Goal: Task Accomplishment & Management: Manage account settings

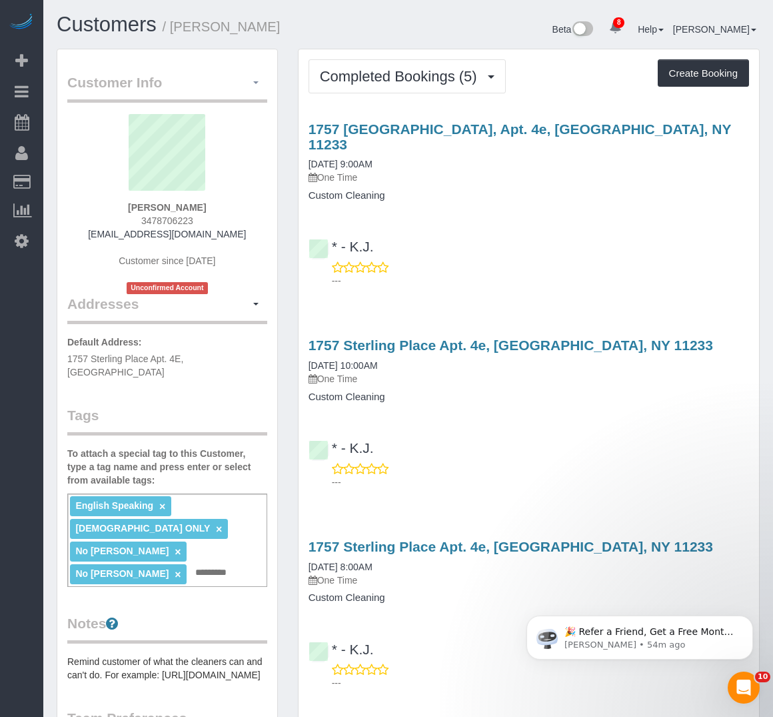
click at [257, 83] on span "button" at bounding box center [255, 82] width 5 height 3
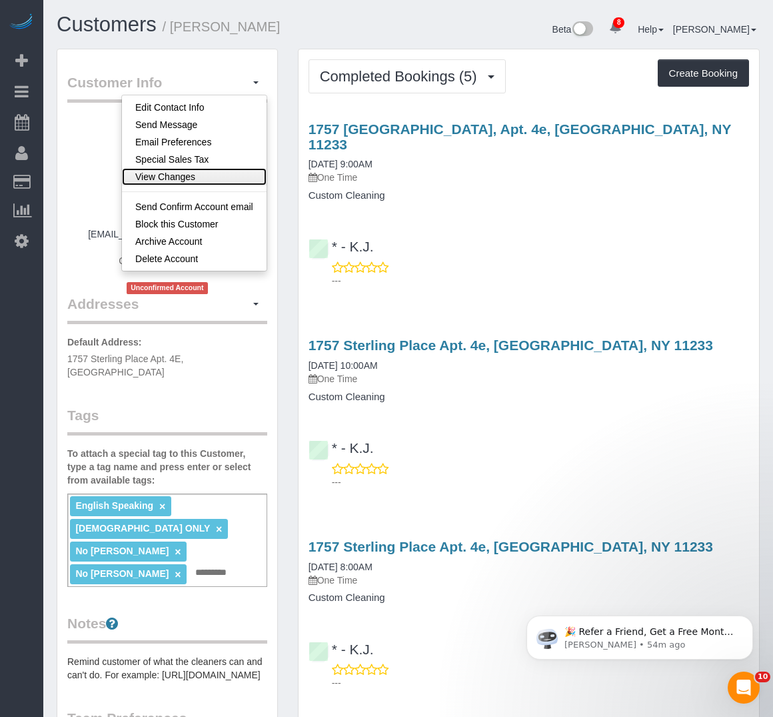
click at [185, 177] on link "View Changes" at bounding box center [194, 176] width 145 height 17
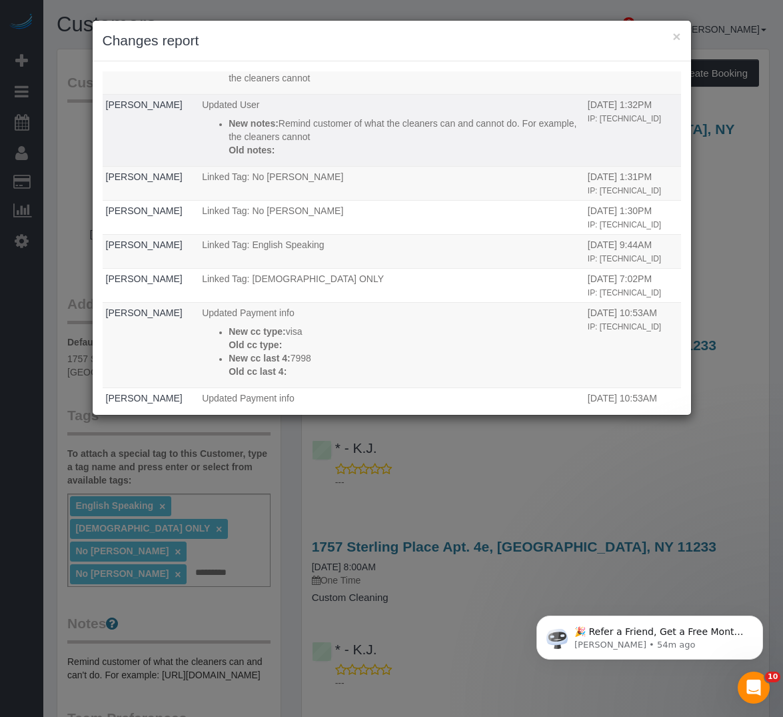
scroll to position [200, 0]
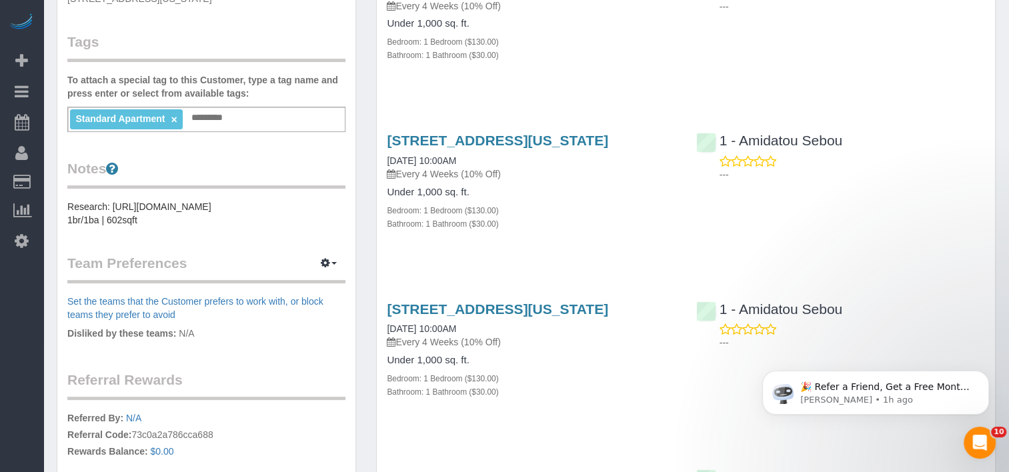
scroll to position [333, 0]
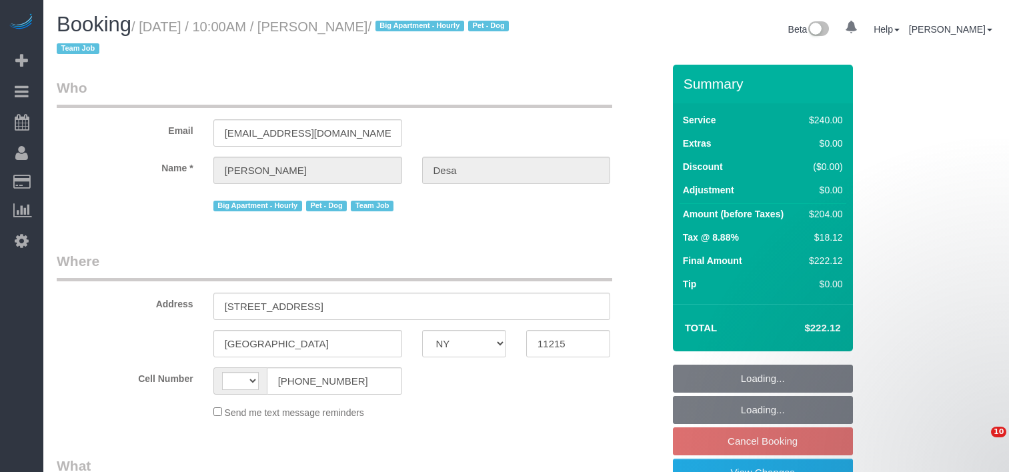
select select "NY"
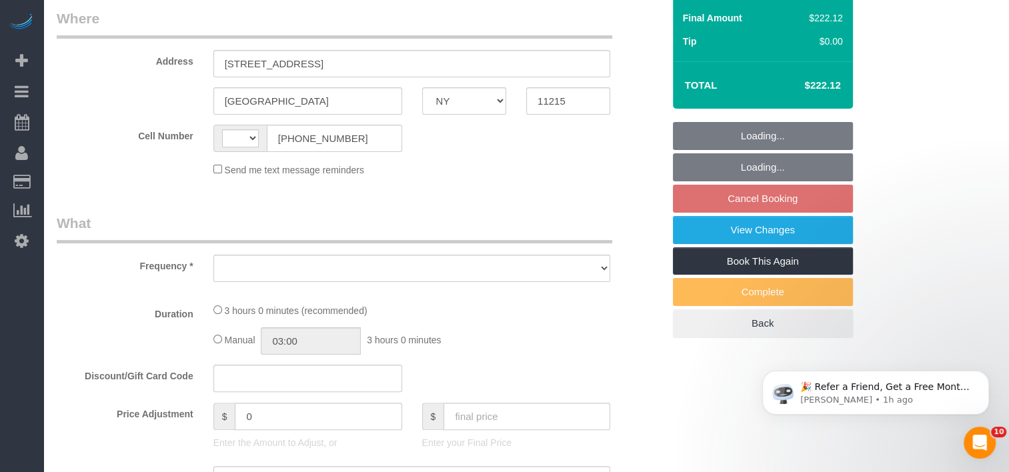
scroll to position [400, 0]
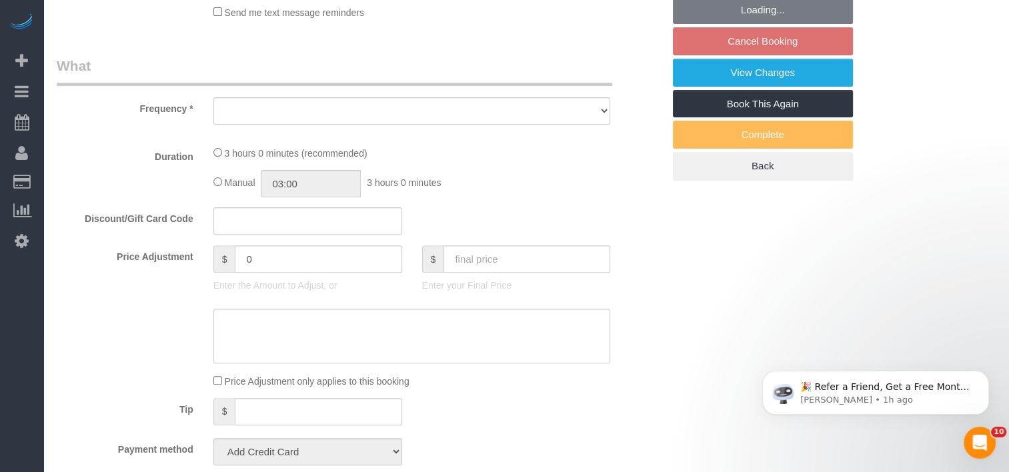
select select "180"
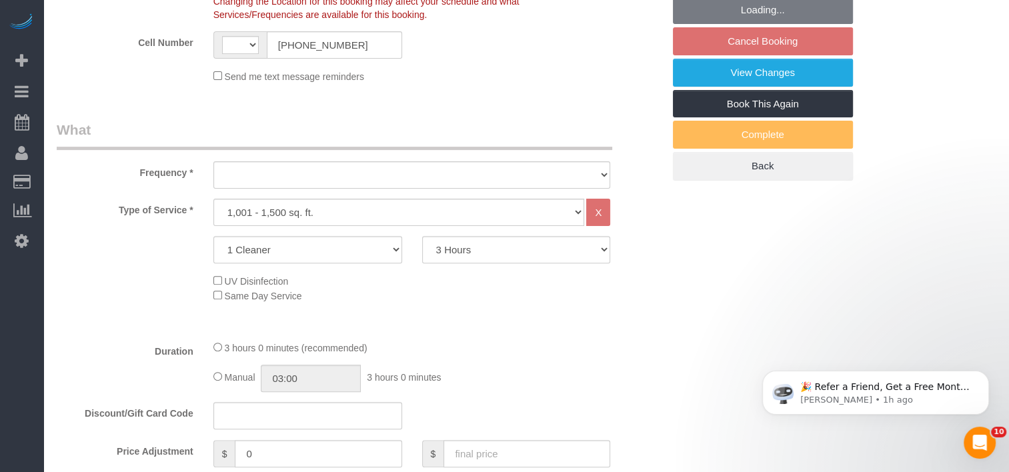
select select "string:US"
select select "object:788"
select select "spot3"
select select "number:56"
select select "number:74"
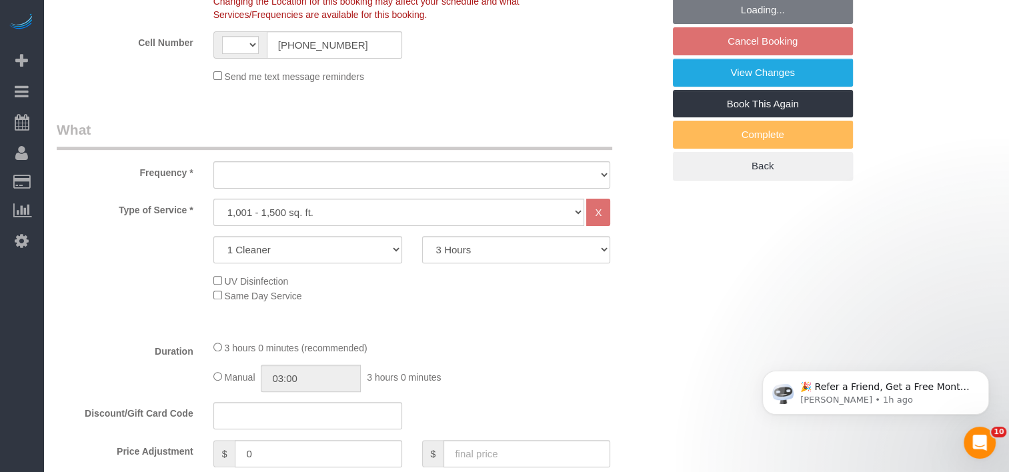
select select "number:13"
select select "number:5"
select select "object:1340"
select select "string:stripe-pm_1Qsr1j4VGloSiKo7w2MwV4dS"
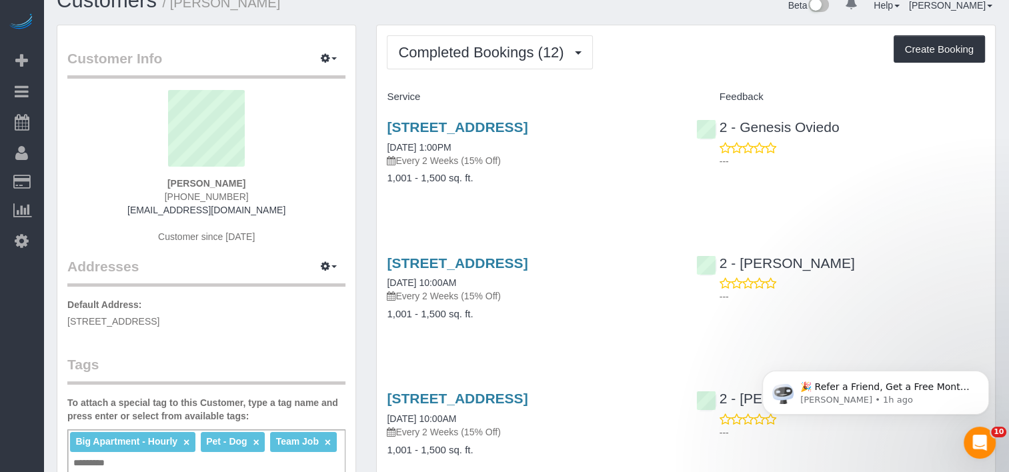
scroll to position [67, 0]
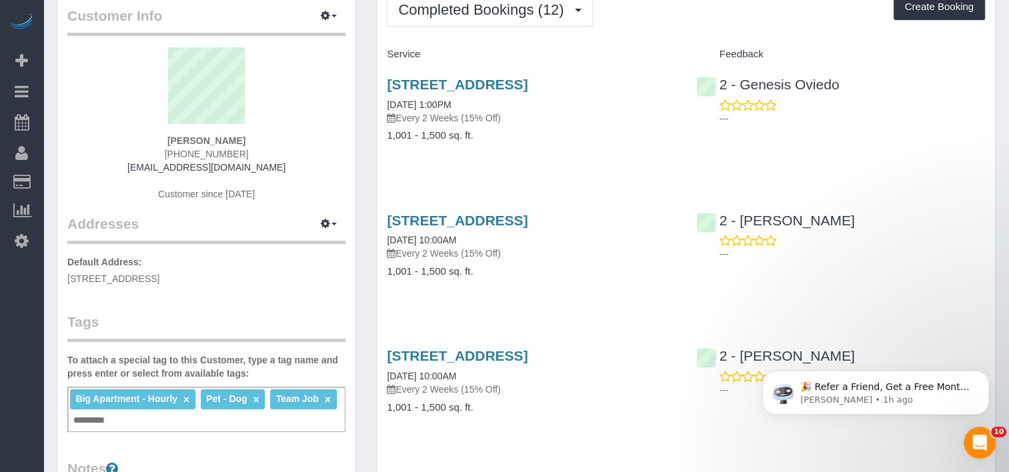
click at [328, 401] on link "×" at bounding box center [328, 399] width 6 height 11
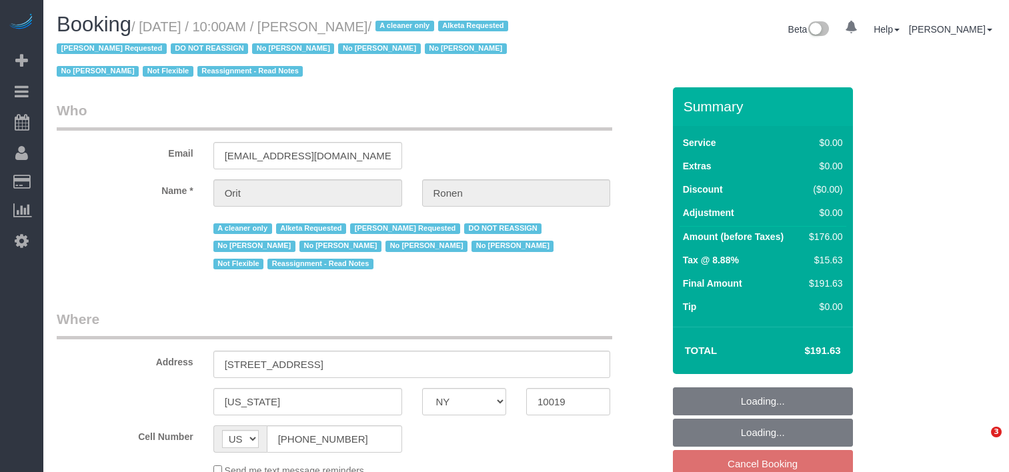
select select "NY"
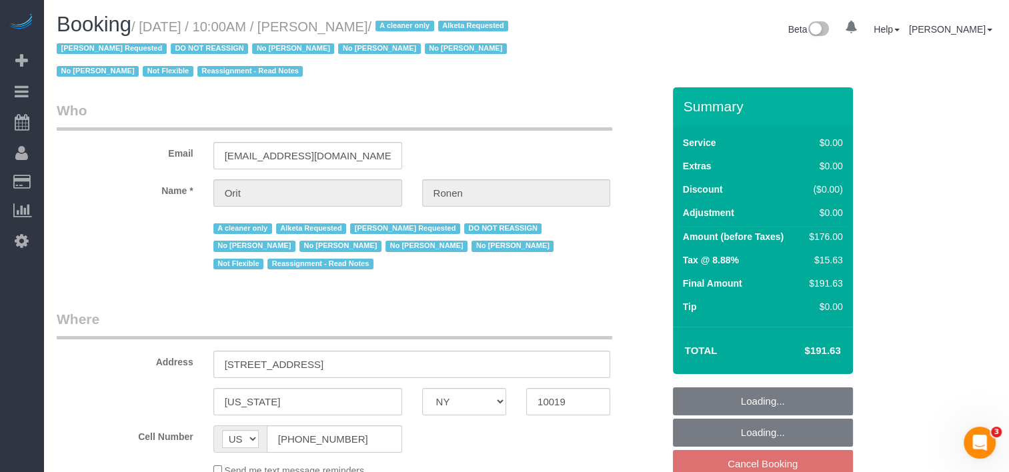
select select "spot3"
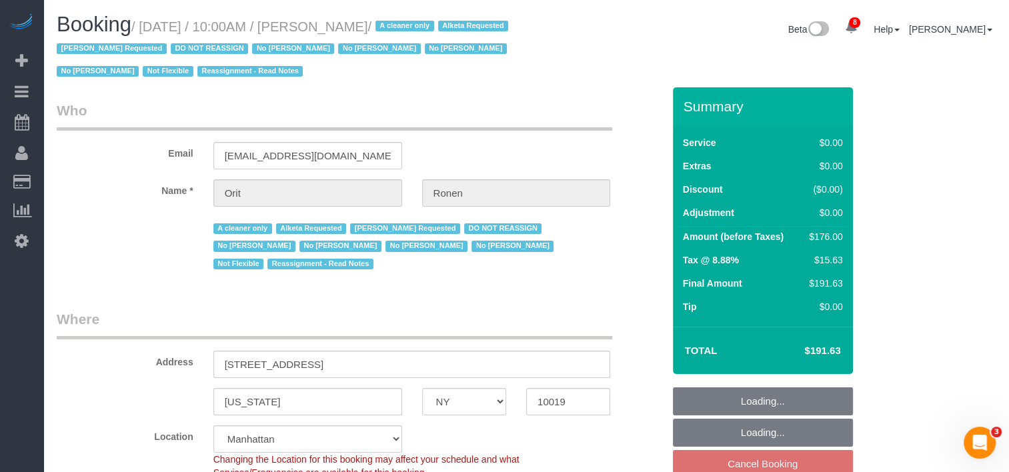
select select "object:735"
select select "string:stripe-pm_1OYWHs4VGloSiKo7ILkzTztz"
select select "object:1413"
select select "2"
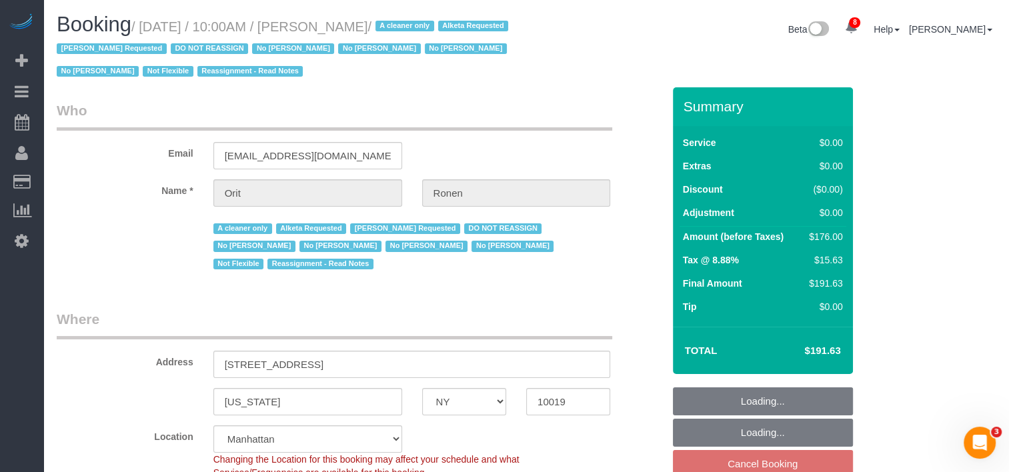
select select "number:89"
select select "number:90"
select select "number:15"
select select "number:5"
select select "2"
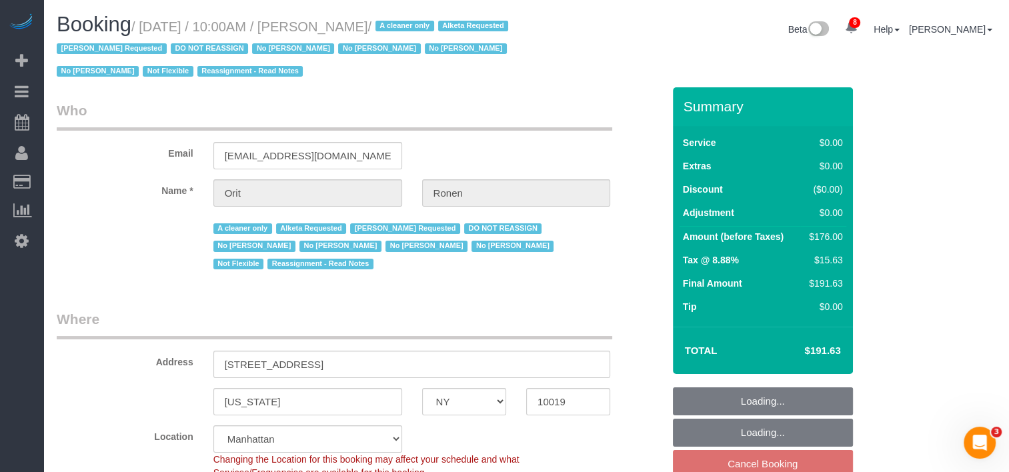
select select "2"
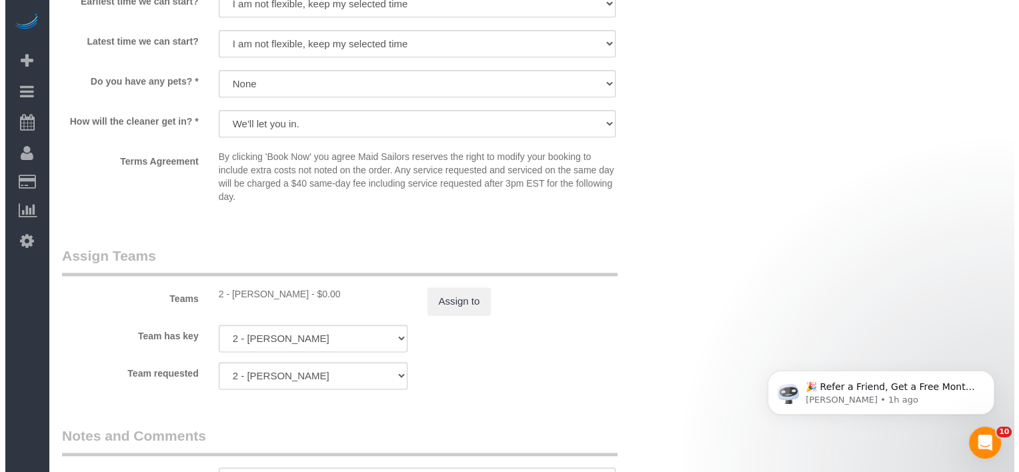
scroll to position [1667, 0]
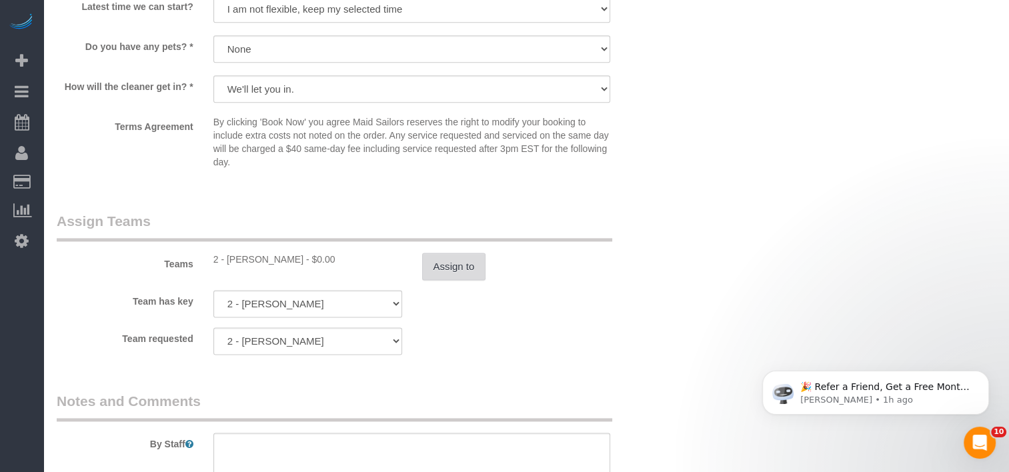
click at [452, 273] on button "Assign to" at bounding box center [454, 267] width 64 height 28
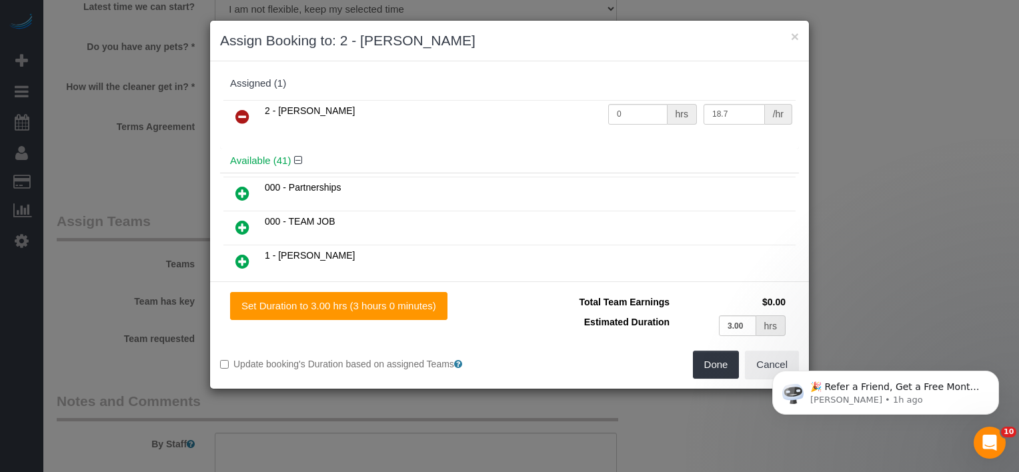
click at [254, 117] on link at bounding box center [242, 117] width 31 height 27
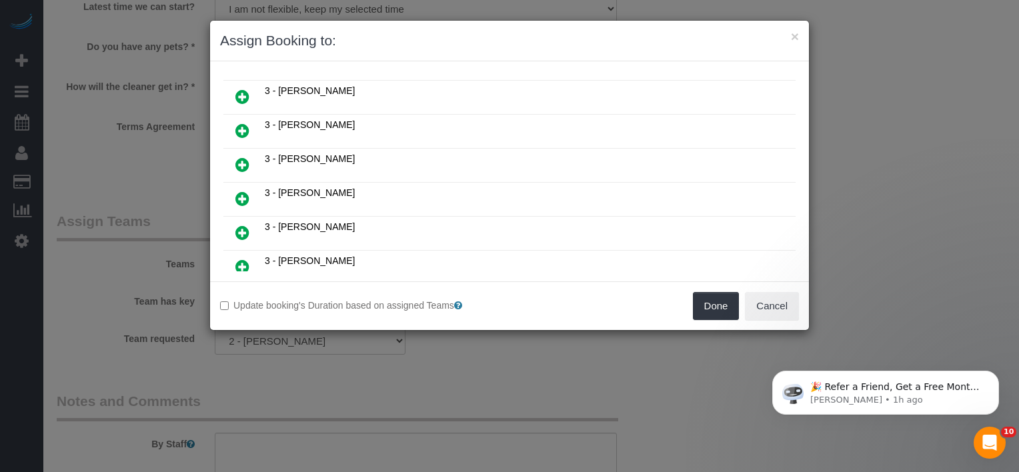
scroll to position [743, 0]
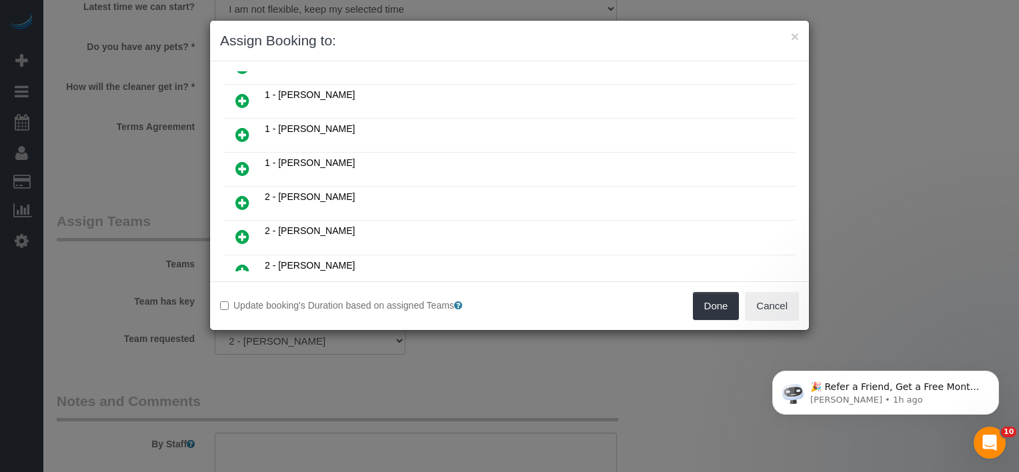
click at [243, 190] on link at bounding box center [242, 203] width 31 height 27
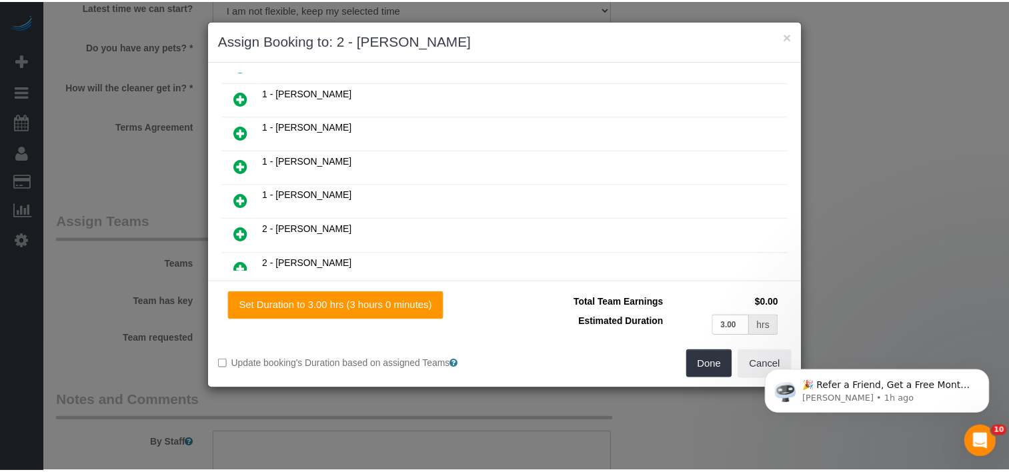
scroll to position [773, 0]
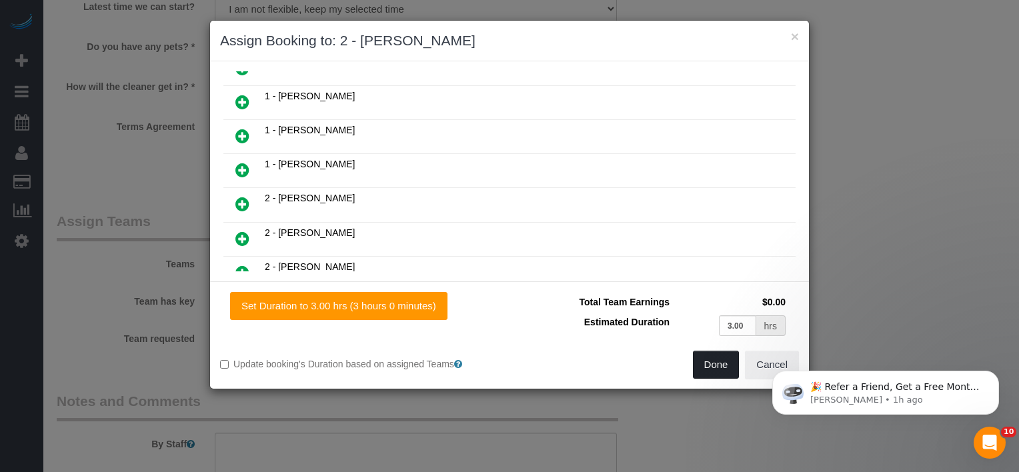
click at [716, 360] on button "Done" at bounding box center [716, 365] width 47 height 28
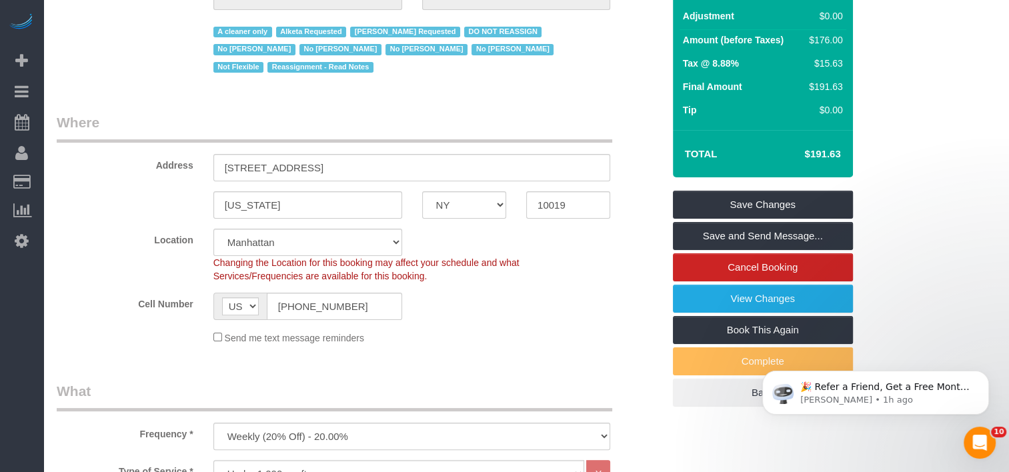
scroll to position [0, 0]
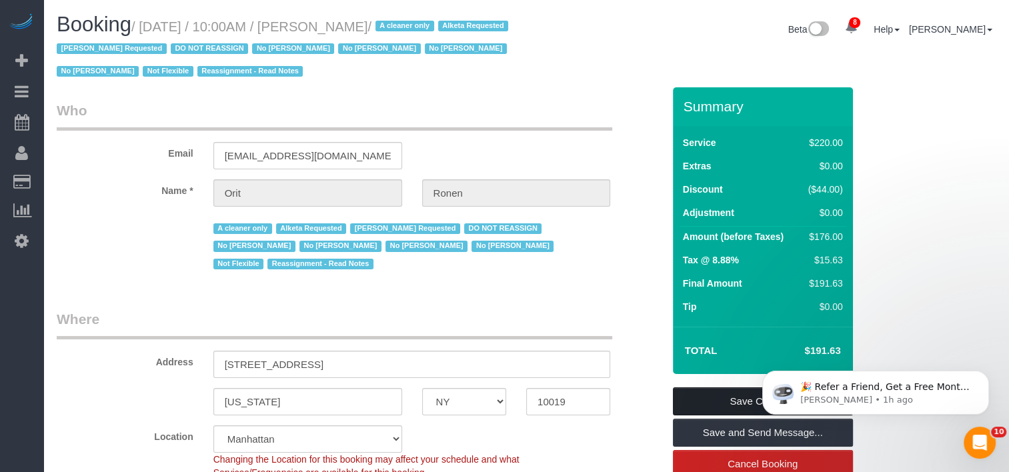
click at [725, 397] on link "Save Changes" at bounding box center [763, 401] width 180 height 28
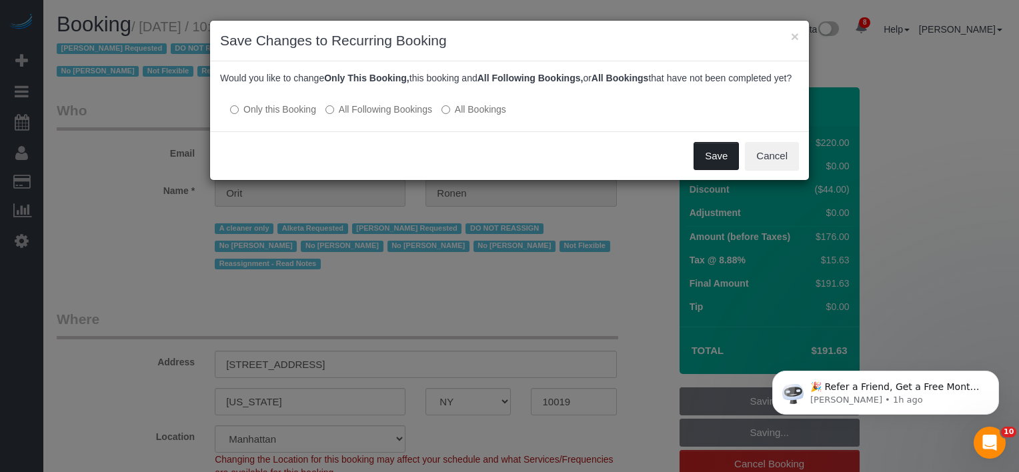
click at [711, 165] on button "Save" at bounding box center [715, 156] width 45 height 28
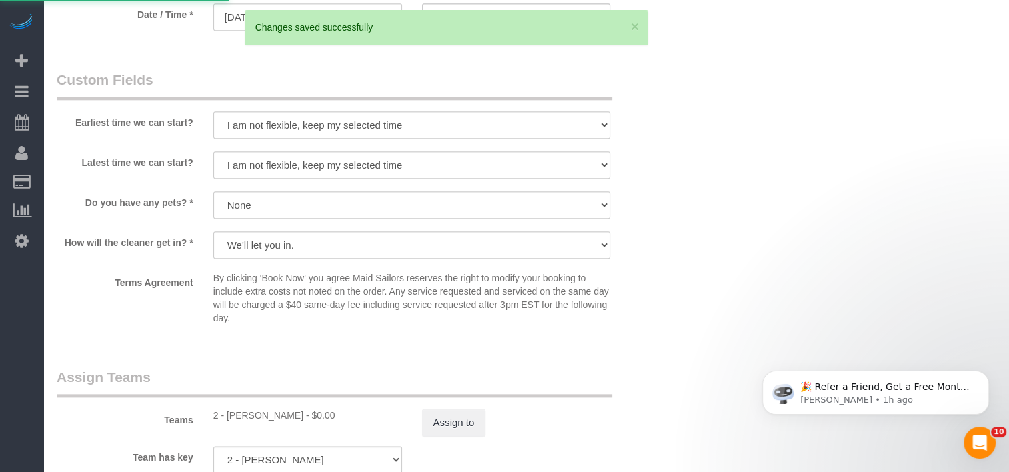
scroll to position [1733, 0]
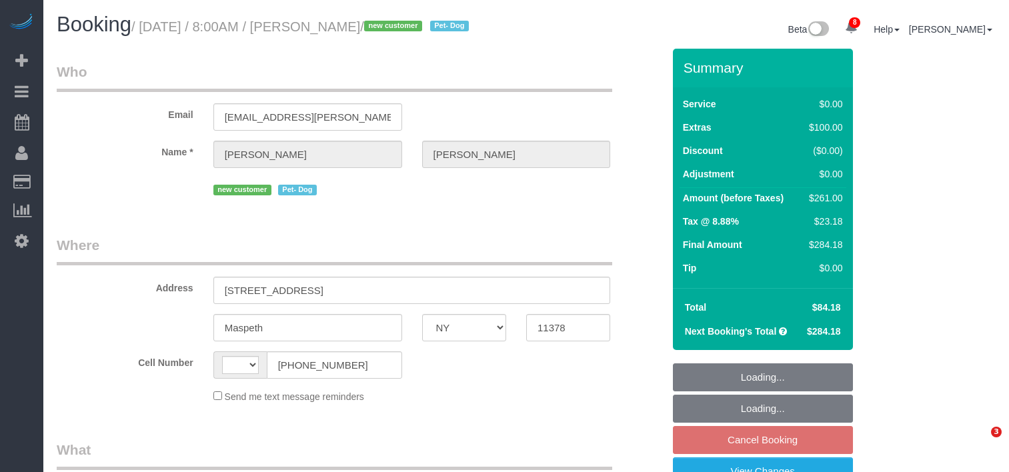
select select "NY"
select select "number:56"
select select "number:74"
select select "number:13"
select select "number:5"
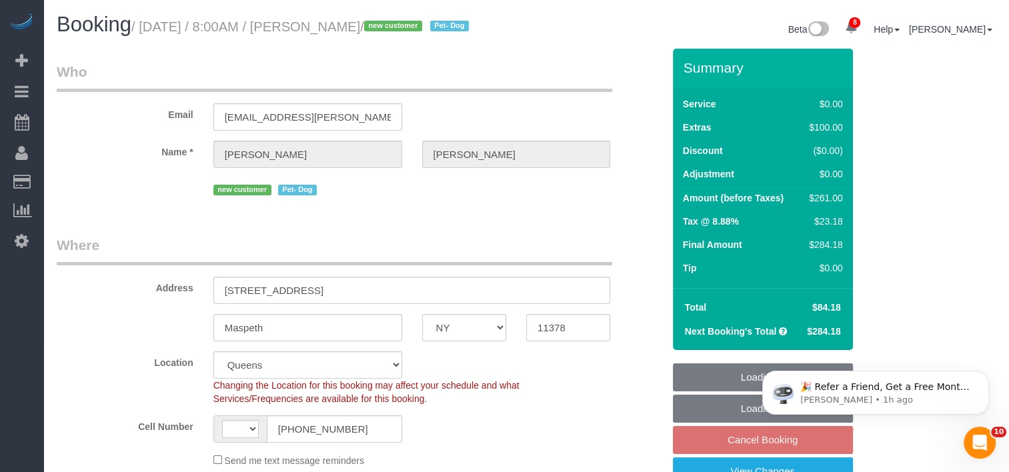
select select "string:[GEOGRAPHIC_DATA]"
select select "object:945"
select select "2"
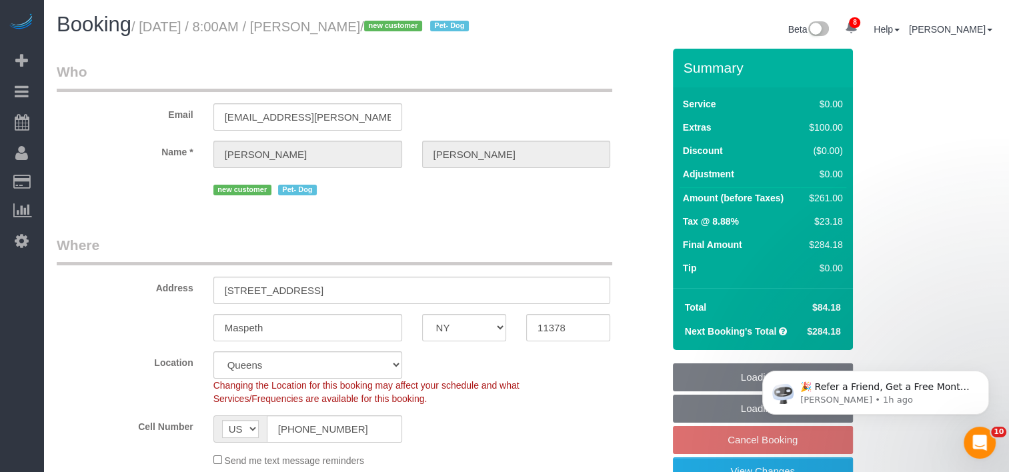
select select "object:1391"
select select "string:stripe-pm_1RnmRH4VGloSiKo78PgaNAJg"
select select "spot1"
select select "2"
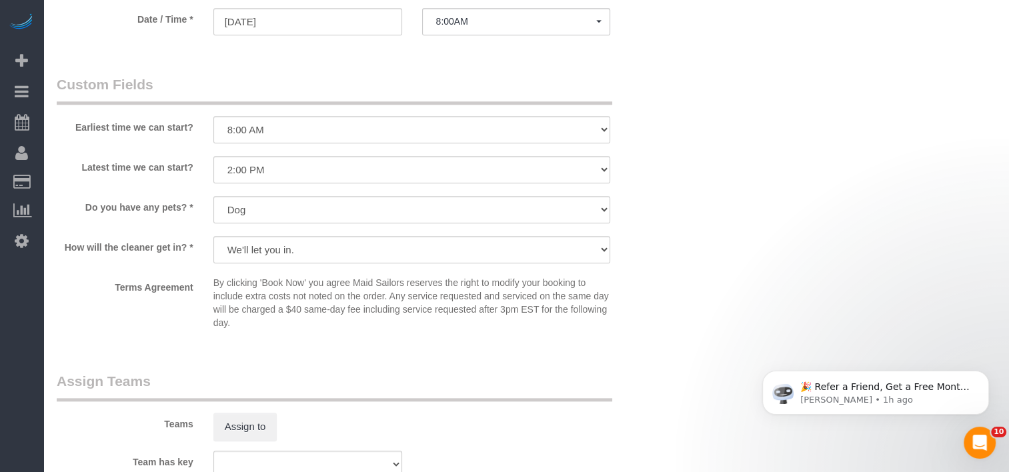
scroll to position [1600, 0]
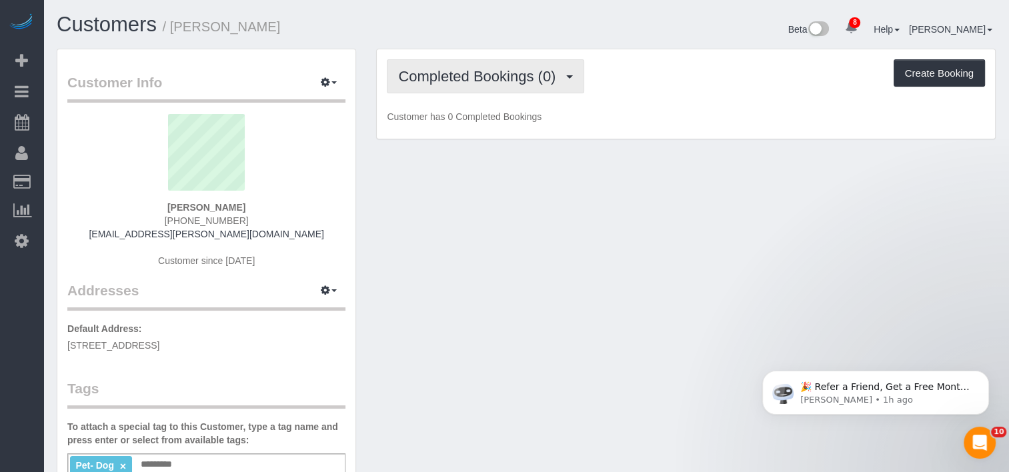
click at [480, 74] on span "Completed Bookings (0)" at bounding box center [480, 76] width 164 height 17
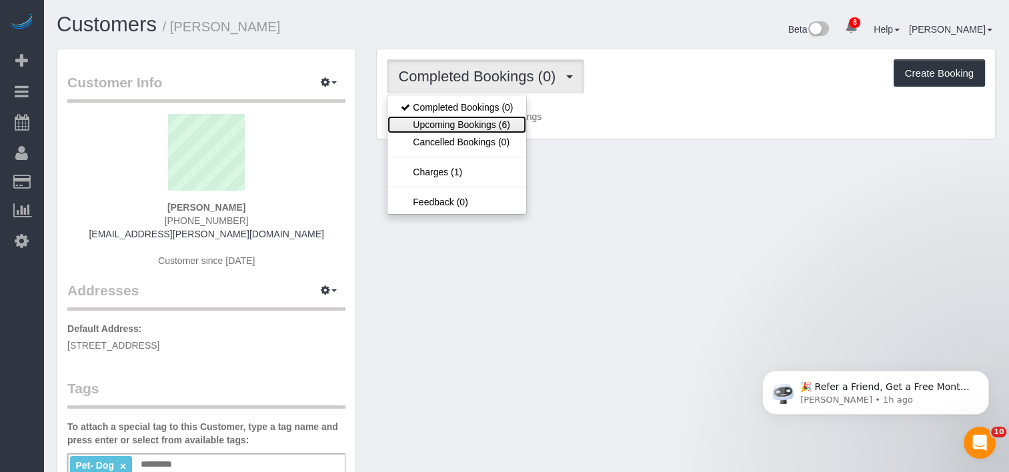
click at [481, 125] on link "Upcoming Bookings (6)" at bounding box center [456, 124] width 139 height 17
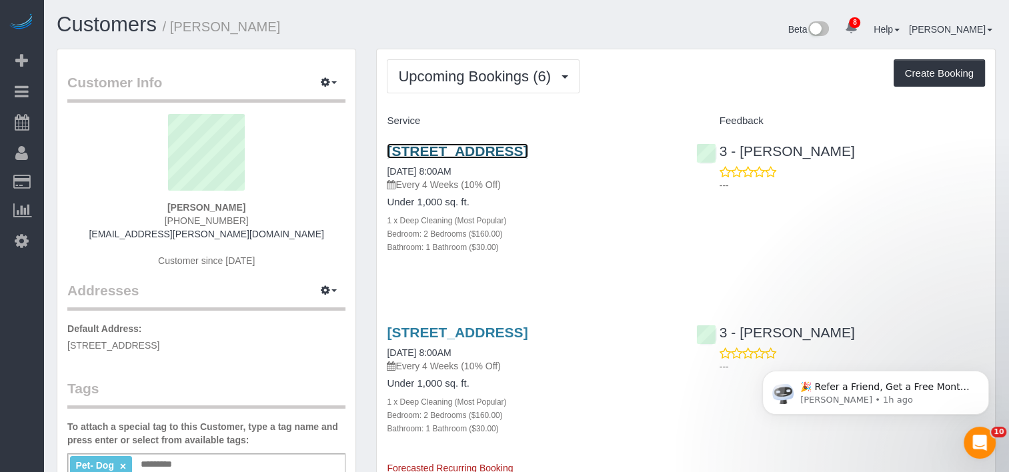
click at [527, 152] on link "5941 60th Street, Apt. 1, Maspeth, NY 11378" at bounding box center [457, 150] width 141 height 15
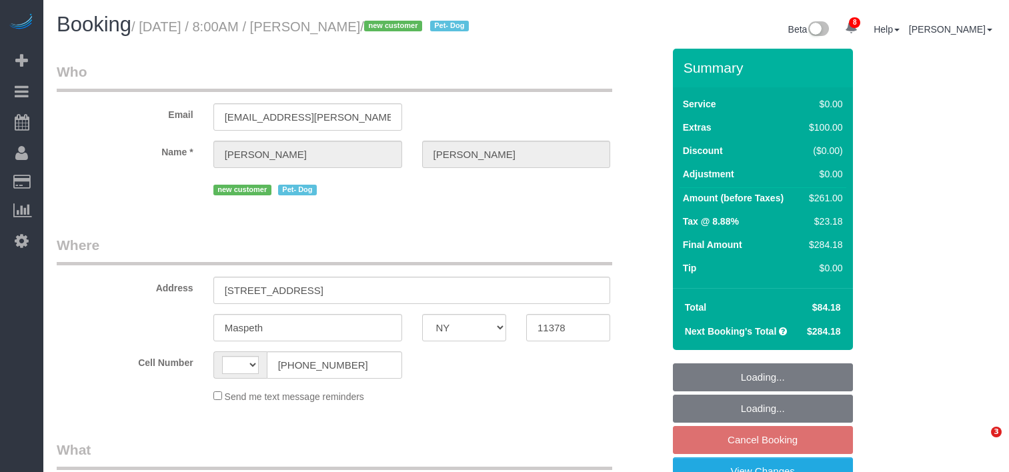
select select "NY"
select select "string:[GEOGRAPHIC_DATA]"
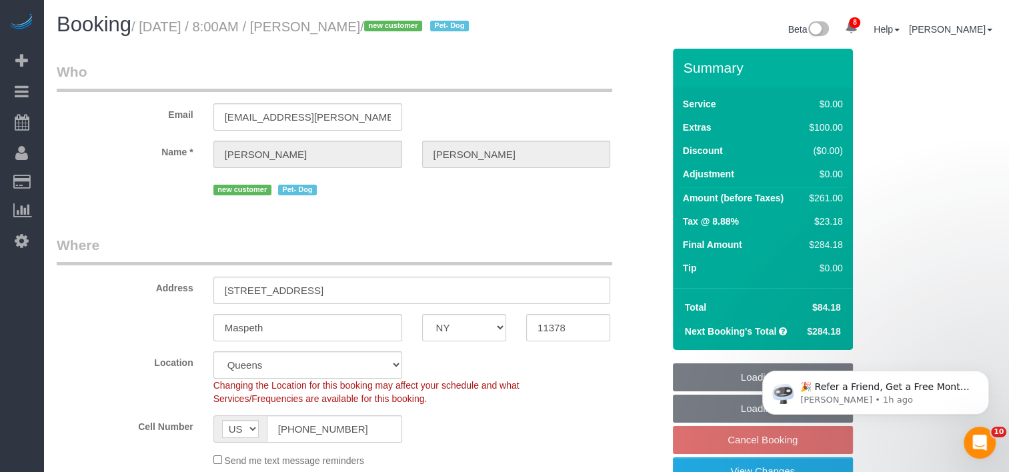
select select "object:705"
select select "string:stripe-pm_1RnmRH4VGloSiKo78PgaNAJg"
select select "spot1"
select select "number:56"
select select "number:74"
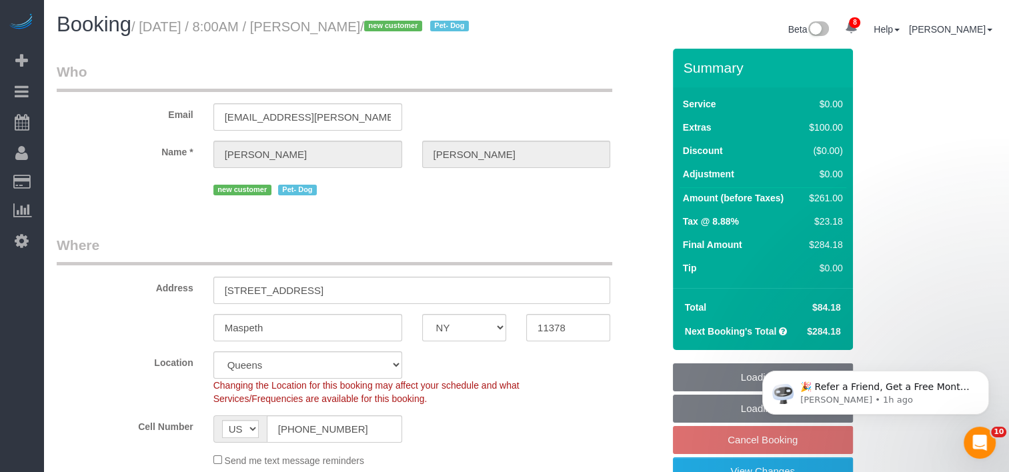
select select "number:13"
select select "number:5"
select select "2"
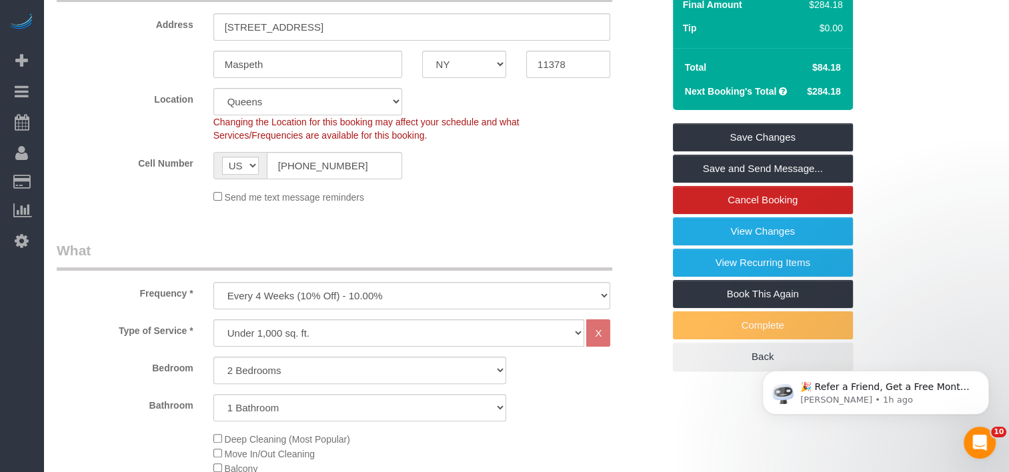
scroll to position [267, 0]
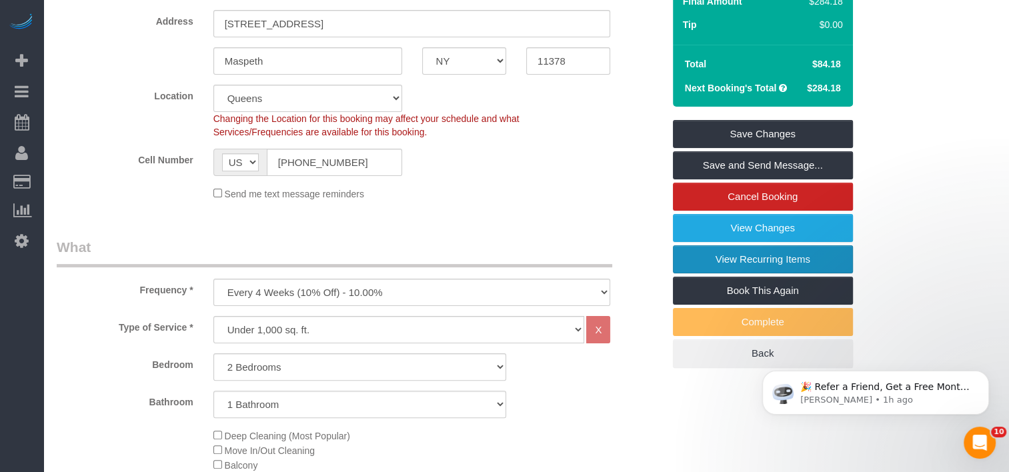
click at [737, 270] on link "View Recurring Items" at bounding box center [763, 259] width 180 height 28
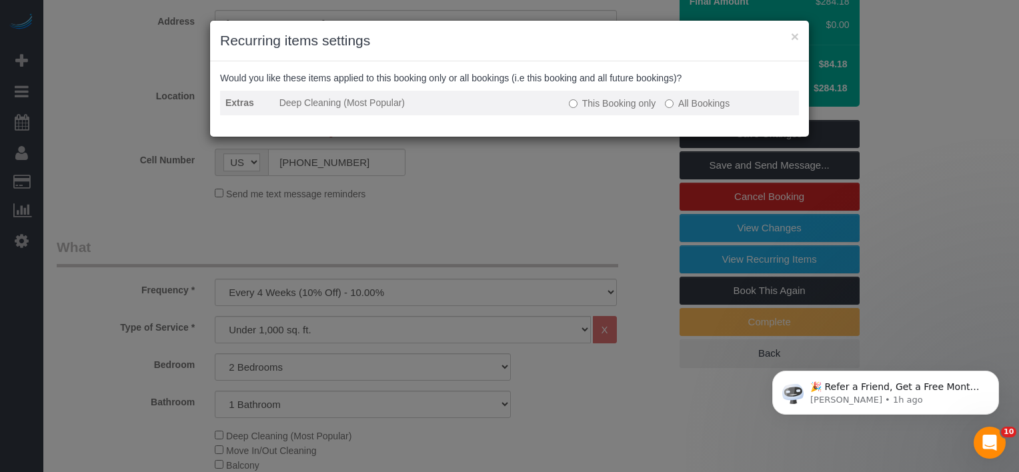
click at [578, 102] on label "This Booking only" at bounding box center [612, 103] width 87 height 13
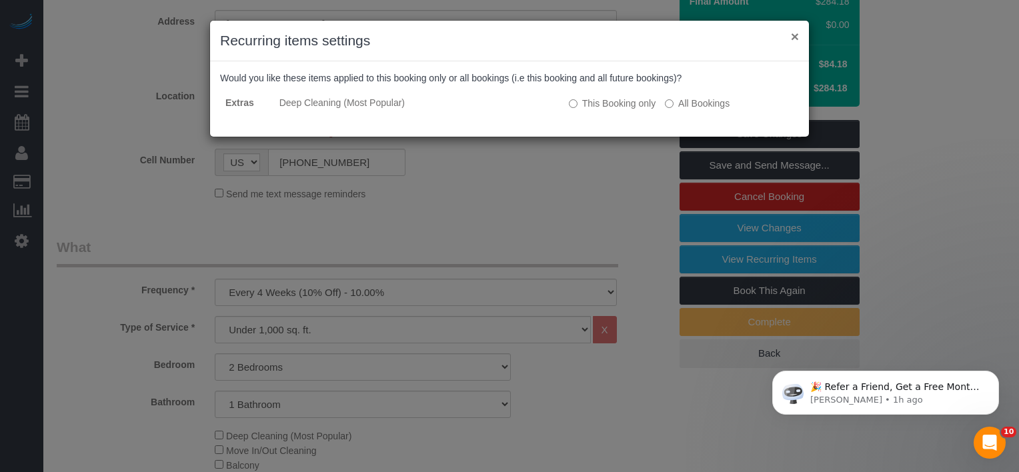
click at [795, 31] on button "×" at bounding box center [795, 36] width 8 height 14
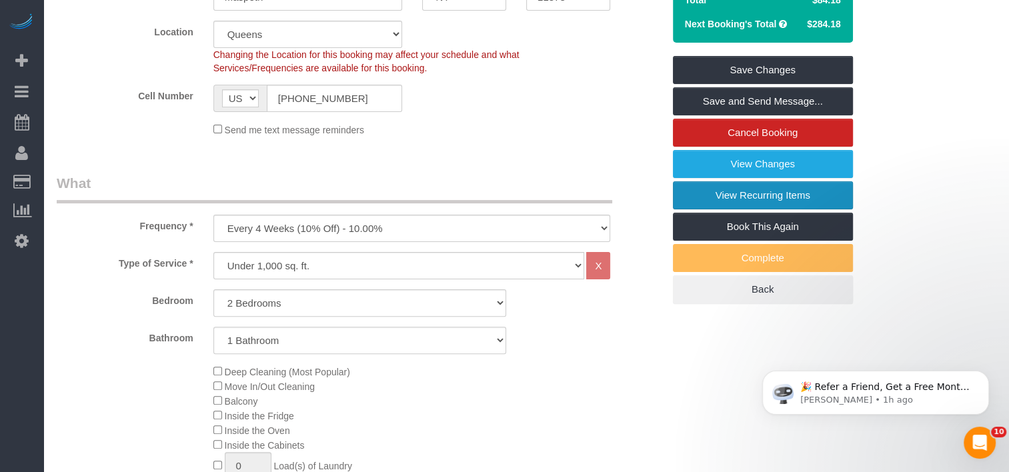
scroll to position [333, 0]
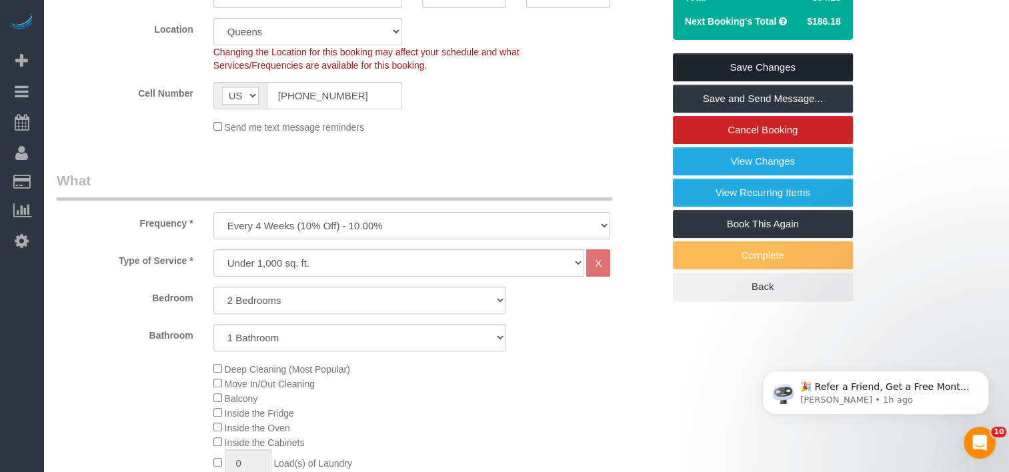
click at [725, 71] on link "Save Changes" at bounding box center [763, 67] width 180 height 28
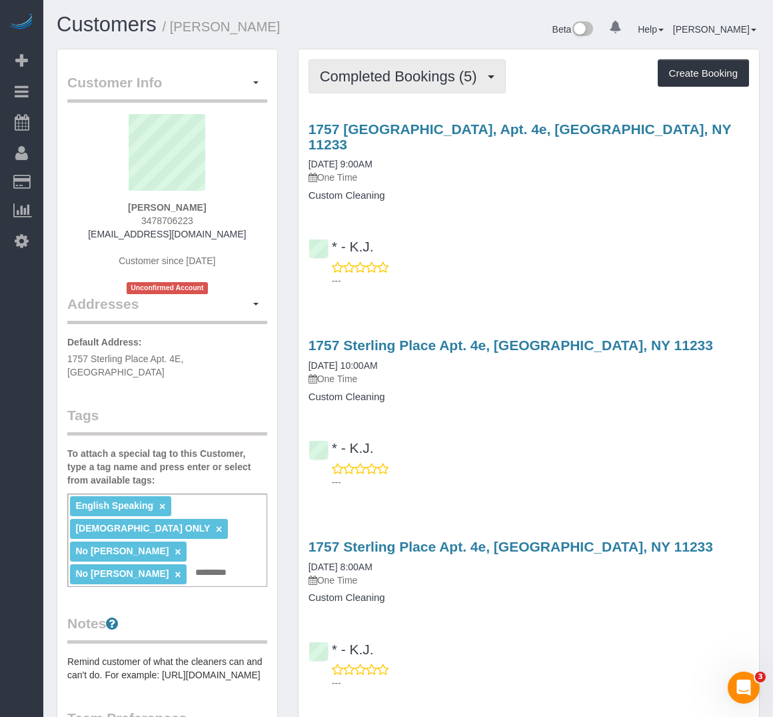
click at [393, 87] on button "Completed Bookings (5)" at bounding box center [407, 76] width 197 height 34
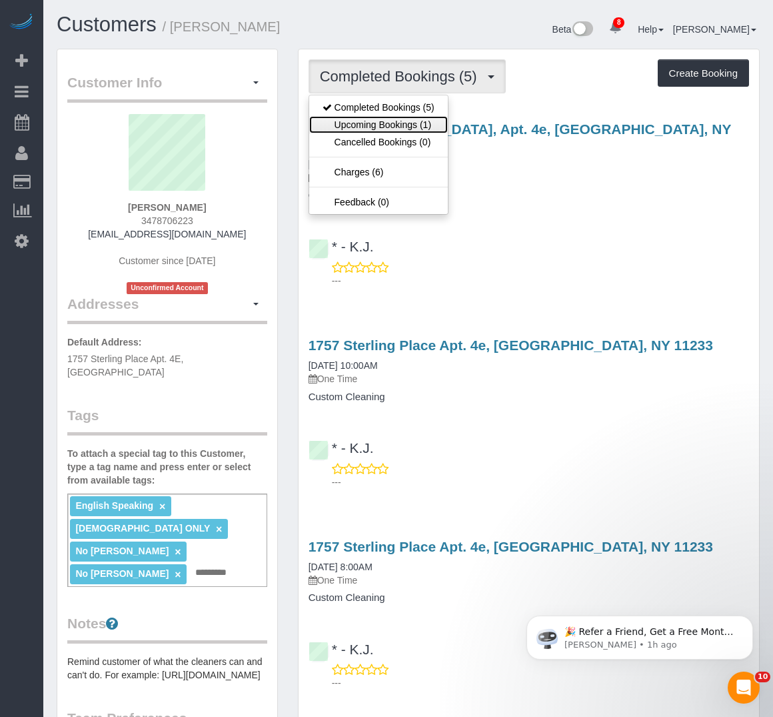
click at [389, 118] on link "Upcoming Bookings (1)" at bounding box center [378, 124] width 139 height 17
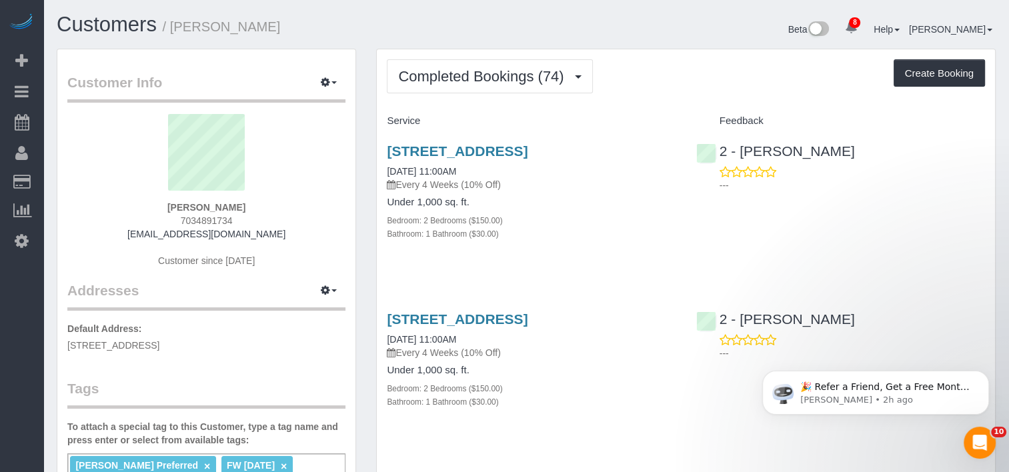
click at [650, 240] on div "Bathroom: 1 Bathroom ($30.00)" at bounding box center [531, 233] width 289 height 13
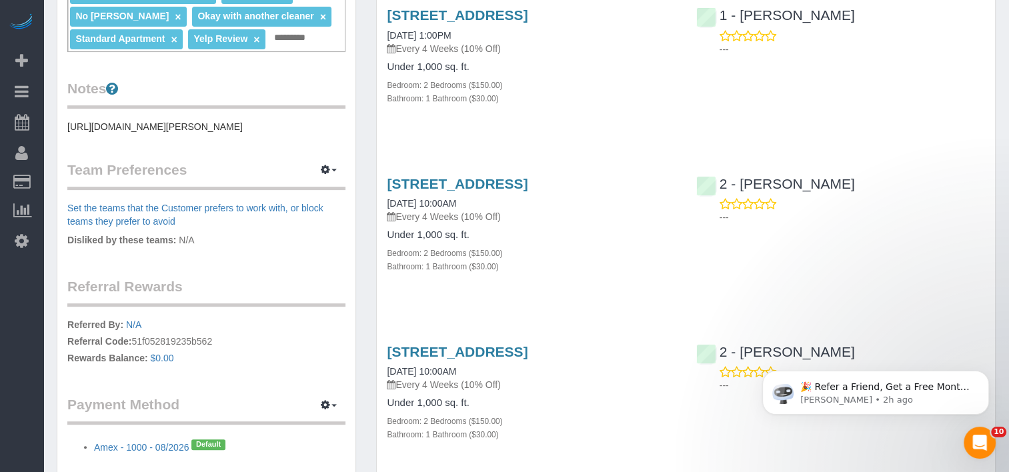
scroll to position [533, 0]
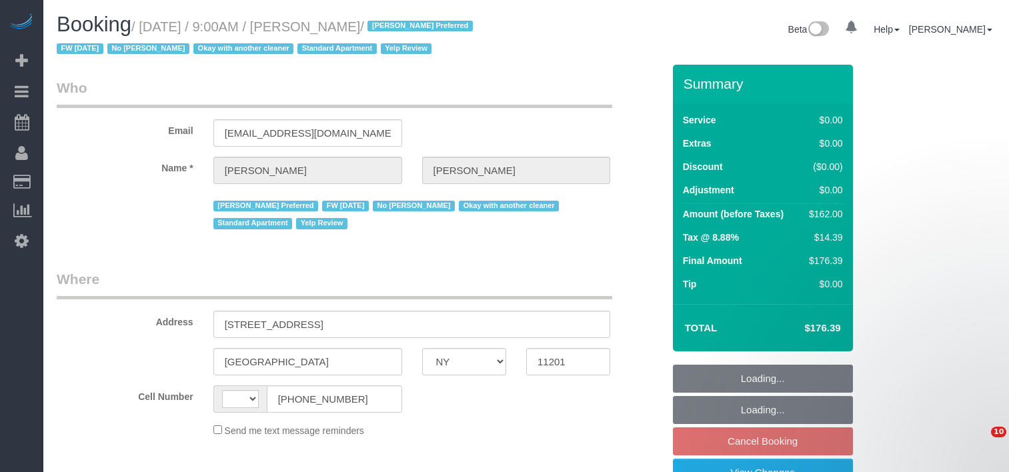
select select "NY"
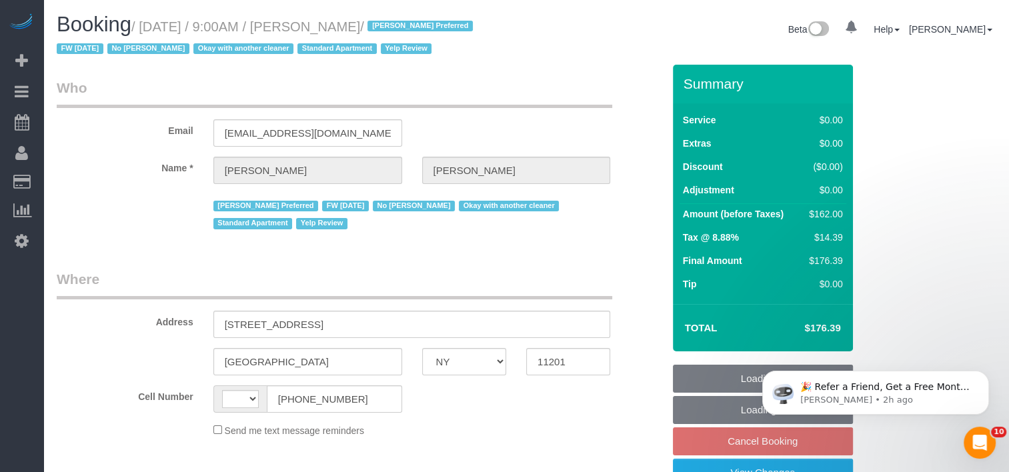
select select "string:[GEOGRAPHIC_DATA]"
select select "object:706"
select select "2"
select select "string:stripe-pm_1LOu1m4VGloSiKo75PkPpl5l"
select select "spot2"
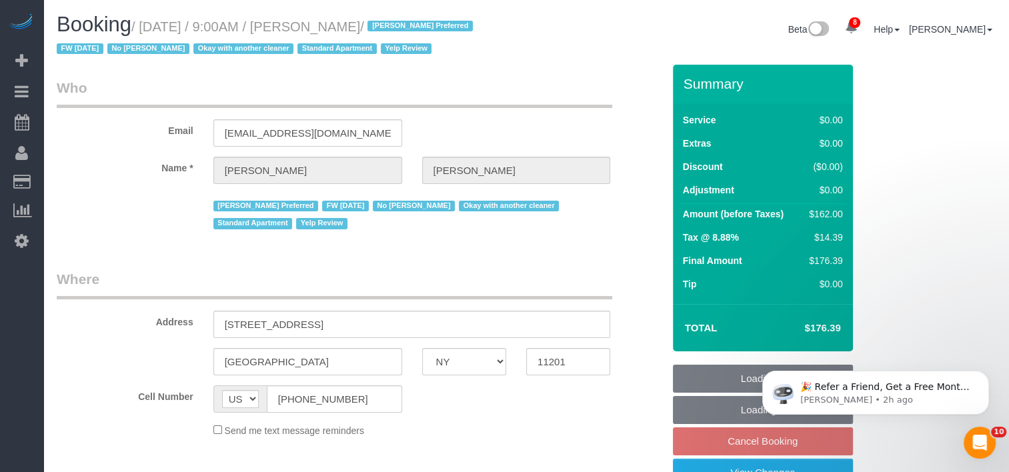
select select "number:89"
select select "number:90"
select select "number:15"
select select "number:5"
select select "number:21"
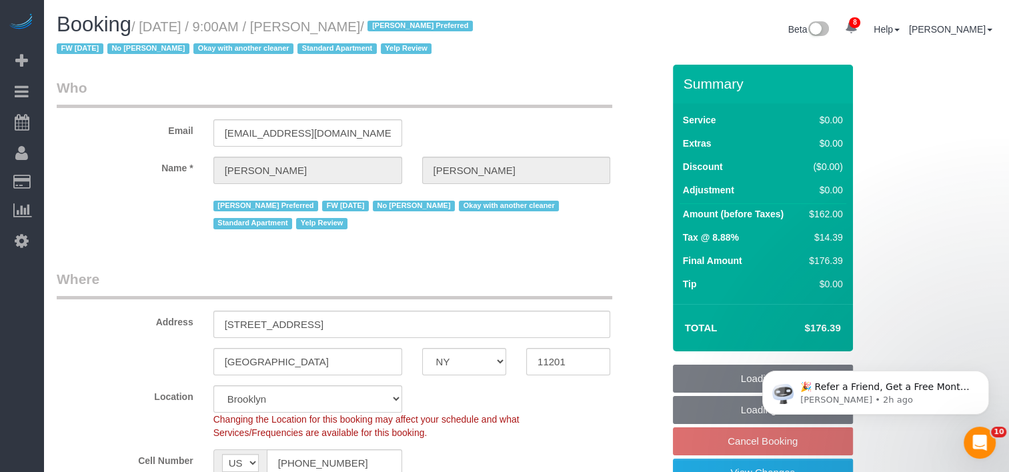
select select "spot62"
select select "object:1380"
select select "2"
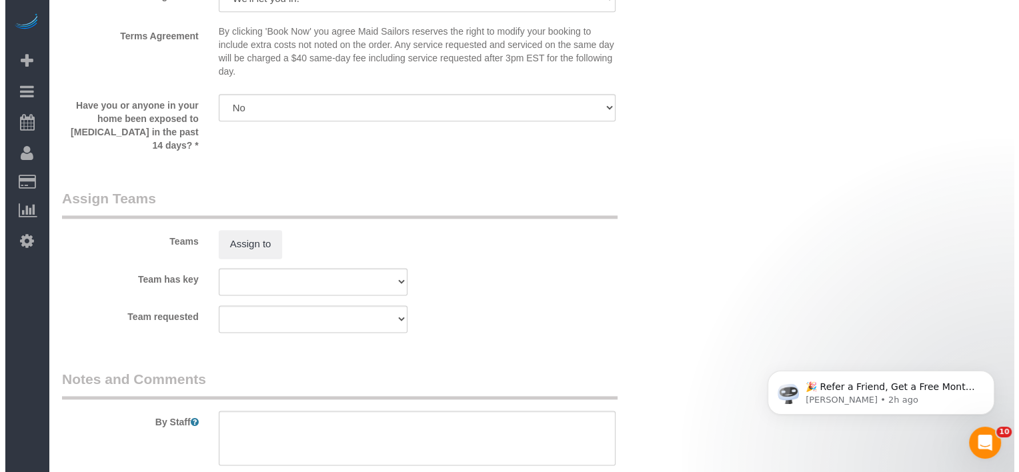
scroll to position [1667, 0]
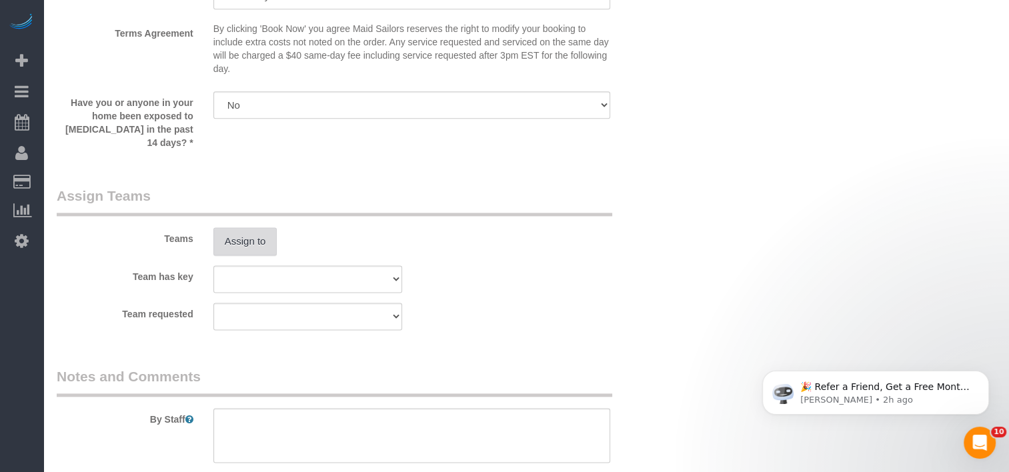
click at [261, 227] on button "Assign to" at bounding box center [245, 241] width 64 height 28
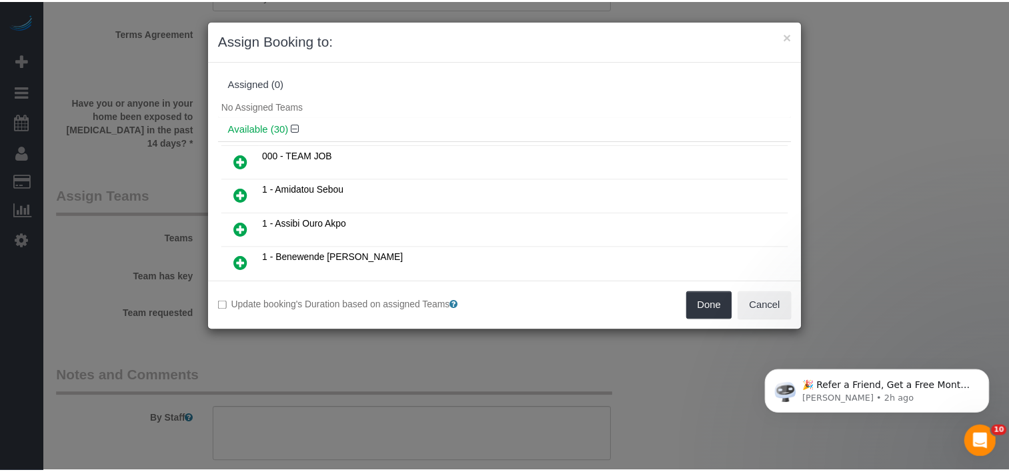
scroll to position [2591, 0]
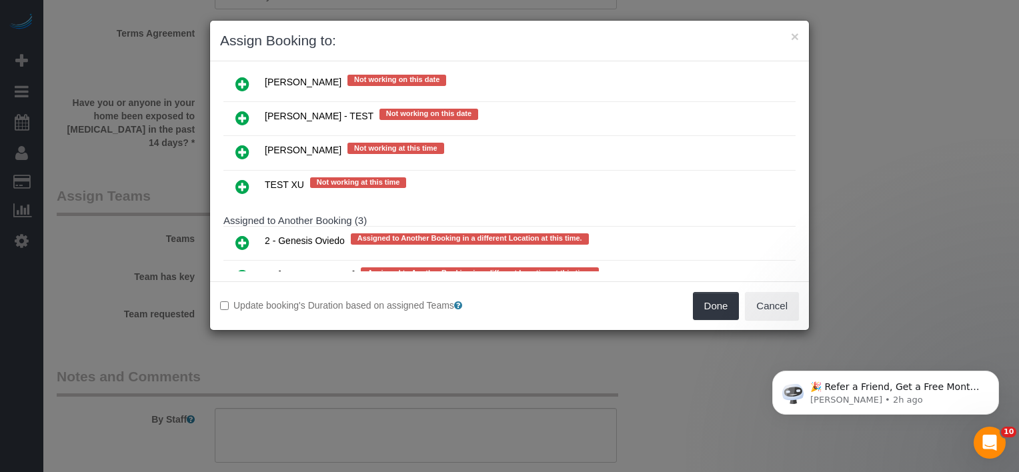
click at [466, 136] on td "Peter Parker Not working at this time" at bounding box center [528, 153] width 534 height 34
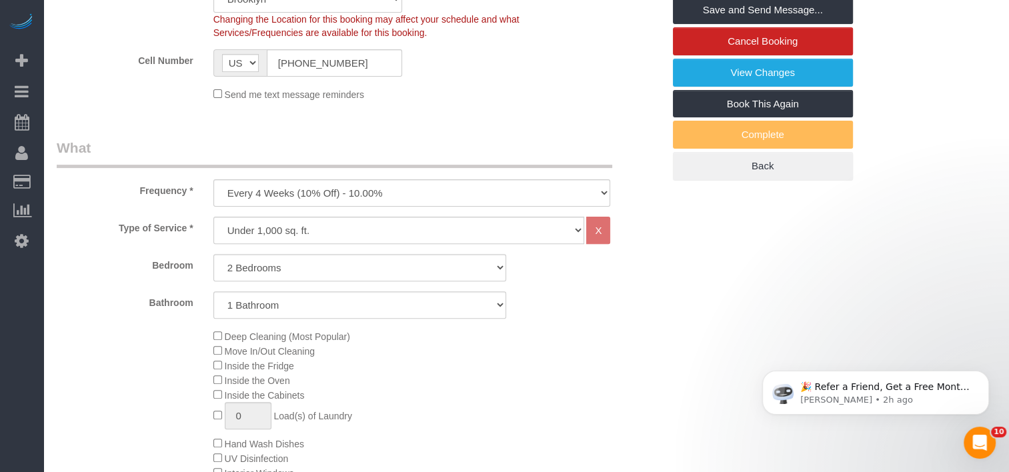
scroll to position [0, 0]
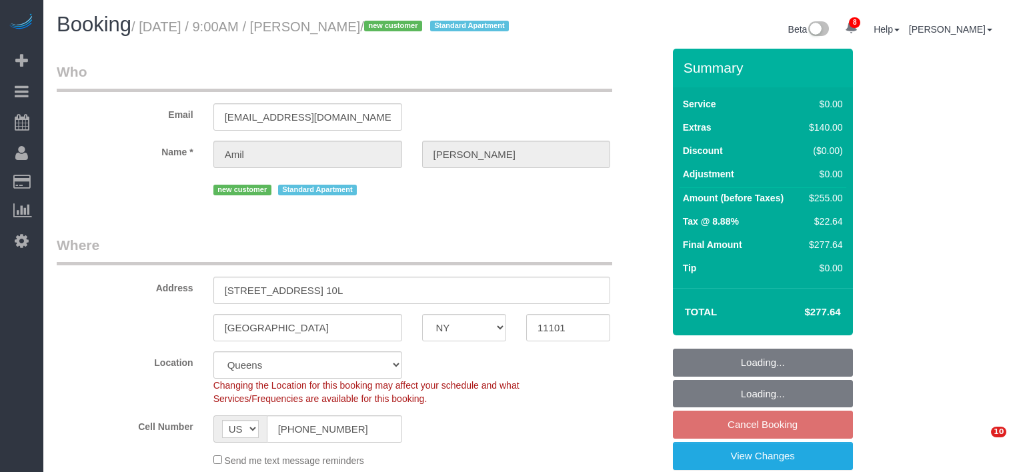
select select "NY"
select select "number:89"
select select "number:74"
select select "number:15"
select select "number:5"
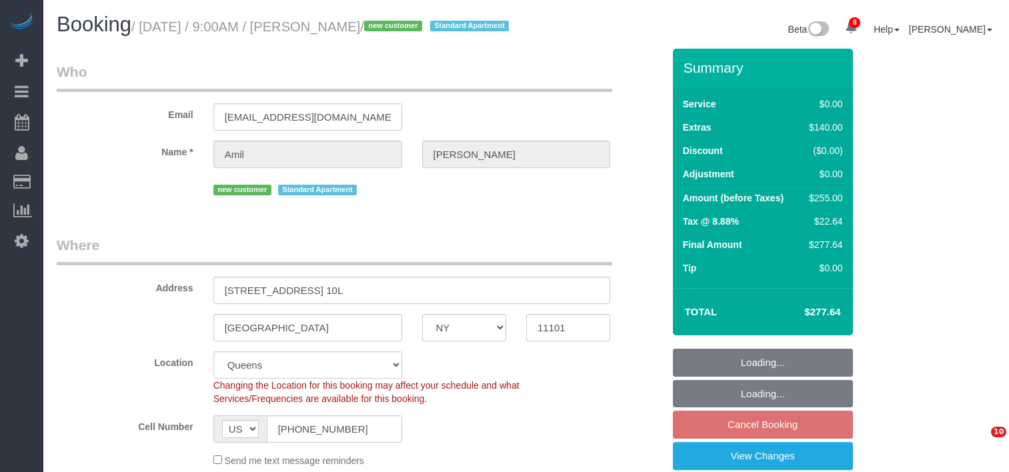
select select "string:stripe-pm_1RsRGd4VGloSiKo7GO8T4uHY"
select select "1"
select select "spot2"
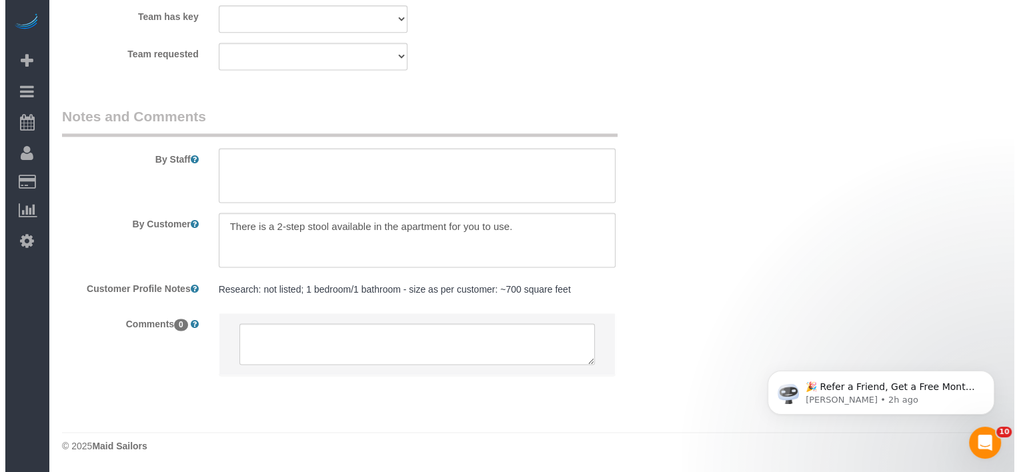
scroll to position [1541, 0]
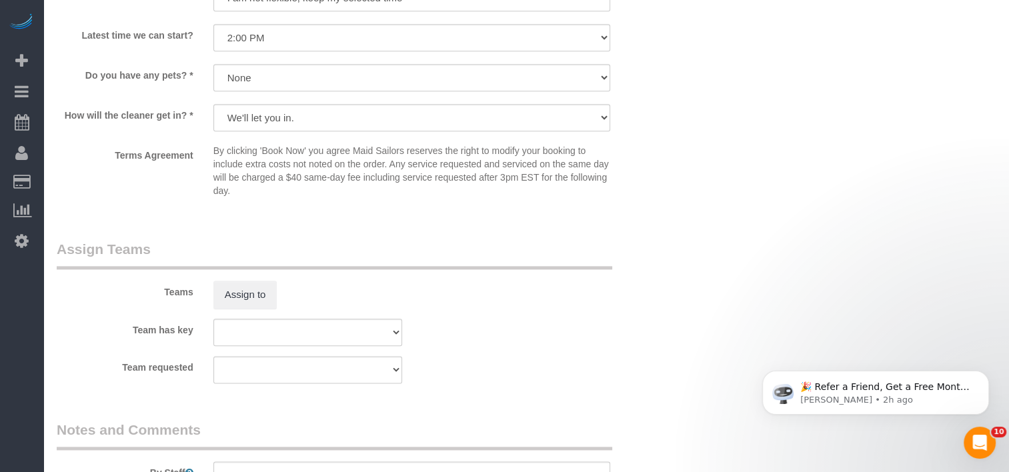
click at [247, 300] on div "Teams Assign to" at bounding box center [360, 273] width 626 height 69
click at [247, 305] on button "Assign to" at bounding box center [245, 295] width 64 height 28
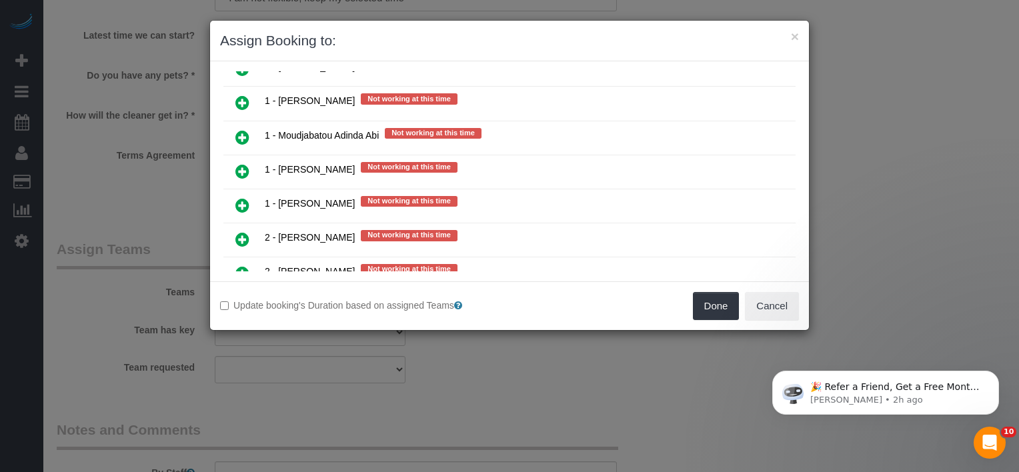
scroll to position [776, 0]
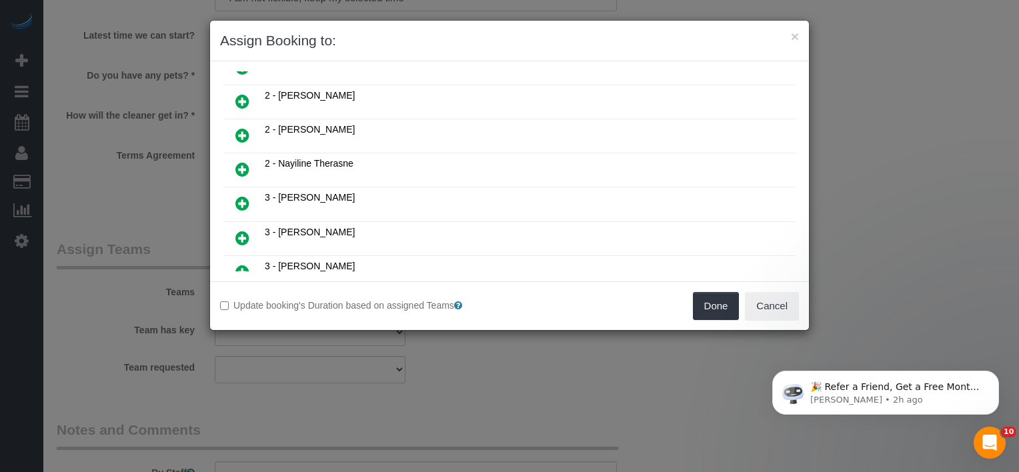
click at [234, 191] on td at bounding box center [242, 204] width 38 height 34
click at [235, 195] on icon at bounding box center [242, 203] width 14 height 16
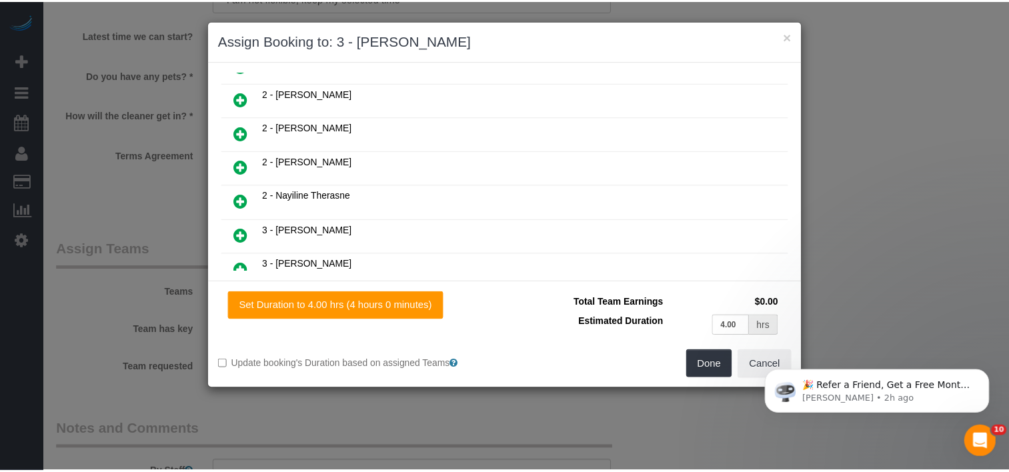
scroll to position [807, 0]
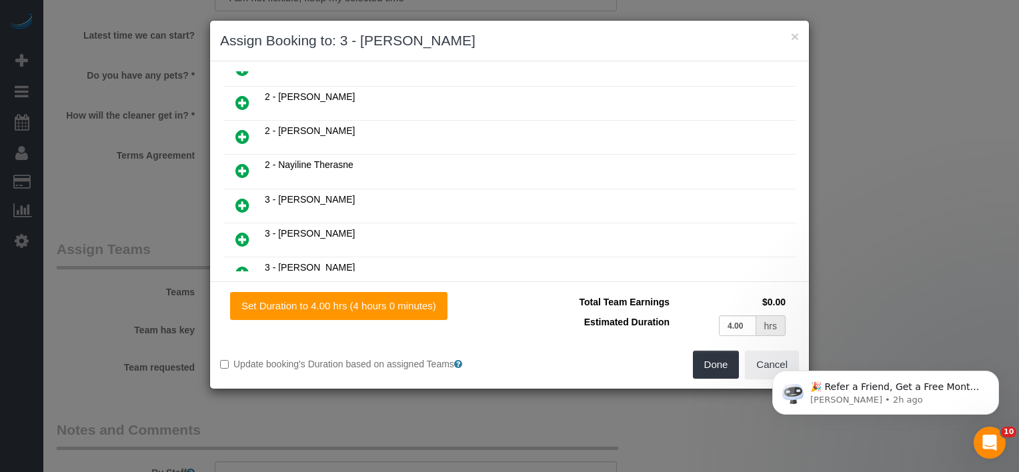
click at [725, 383] on div "Set Duration to 4.00 hrs (4 hours 0 minutes) Total Team Earnings $0.00 Estimate…" at bounding box center [509, 334] width 599 height 107
click at [712, 363] on button "Done" at bounding box center [716, 365] width 47 height 28
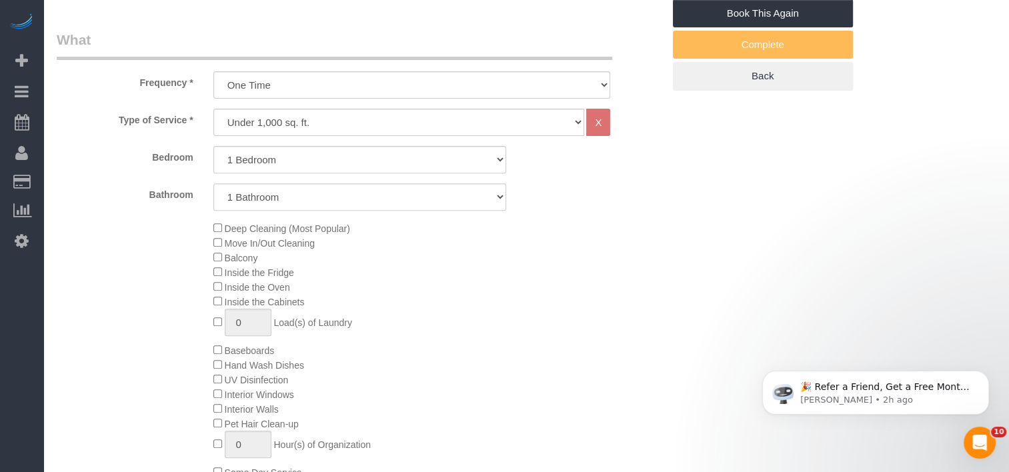
scroll to position [141, 0]
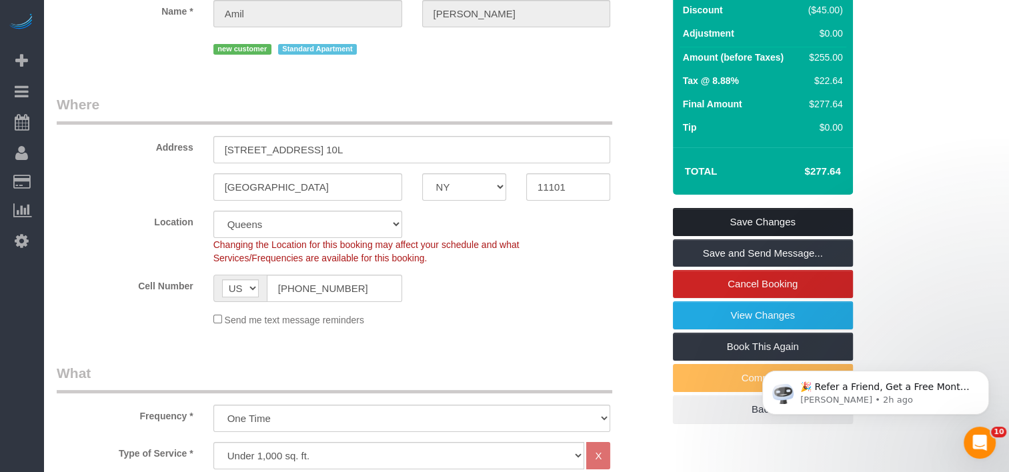
click at [719, 230] on link "Save Changes" at bounding box center [763, 222] width 180 height 28
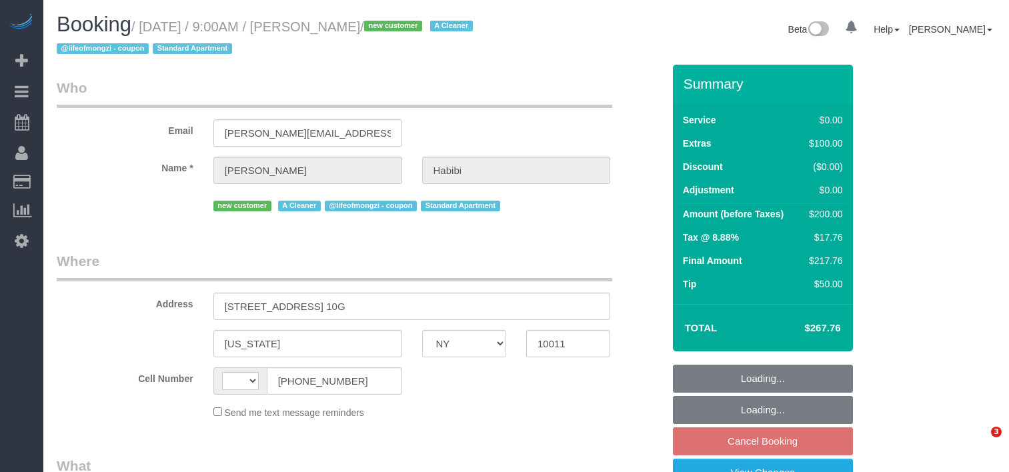
select select "NY"
select select "object:427"
select select "number:57"
select select "number:69"
select select "number:15"
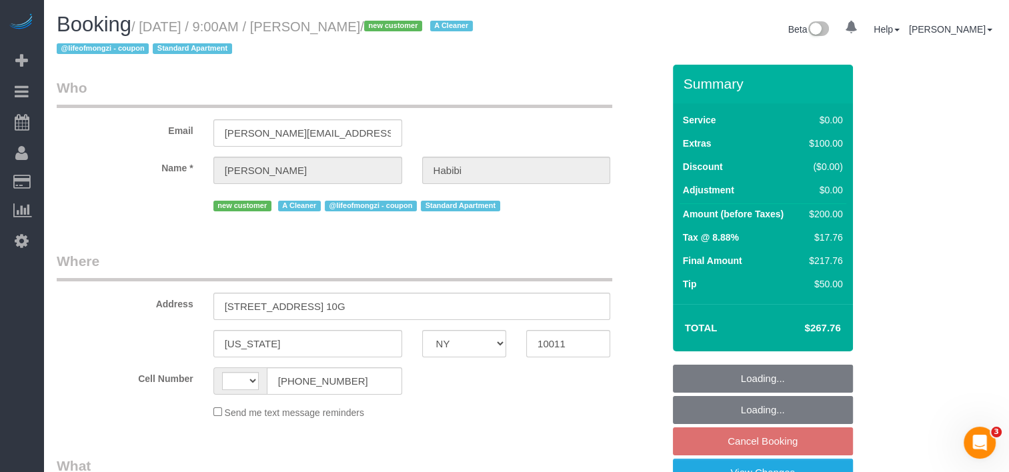
select select "number:6"
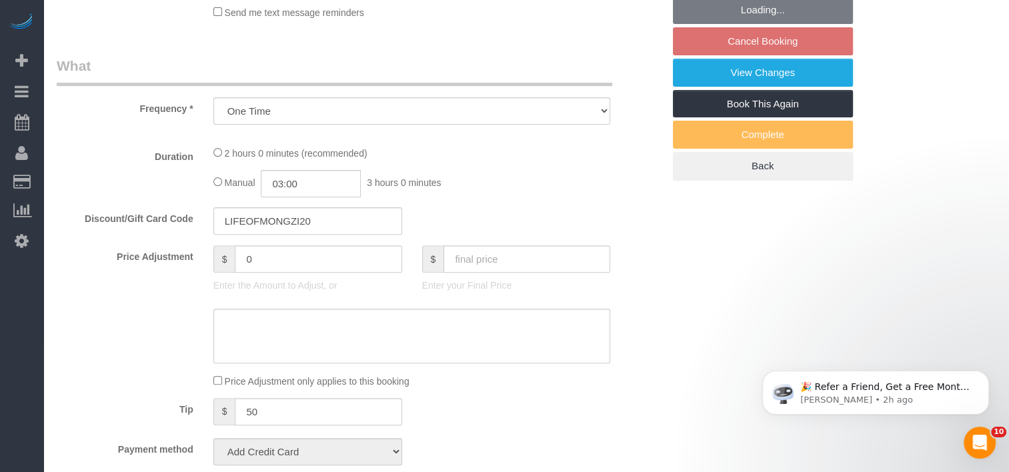
select select "string:[GEOGRAPHIC_DATA]"
select select "string:stripe-pm_1RsTME4VGloSiKo77Ibx2GkN"
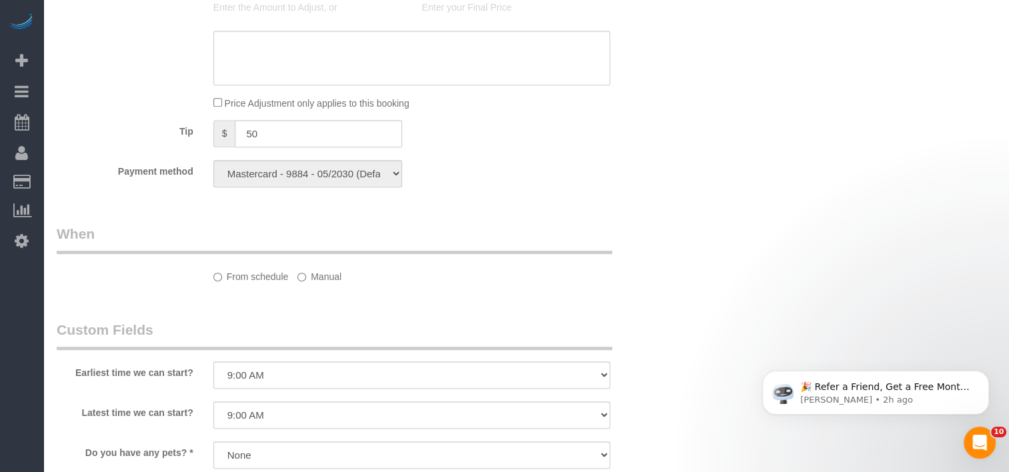
select select "spot2"
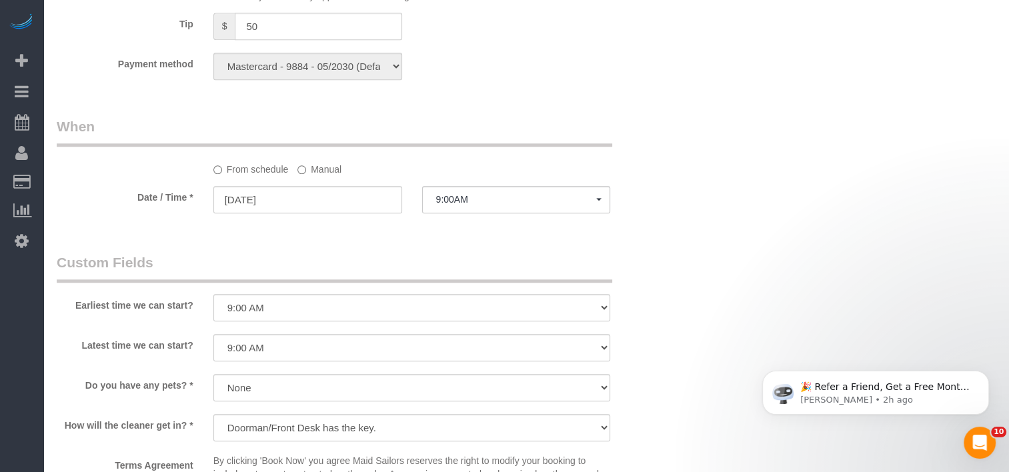
select select "object:1378"
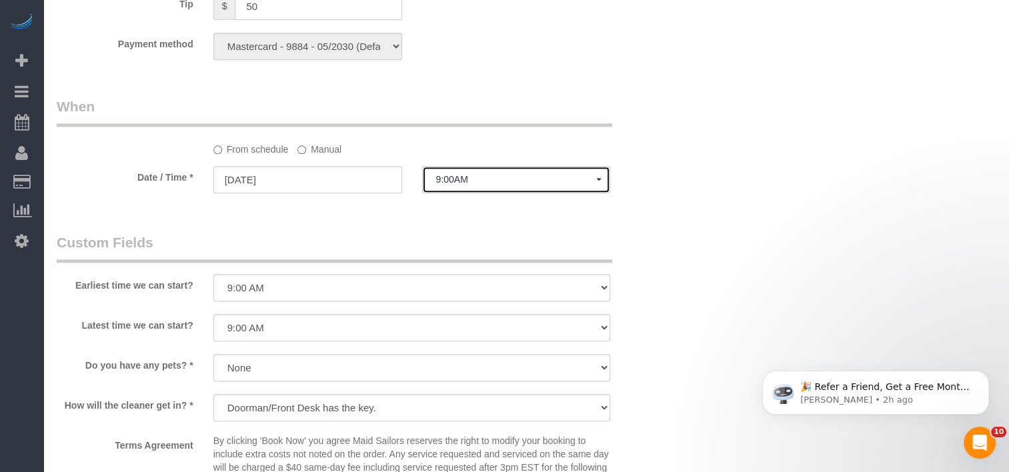
click at [475, 185] on span "9:00AM" at bounding box center [516, 179] width 161 height 11
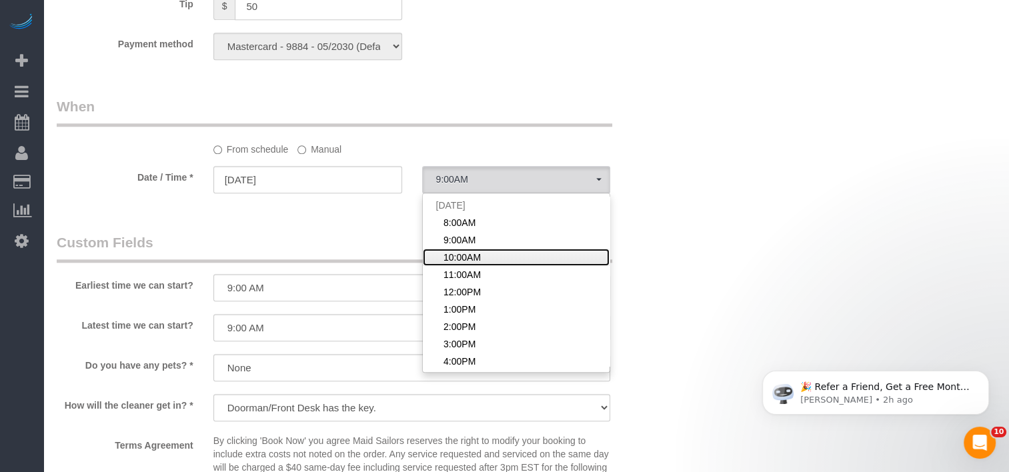
click at [472, 260] on span "10:00AM" at bounding box center [461, 257] width 37 height 13
select select "spot3"
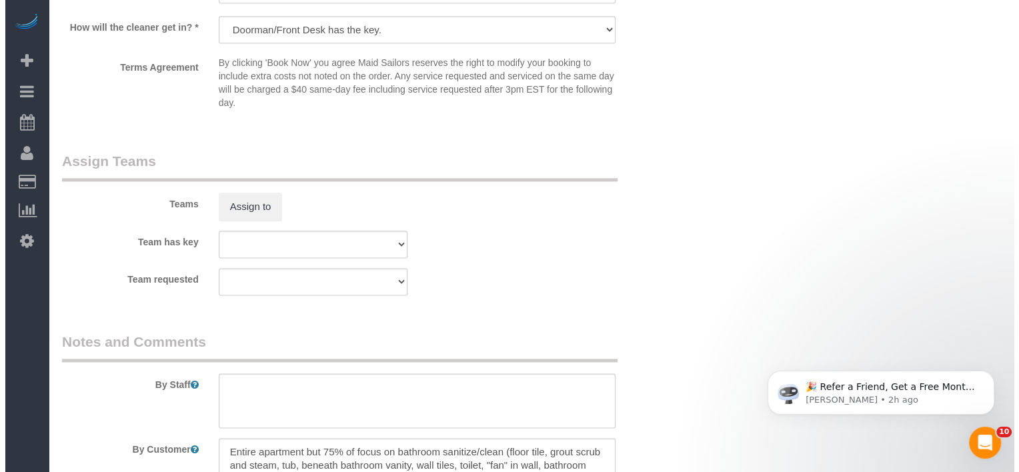
scroll to position [1667, 0]
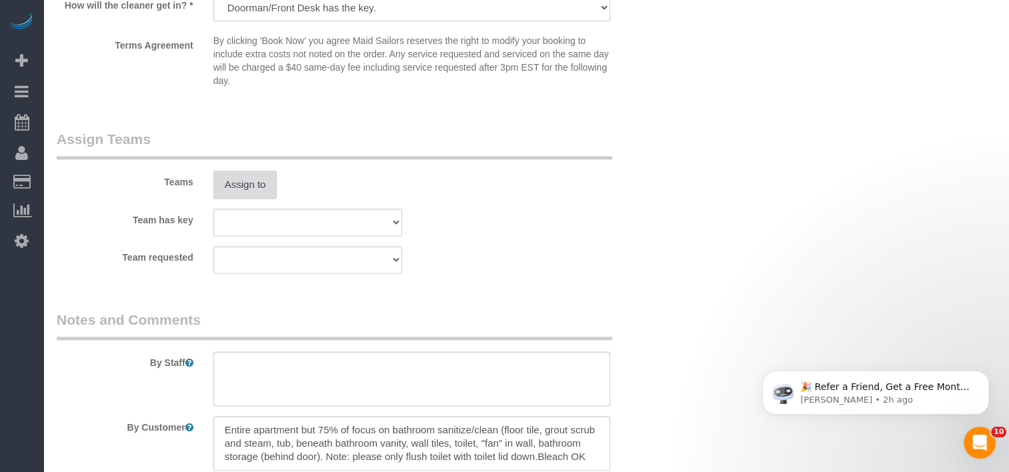
click at [256, 194] on button "Assign to" at bounding box center [245, 185] width 64 height 28
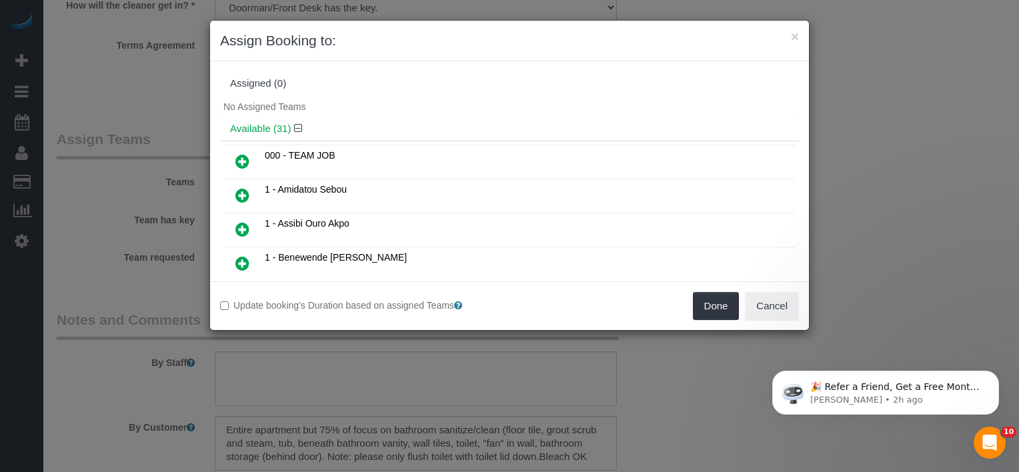
scroll to position [2359, 0]
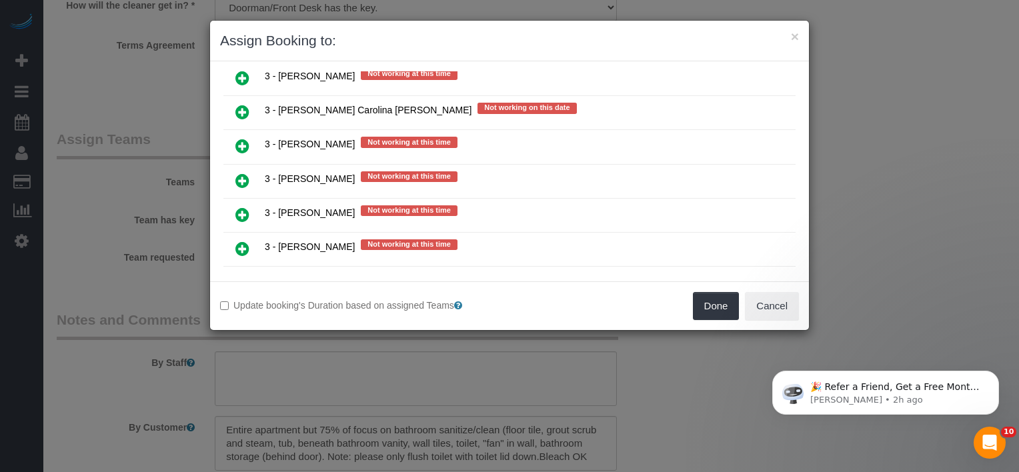
click at [251, 236] on link at bounding box center [242, 249] width 31 height 27
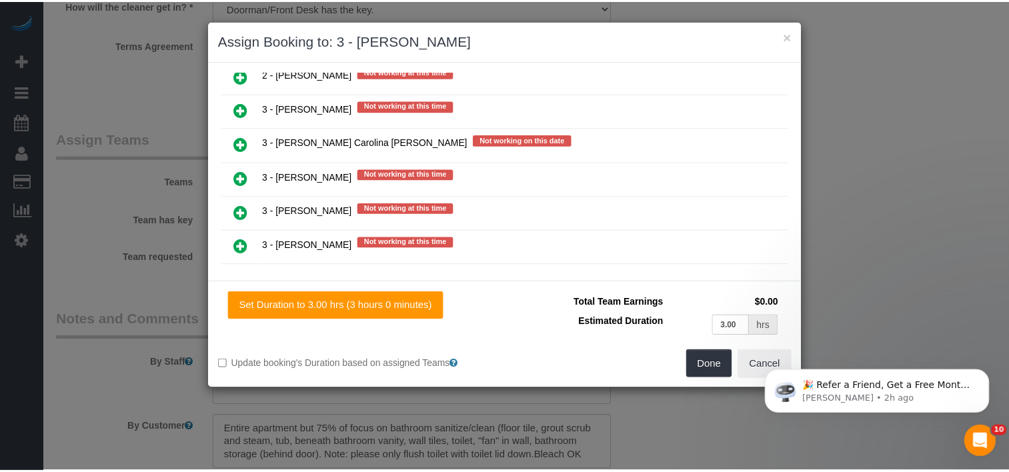
scroll to position [2389, 0]
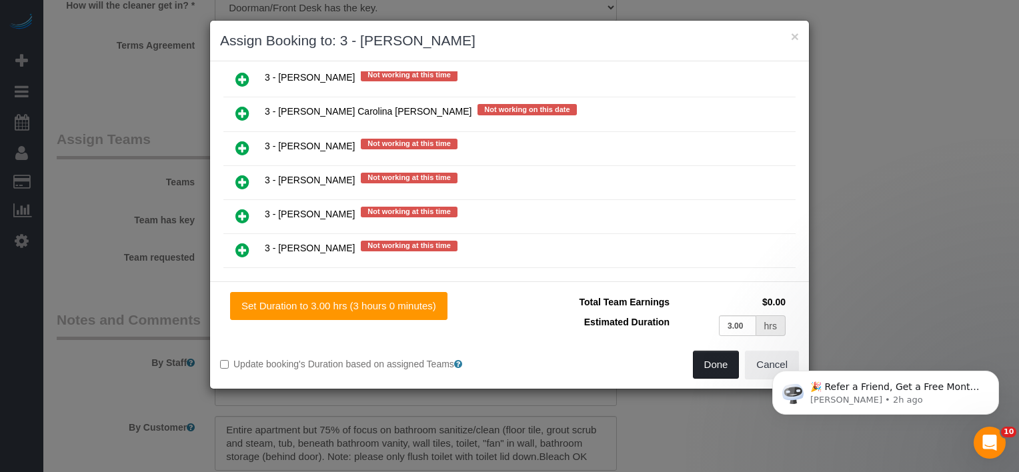
click at [728, 370] on button "Done" at bounding box center [716, 365] width 47 height 28
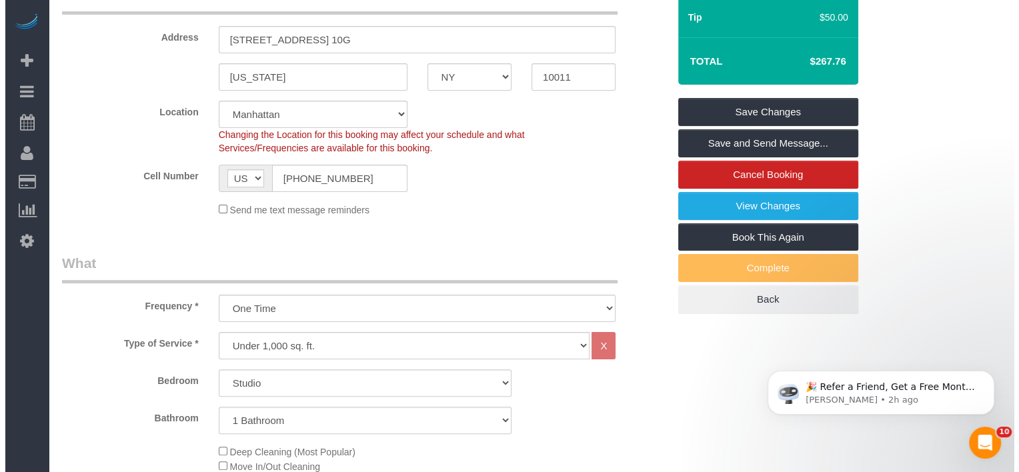
scroll to position [0, 0]
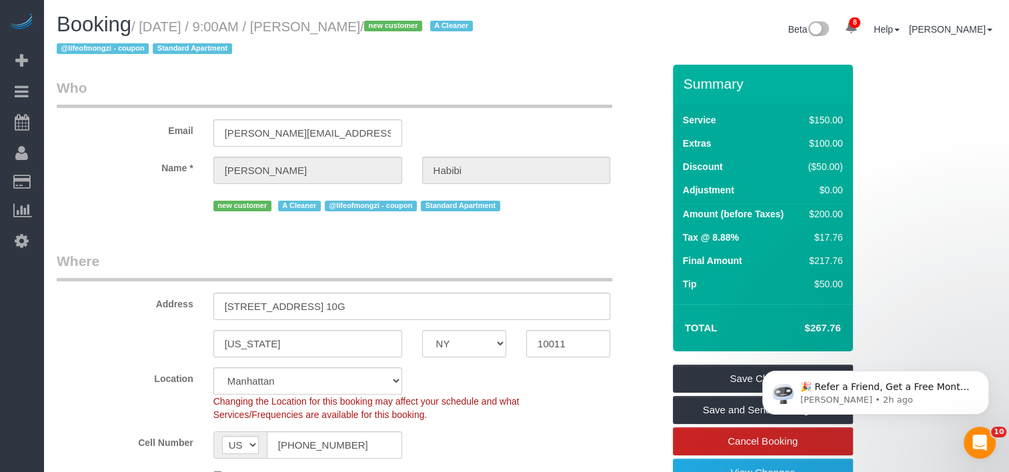
click at [728, 363] on div "Summary Service $150.00 Extras $100.00 Discount ($50.00) Adjustment $0.00 Amoun…" at bounding box center [763, 323] width 180 height 516
click at [728, 369] on link "Save Changes" at bounding box center [763, 379] width 180 height 28
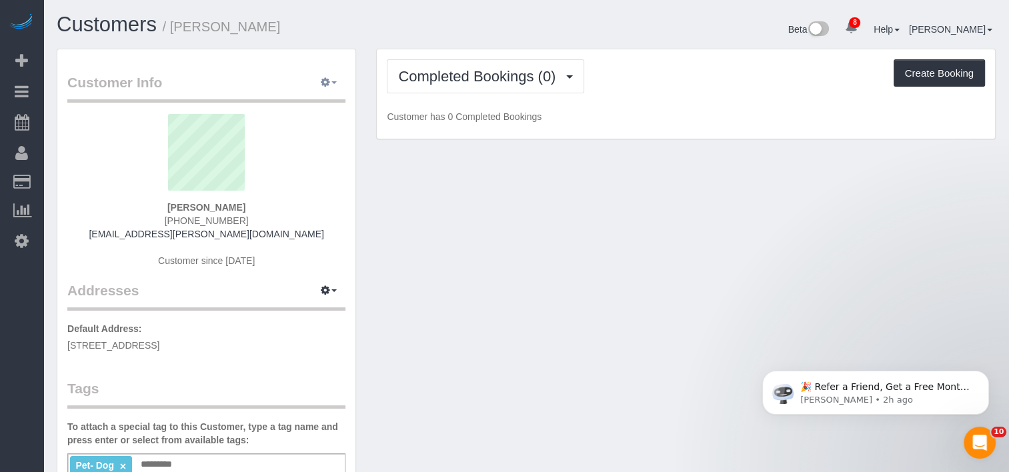
click at [328, 74] on button "button" at bounding box center [328, 83] width 33 height 21
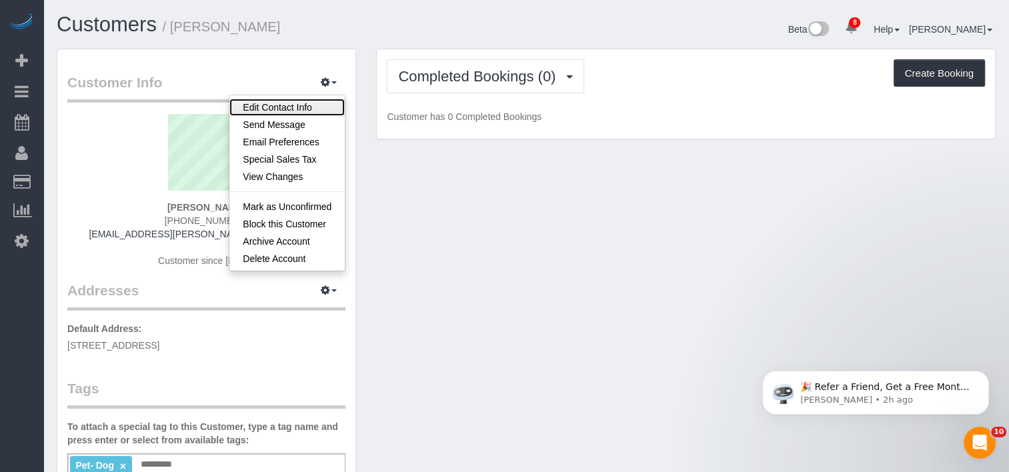
click at [277, 105] on link "Edit Contact Info" at bounding box center [286, 107] width 115 height 17
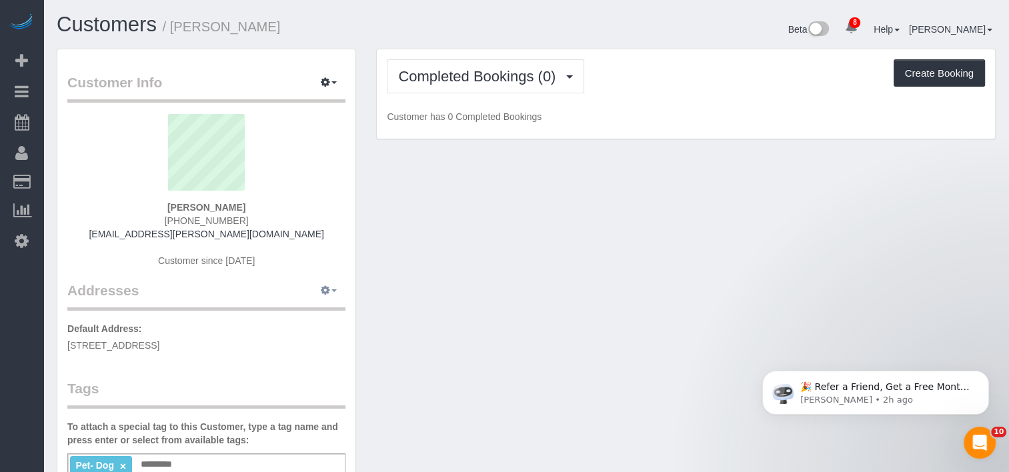
select select "NY"
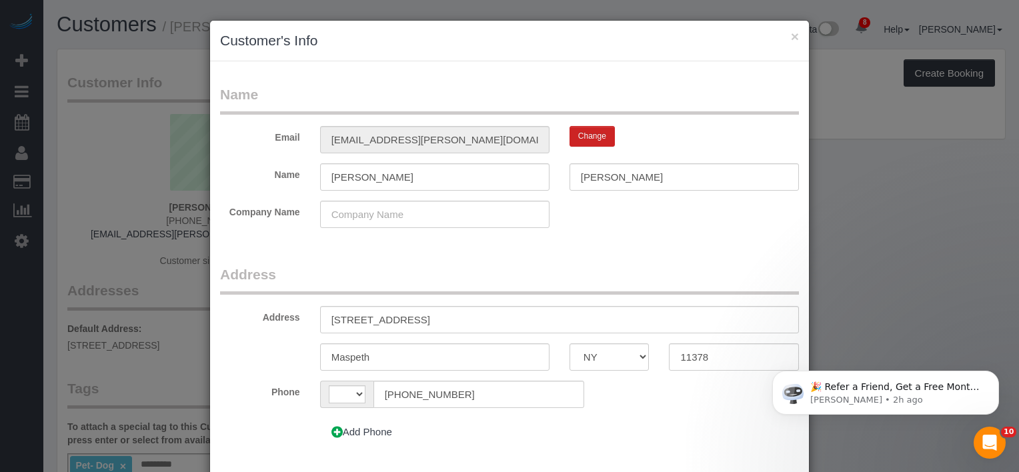
select select "string:[GEOGRAPHIC_DATA]"
click at [363, 355] on input "Maspeth" at bounding box center [434, 356] width 229 height 27
click at [362, 356] on input "Maspeth" at bounding box center [434, 356] width 229 height 27
click at [339, 355] on input "Maspeth" at bounding box center [434, 356] width 229 height 27
click at [333, 357] on input "Maspeth" at bounding box center [434, 356] width 229 height 27
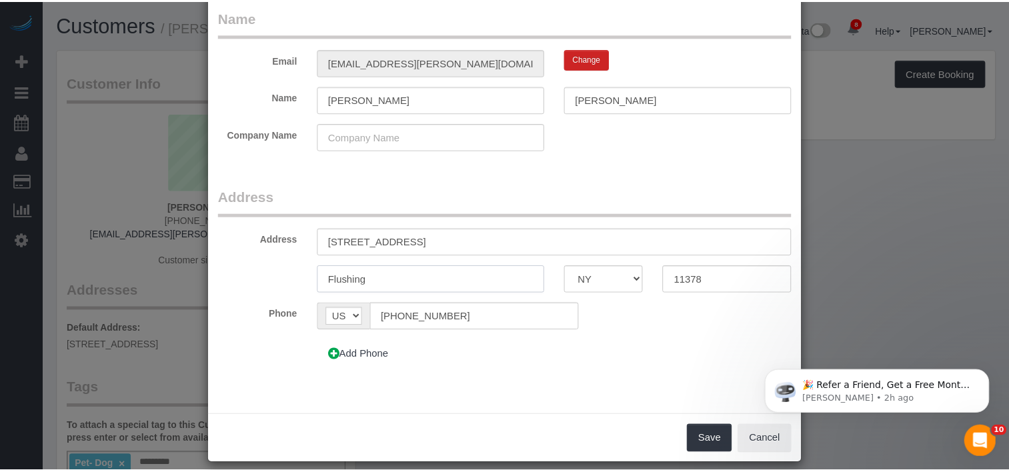
scroll to position [88, 0]
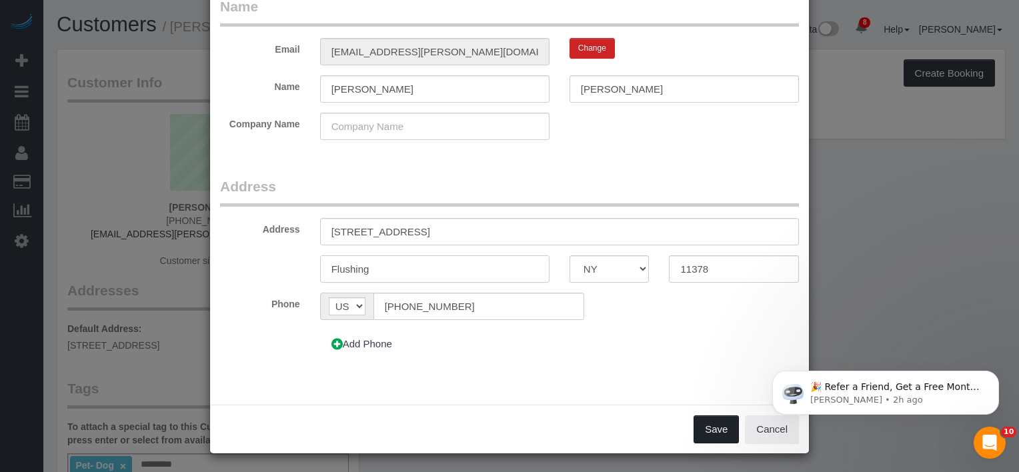
type input "Flushing"
click at [715, 433] on button "Save" at bounding box center [715, 429] width 45 height 28
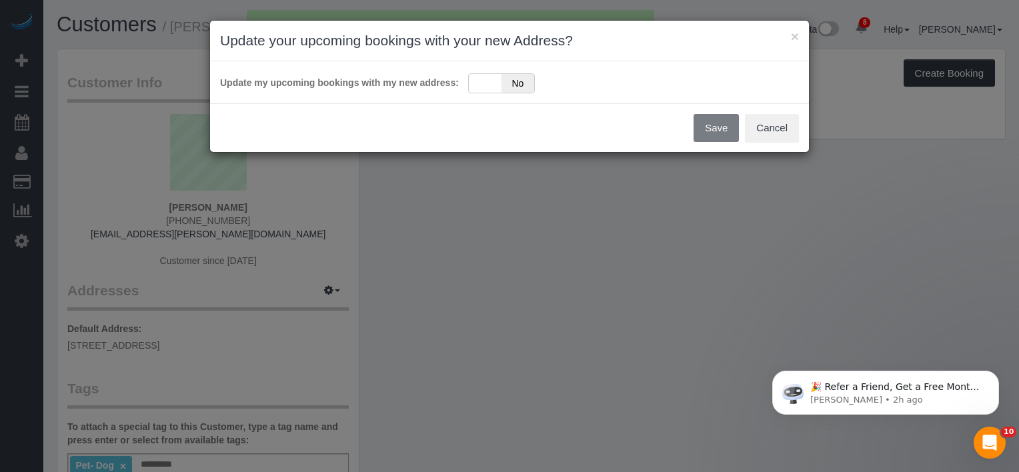
click at [521, 93] on div "Update my upcoming bookings with my new address: Yes No" at bounding box center [509, 82] width 599 height 42
click at [517, 71] on div "Update my upcoming bookings with my new address: Yes No" at bounding box center [509, 82] width 579 height 22
click at [504, 77] on span "No" at bounding box center [517, 83] width 33 height 19
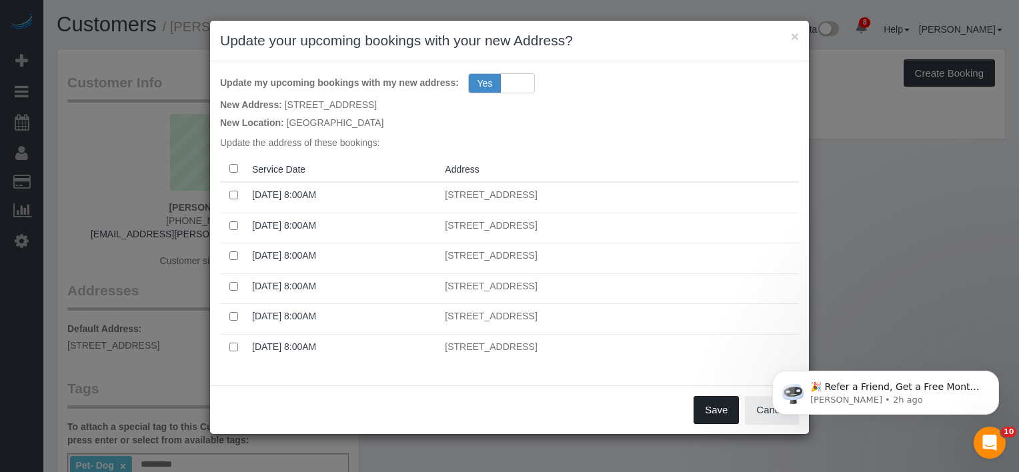
click at [707, 409] on button "Save" at bounding box center [715, 410] width 45 height 28
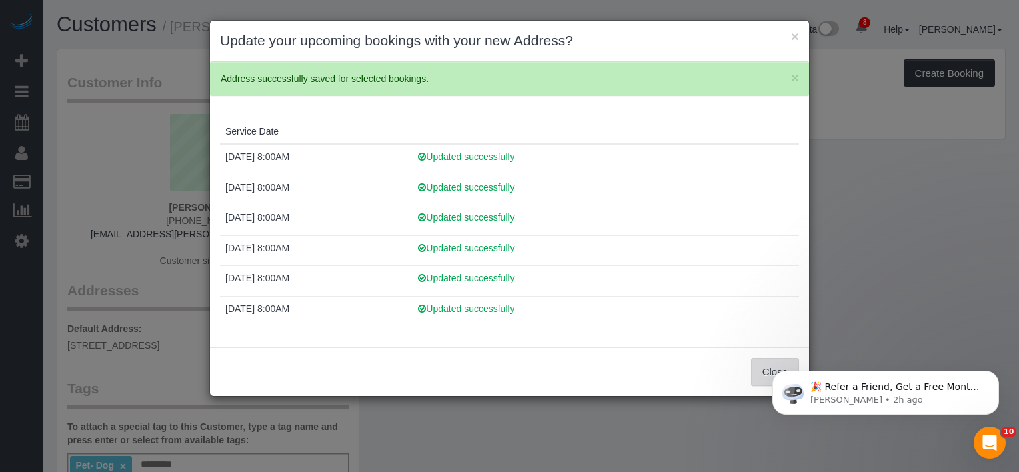
click at [757, 365] on button "Close" at bounding box center [775, 372] width 48 height 28
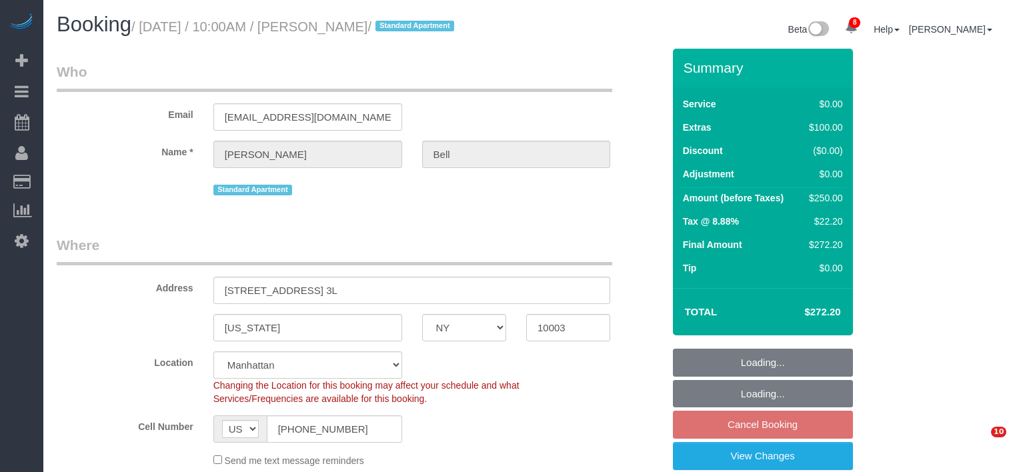
select select "NY"
select select "string:stripe-pm_1RuxPs4VGloSiKo7h06lx548"
select select "number:89"
select select "number:90"
select select "number:15"
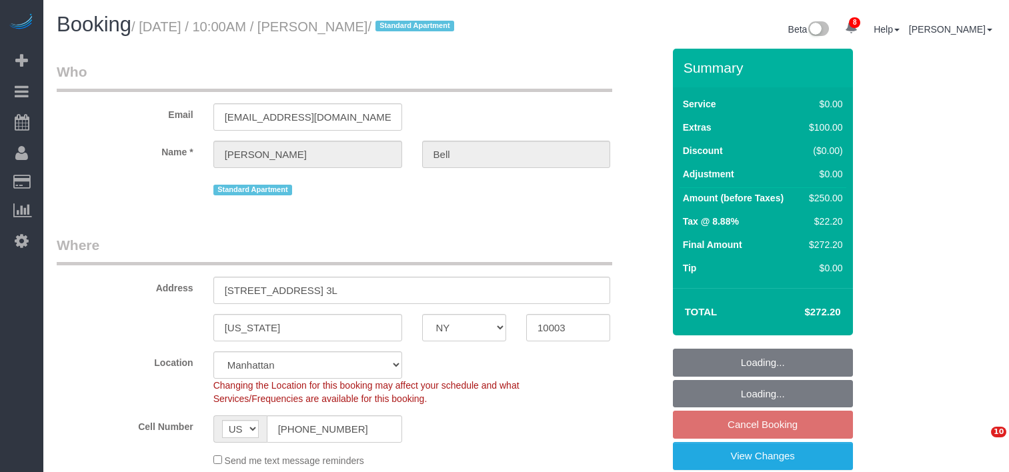
select select "number:5"
select select "spot3"
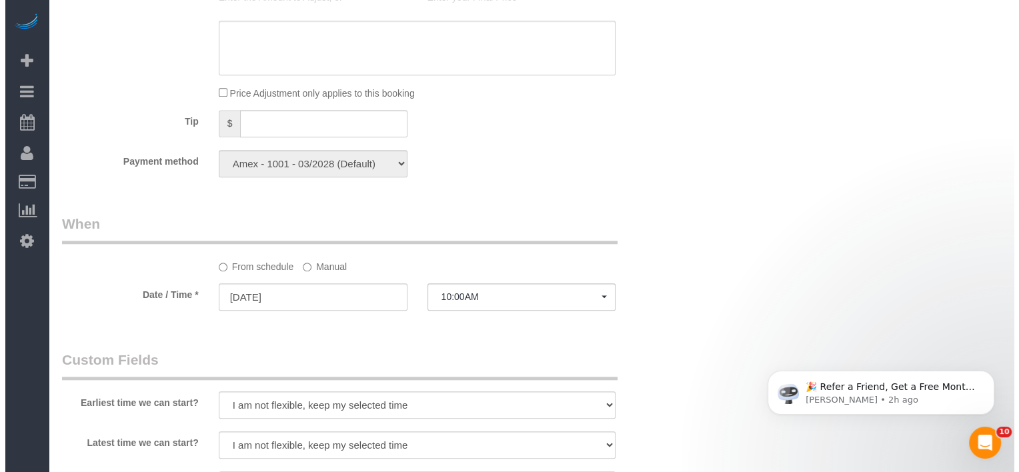
scroll to position [1533, 0]
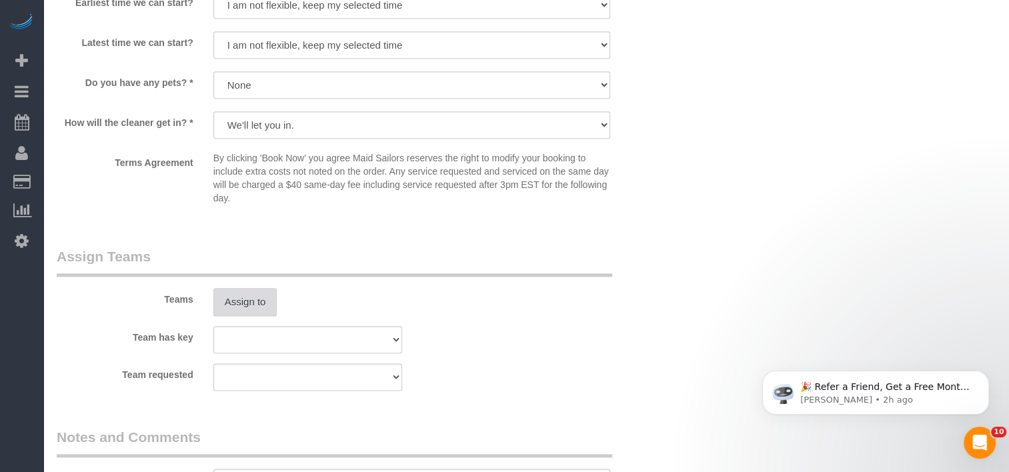
click at [267, 313] on button "Assign to" at bounding box center [245, 302] width 64 height 28
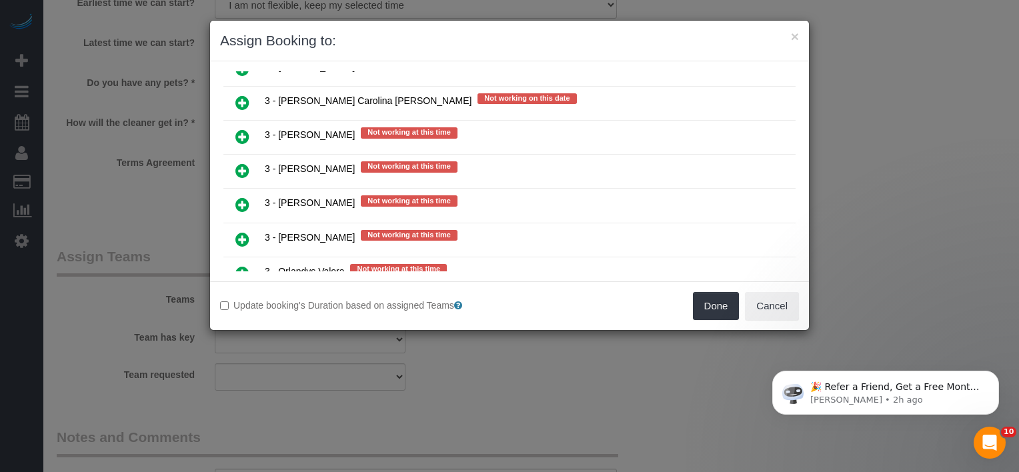
scroll to position [2267, 0]
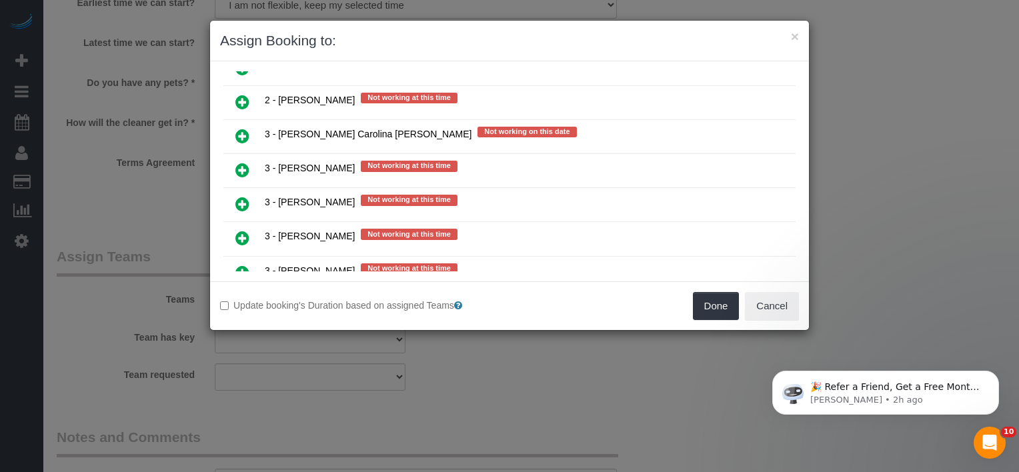
click at [247, 230] on icon at bounding box center [242, 238] width 14 height 16
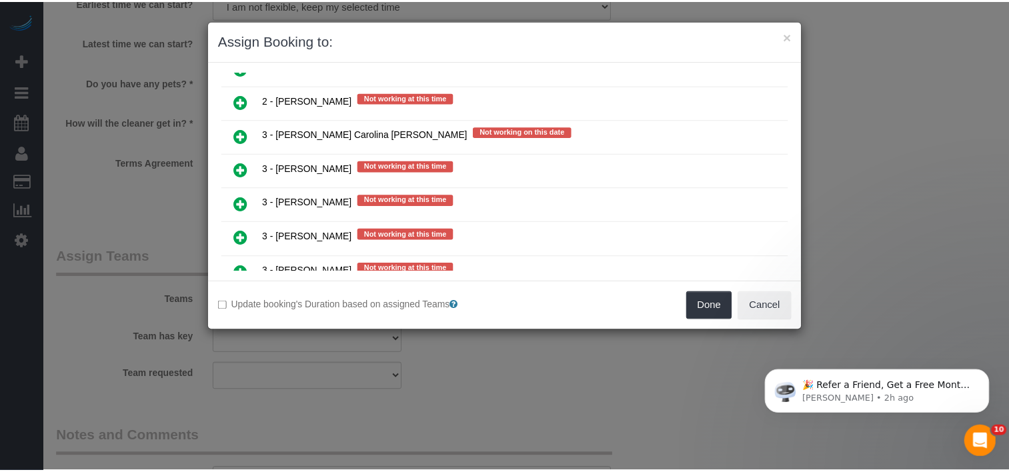
scroll to position [2297, 0]
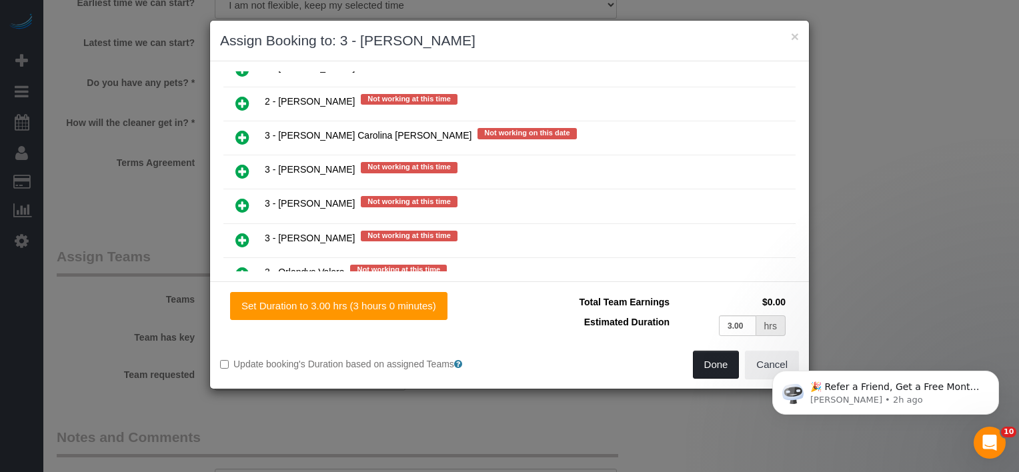
click at [726, 359] on button "Done" at bounding box center [716, 365] width 47 height 28
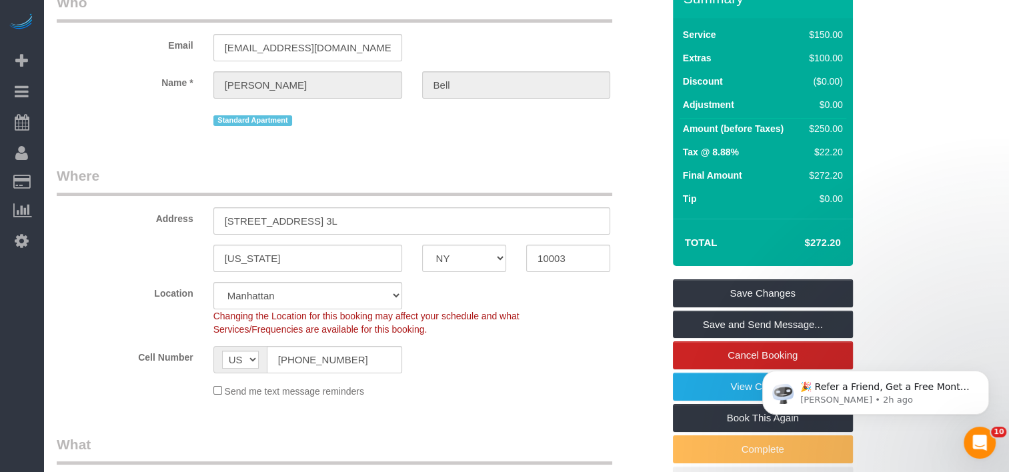
scroll to position [67, 0]
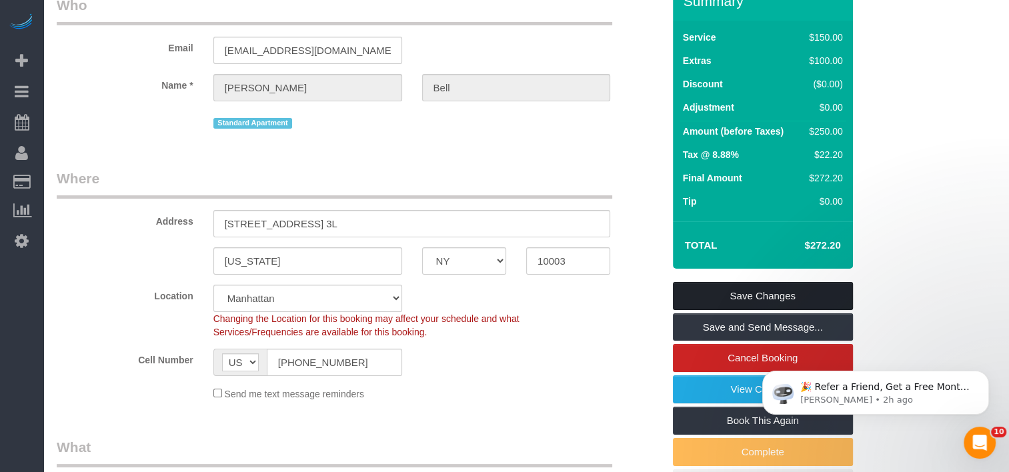
click at [712, 292] on link "Save Changes" at bounding box center [763, 296] width 180 height 28
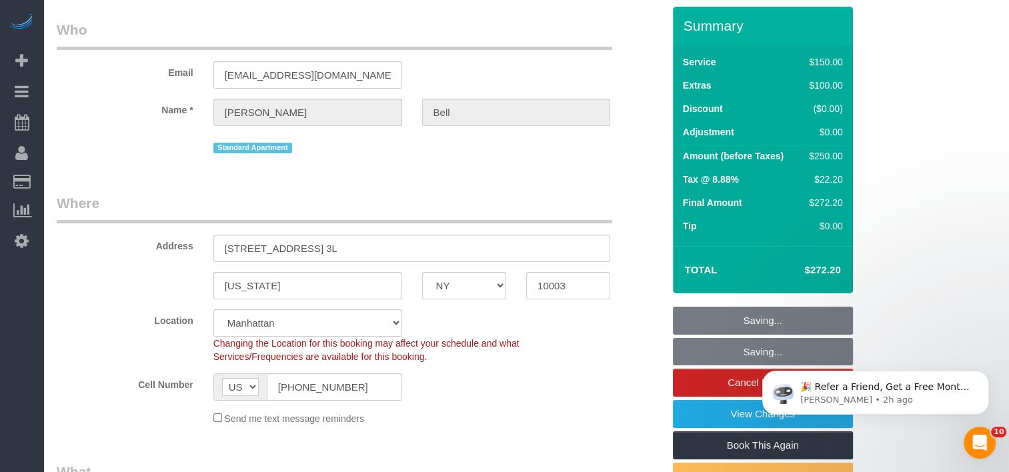
scroll to position [0, 0]
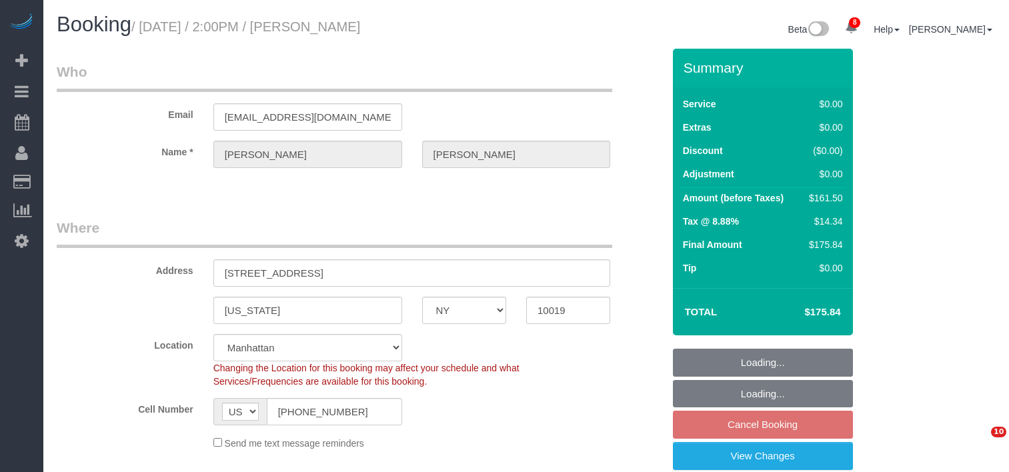
select select "NY"
select select "2"
select select "number:62"
select select "number:74"
select select "number:15"
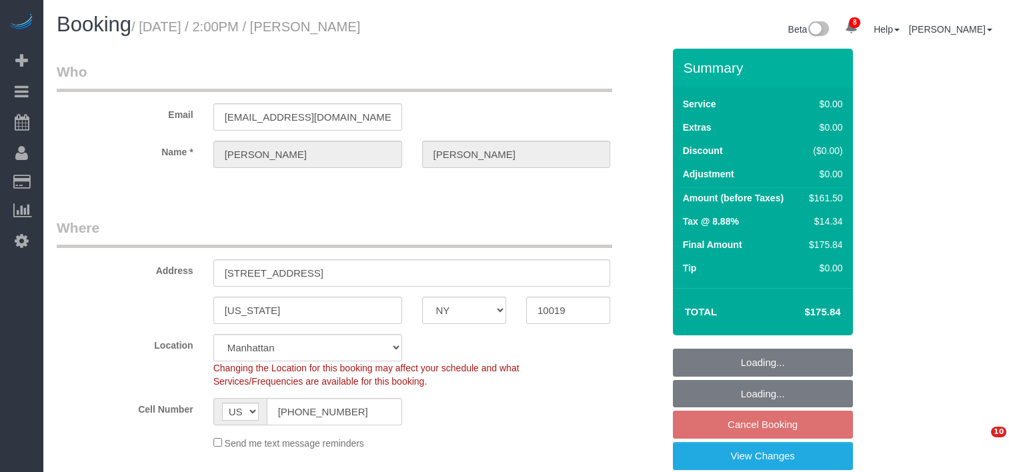
select select "number:6"
select select "spot7"
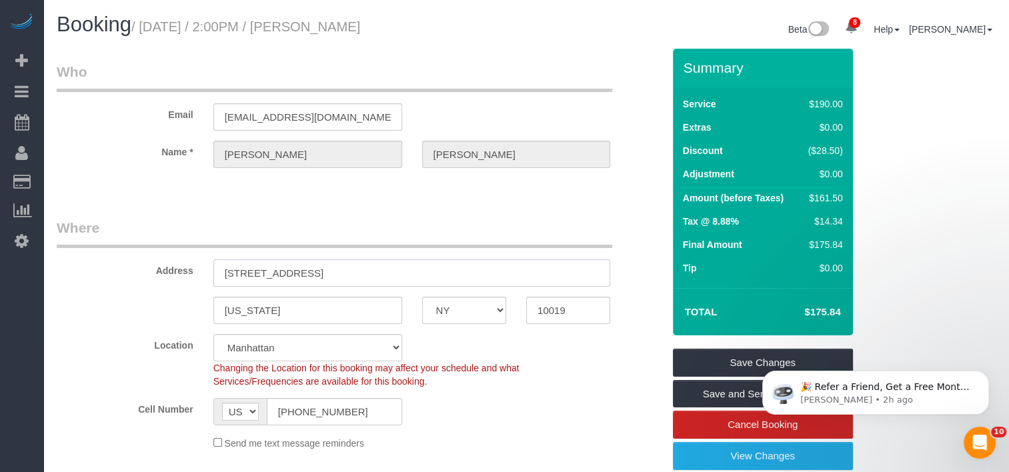
drag, startPoint x: 375, startPoint y: 279, endPoint x: 301, endPoint y: 273, distance: 73.5
click at [301, 273] on input "1600 Broadway, APT.12C" at bounding box center [411, 272] width 397 height 27
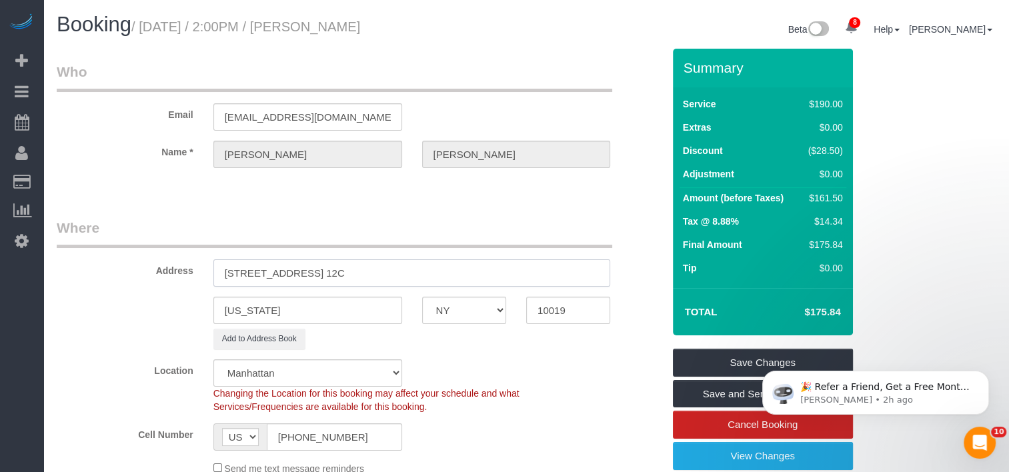
type input "1600 Broadway, Apt. 12C"
click at [525, 371] on div "Location Manhattan Austin Boston Bronx Brooklyn Charlotte Denver New Jersey Por…" at bounding box center [360, 386] width 626 height 54
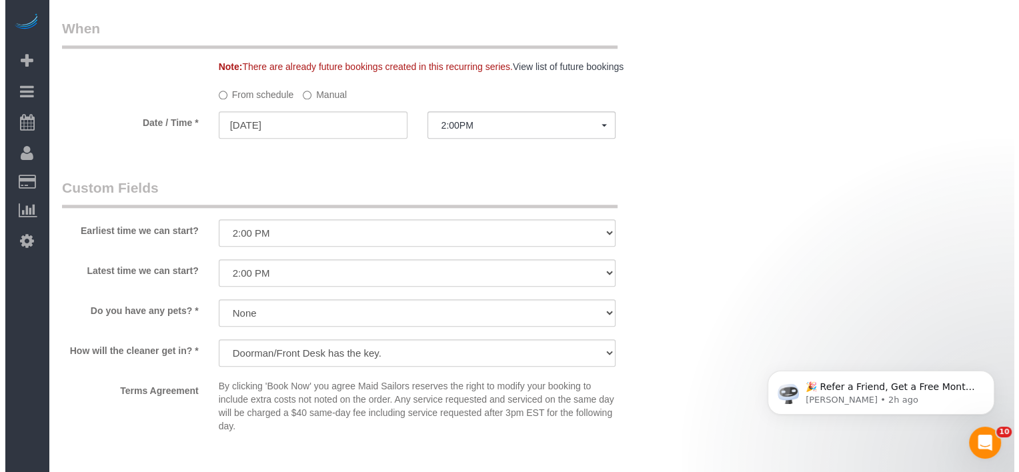
scroll to position [1600, 0]
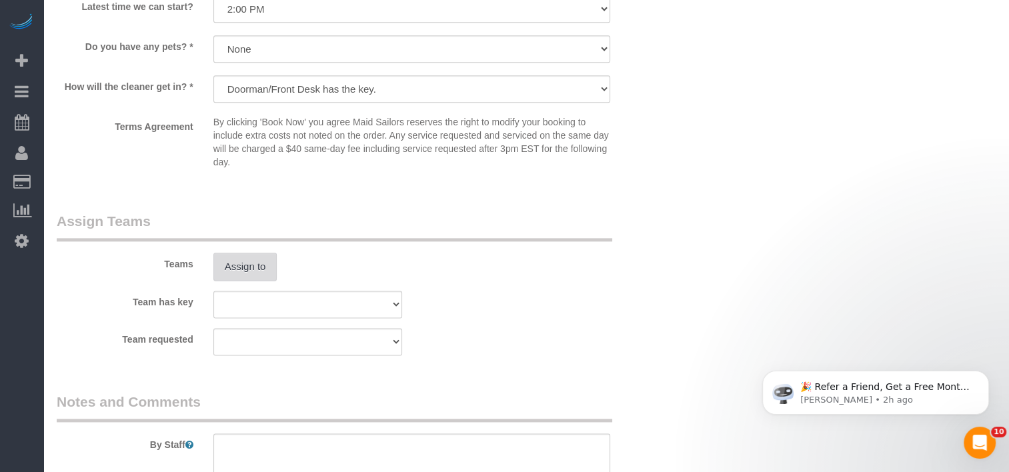
click at [247, 272] on button "Assign to" at bounding box center [245, 267] width 64 height 28
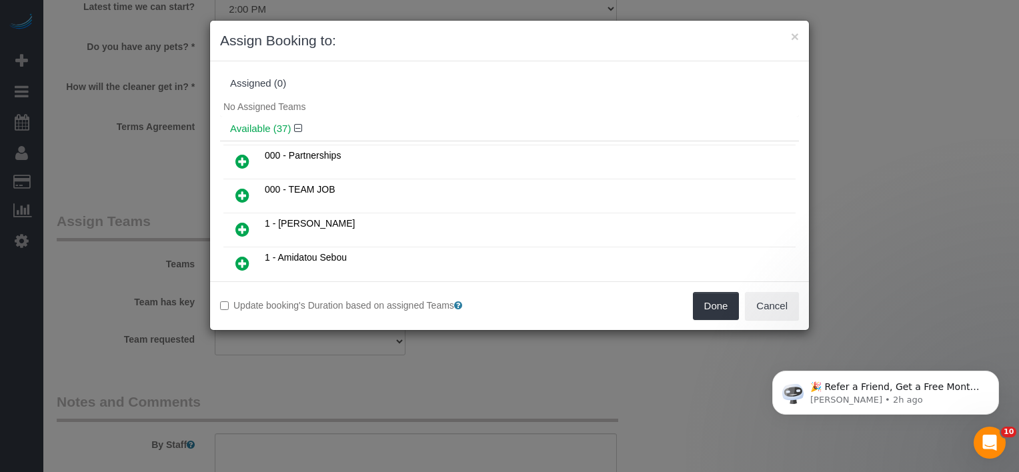
scroll to position [2458, 0]
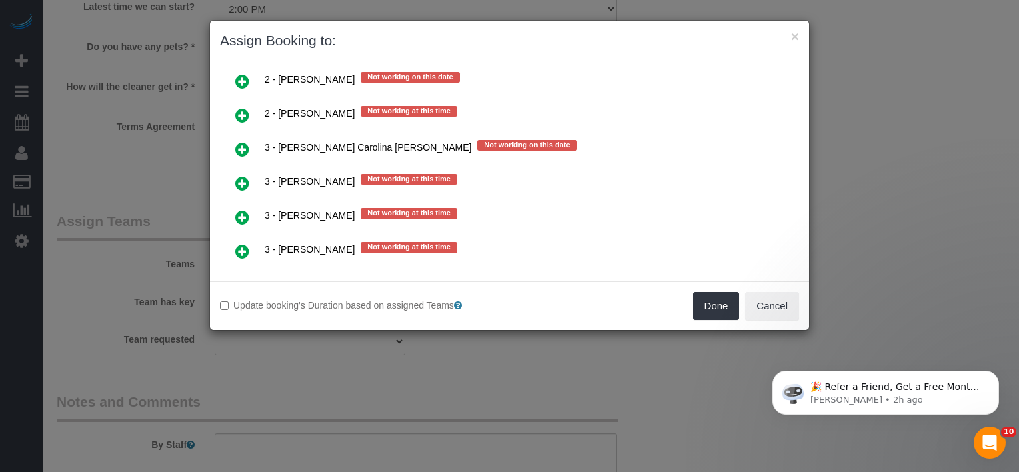
click at [237, 243] on icon at bounding box center [242, 251] width 14 height 16
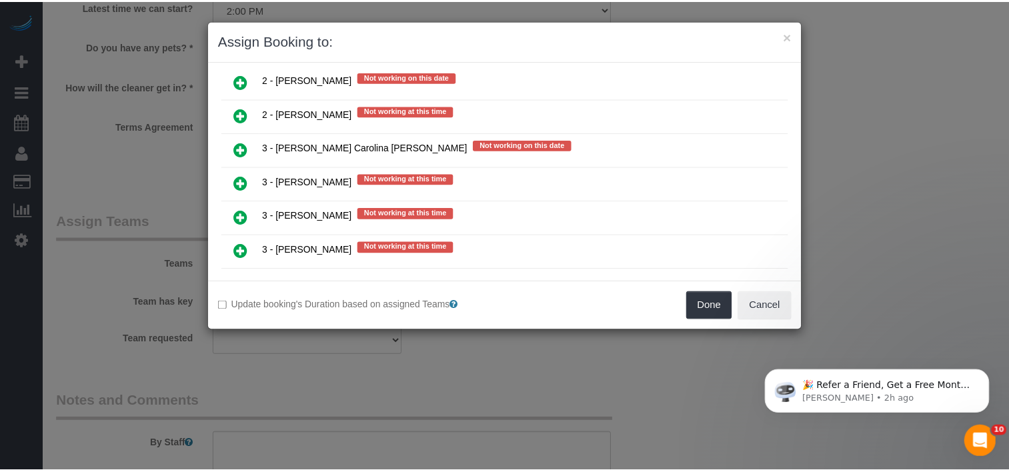
scroll to position [2489, 0]
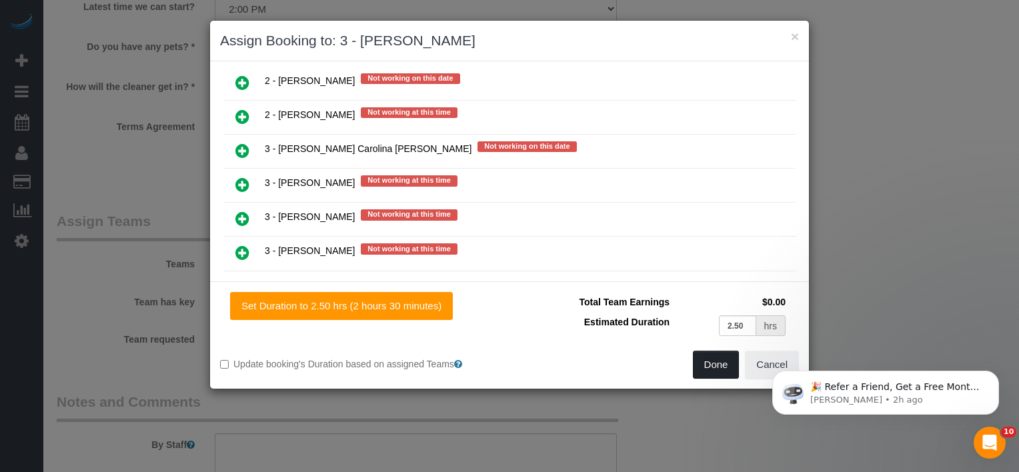
click at [709, 364] on button "Done" at bounding box center [716, 365] width 47 height 28
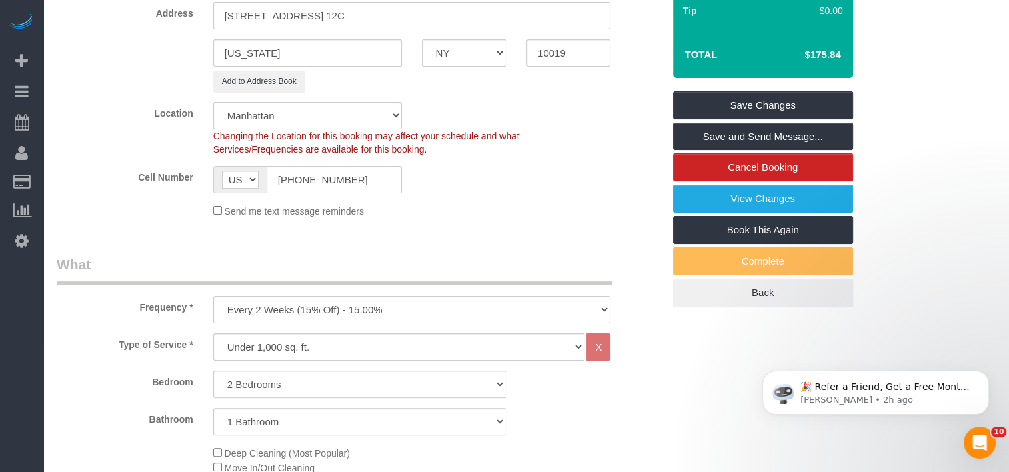
scroll to position [67, 0]
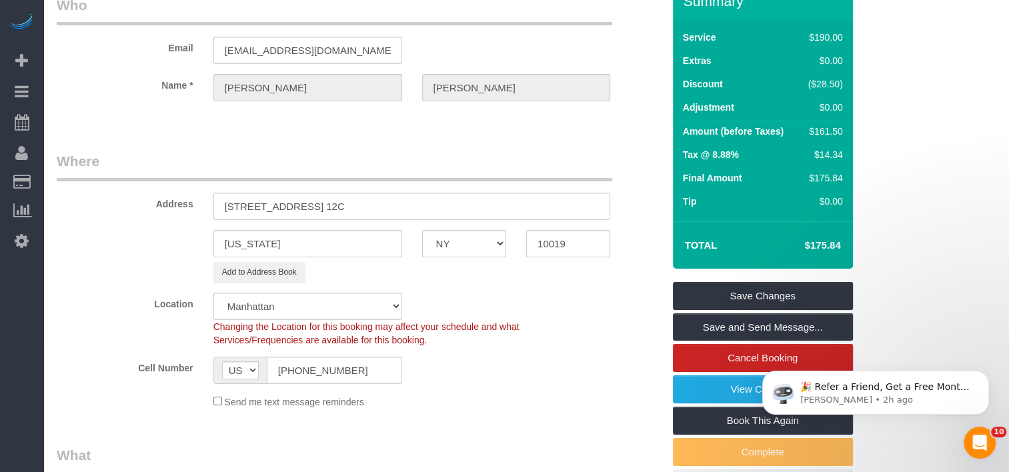
click at [526, 167] on legend "Where" at bounding box center [334, 166] width 555 height 30
click at [526, 184] on div "Address 1600 Broadway, Apt. 12C" at bounding box center [360, 185] width 626 height 69
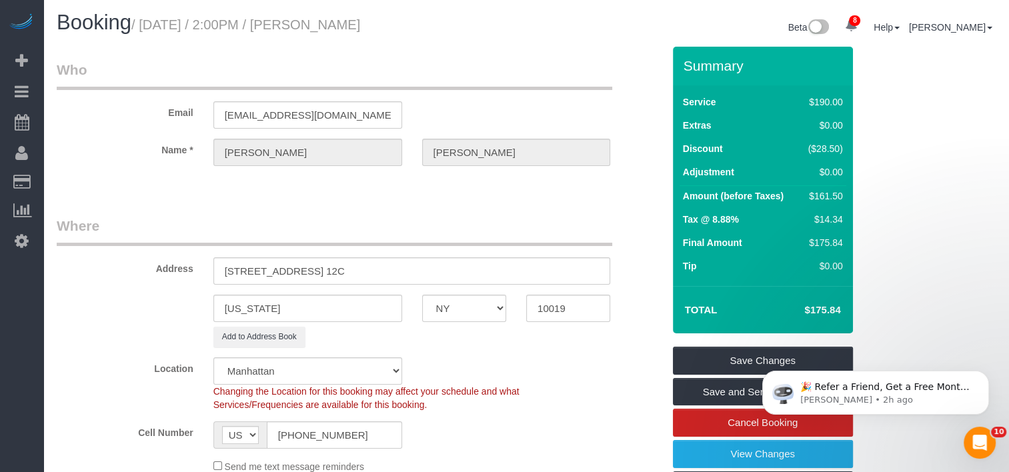
scroll to position [0, 0]
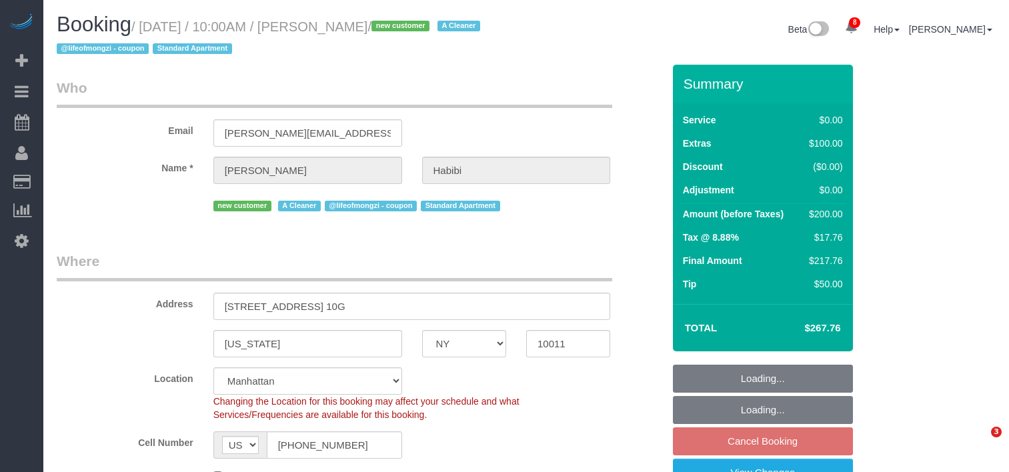
select select "NY"
select select "spot3"
select select "number:57"
select select "number:69"
select select "number:15"
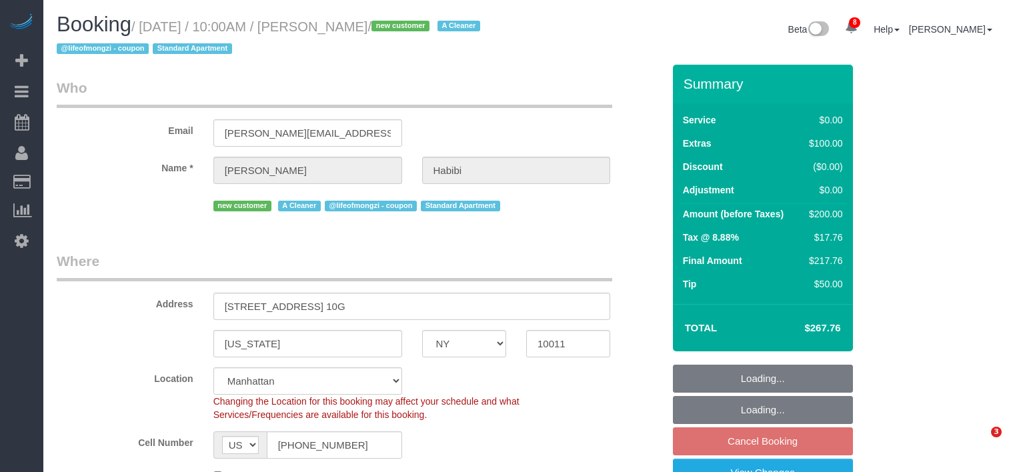
select select "number:6"
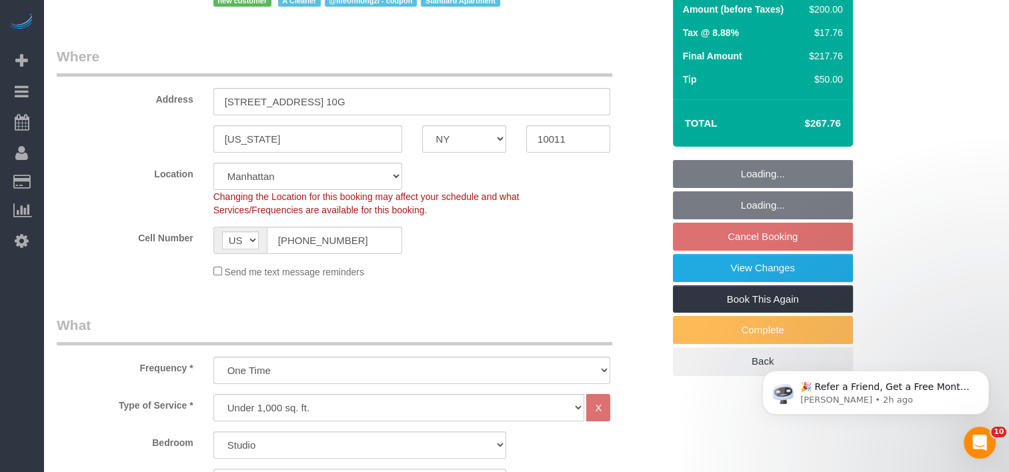
scroll to position [400, 0]
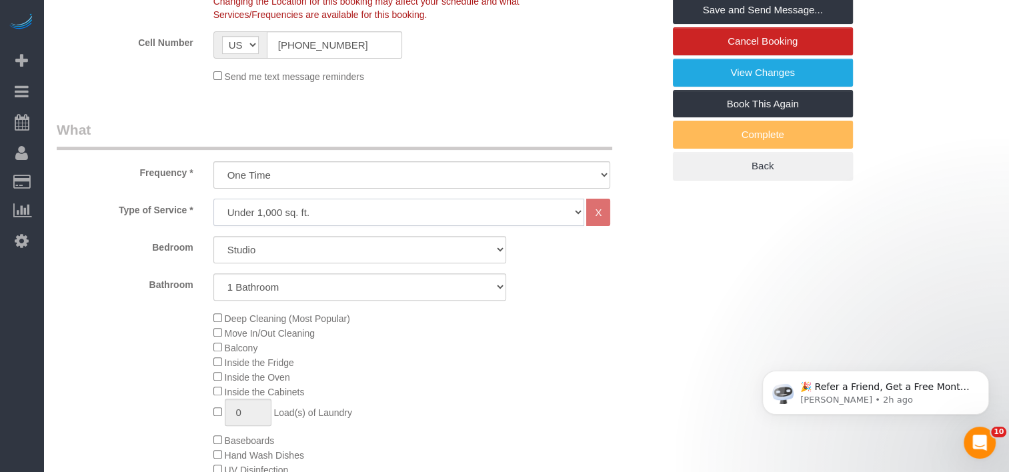
click at [286, 211] on select "Under 1,000 sq. ft. 1,001 - 1,500 sq. ft. 1,500+ sq. ft. Custom Cleaning Office…" at bounding box center [398, 212] width 371 height 27
select select "213"
click at [213, 199] on select "Under 1,000 sq. ft. 1,001 - 1,500 sq. ft. 1,500+ sq. ft. Custom Cleaning Office…" at bounding box center [398, 212] width 371 height 27
select select "1"
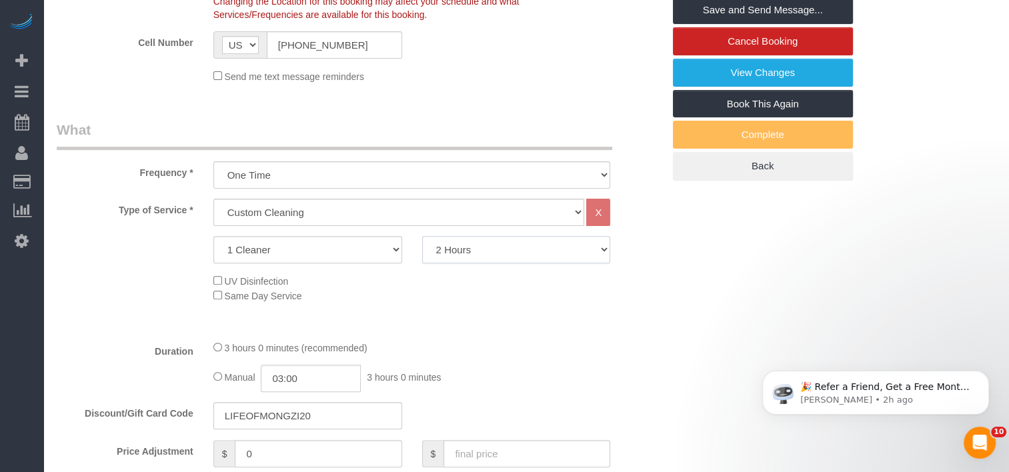
click at [498, 250] on select "2 Hours 2.5 Hours 3 Hours 3.5 Hours 4 Hours 4.5 Hours 5 Hours 5.5 Hours 6 Hours…" at bounding box center [516, 249] width 189 height 27
select select "180"
click at [422, 236] on select "2 Hours 2.5 Hours 3 Hours 3.5 Hours 4 Hours 4.5 Hours 5 Hours 5.5 Hours 6 Hours…" at bounding box center [516, 249] width 189 height 27
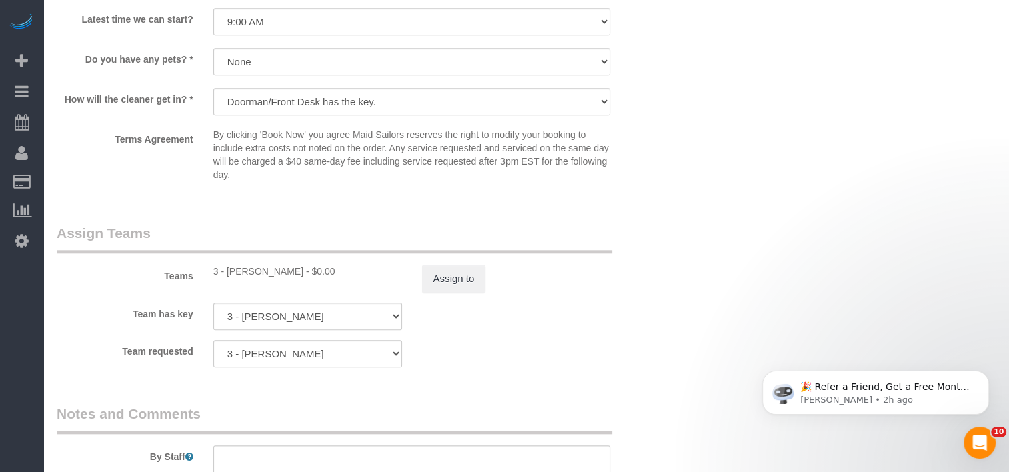
scroll to position [1533, 0]
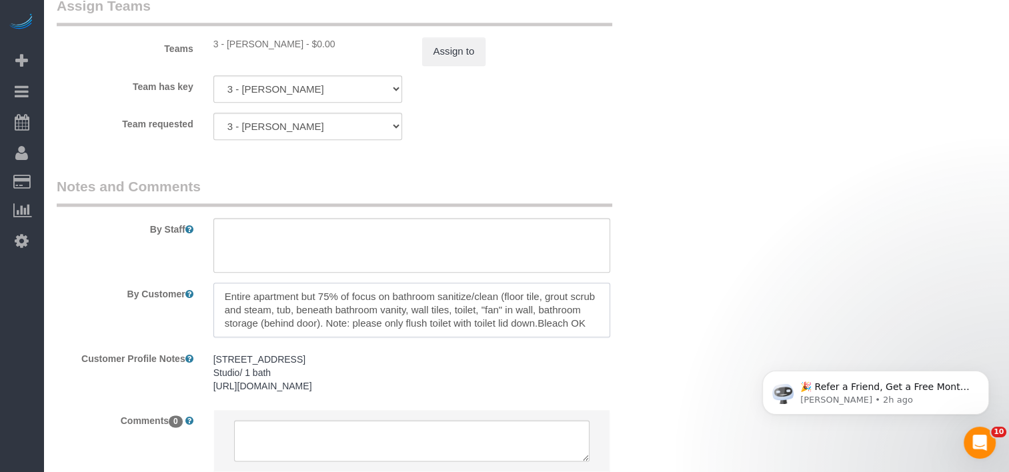
click at [445, 325] on textarea at bounding box center [411, 310] width 397 height 55
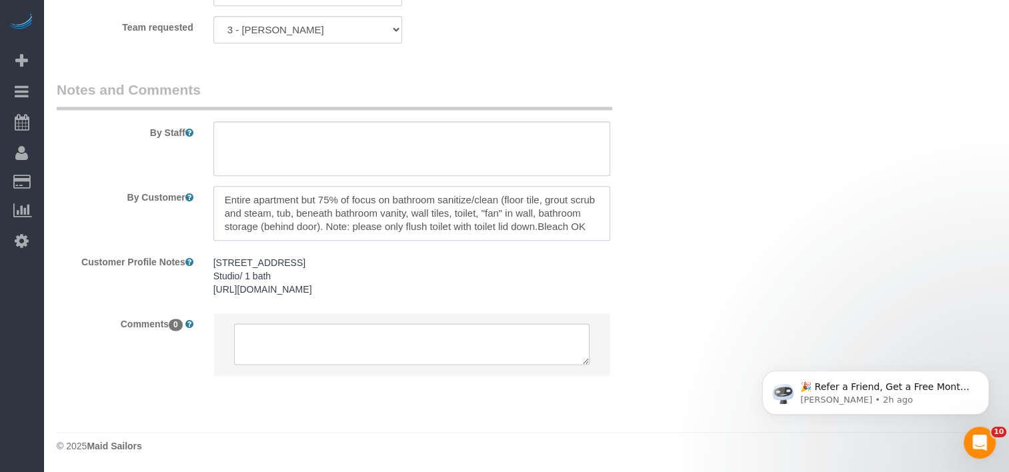
scroll to position [1656, 0]
click at [536, 201] on textarea at bounding box center [411, 213] width 397 height 55
type textarea "Entire apartment but 75% of focus on bathroom sanitize/clean (floor tile, grout…"
click at [518, 152] on sui-booking-comments "By Staff By Customer Customer Profile Notes 201 West 16th Street #10G Studio/ 1…" at bounding box center [360, 234] width 606 height 309
click at [527, 121] on textarea at bounding box center [411, 148] width 397 height 55
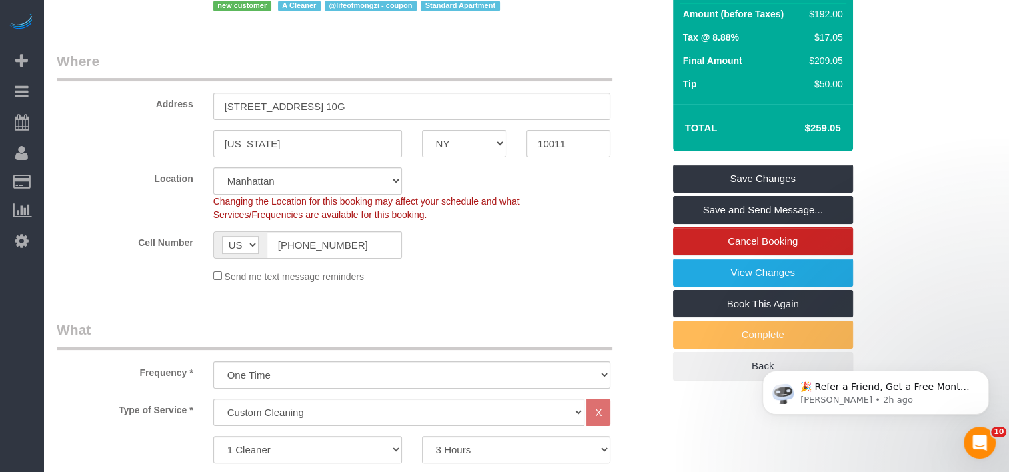
scroll to position [189, 0]
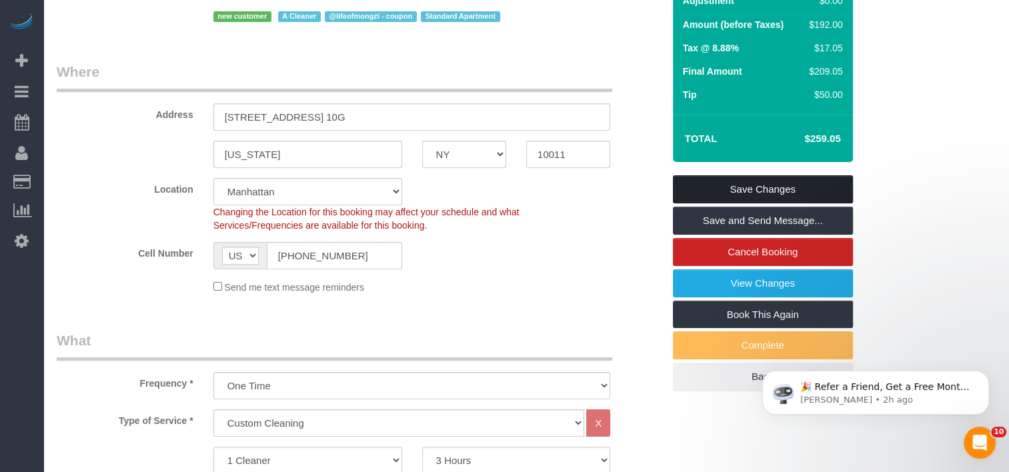
type textarea "Studio/1ba Deep Cleaning Start cleaning in the bathroom If the client insist th…"
click at [789, 179] on link "Save Changes" at bounding box center [763, 189] width 180 height 28
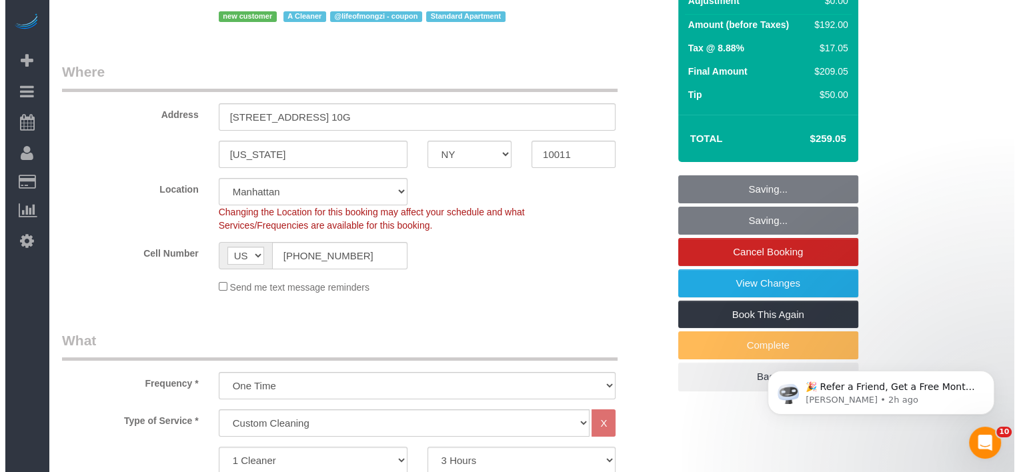
scroll to position [0, 0]
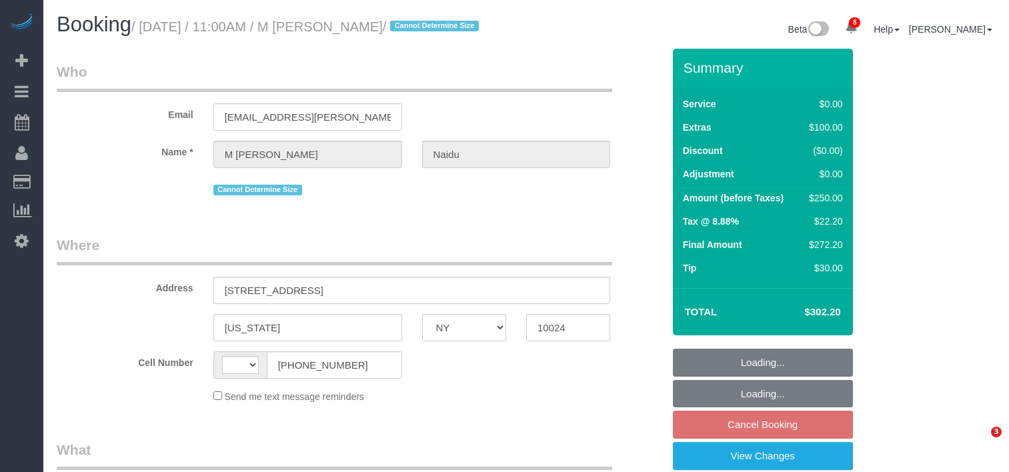
select select "NY"
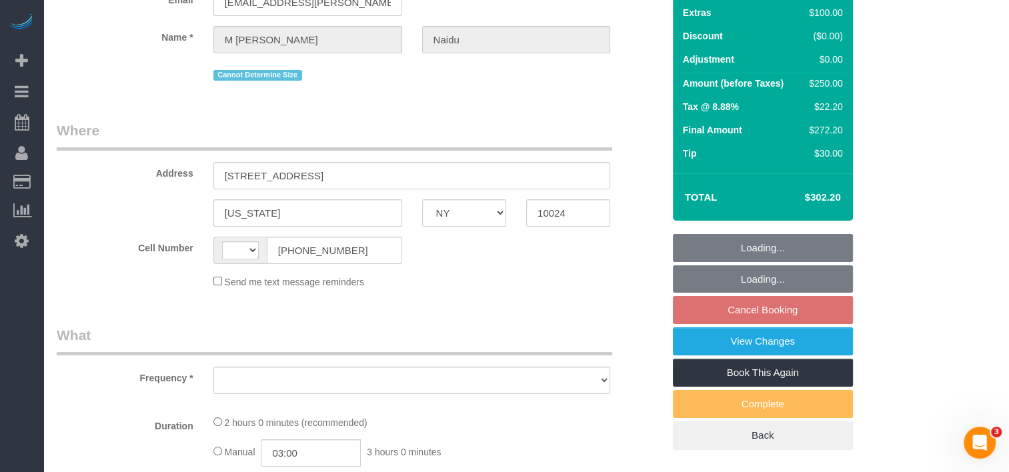
select select "string:[GEOGRAPHIC_DATA]"
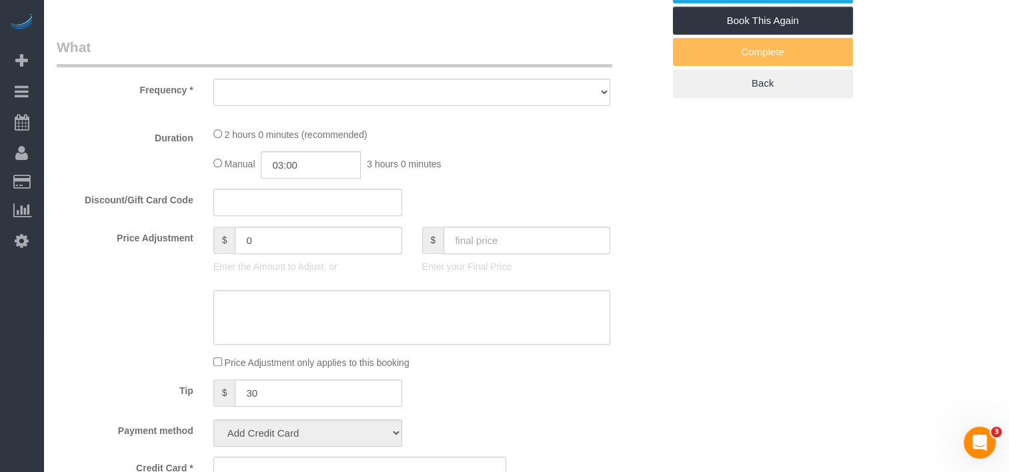
select select "object:688"
select select "string:stripe-pm_1QwDPQ4VGloSiKo7F4GgMdsb"
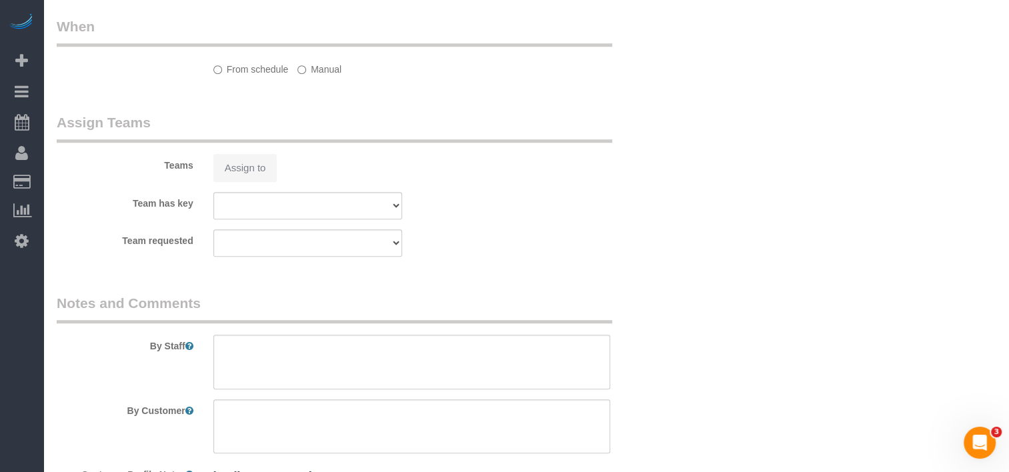
select select "number:89"
select select "number:72"
select select "number:15"
select select "number:5"
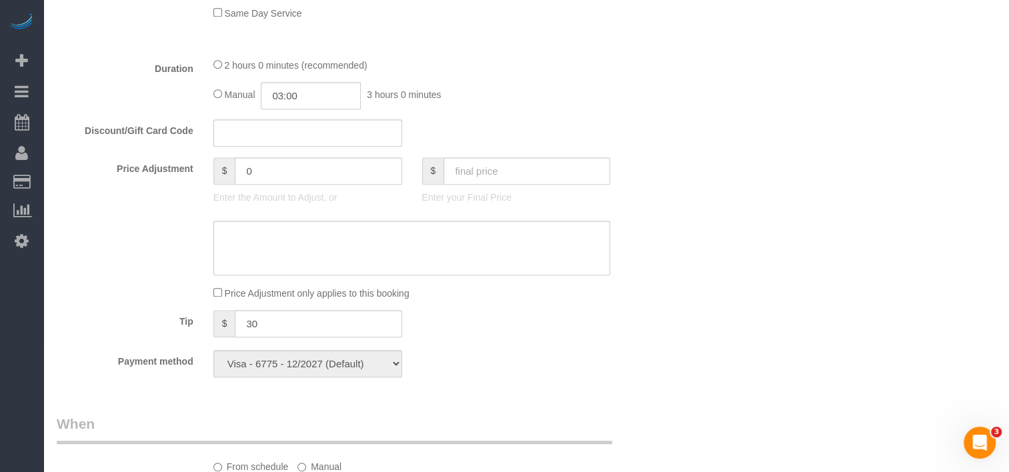
select select "object:945"
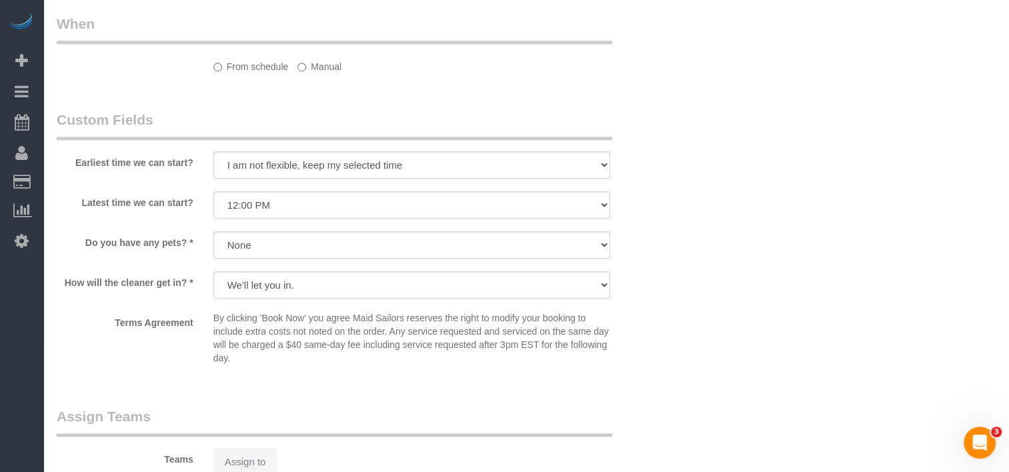
select select "spot4"
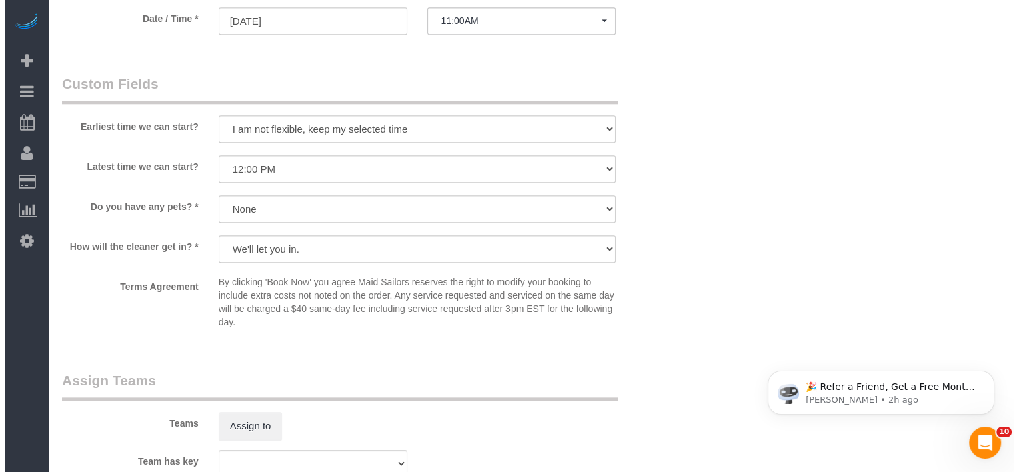
scroll to position [1533, 0]
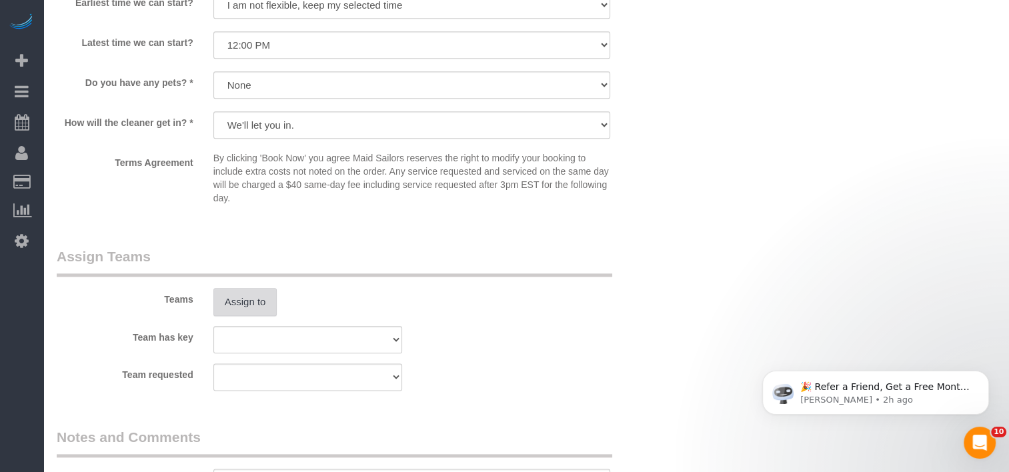
click at [248, 312] on button "Assign to" at bounding box center [245, 302] width 64 height 28
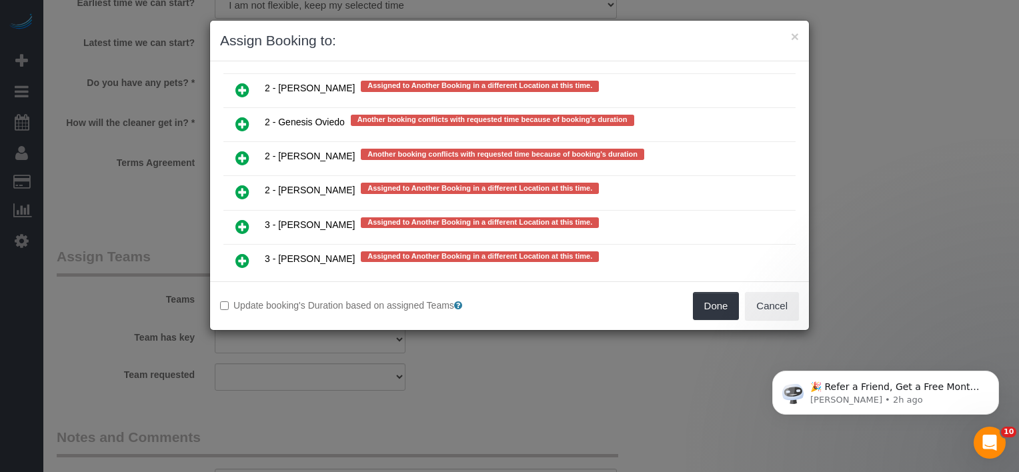
scroll to position [2712, 0]
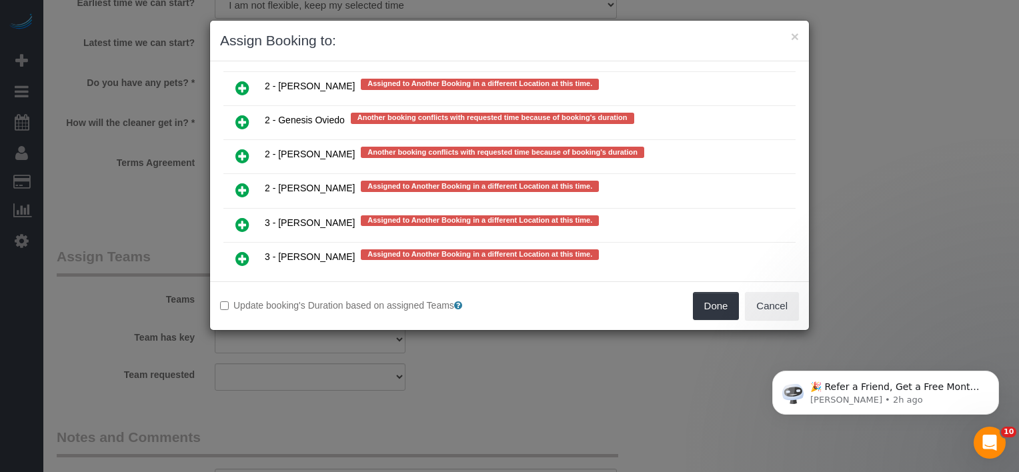
click at [491, 47] on h3 "Assign Booking to:" at bounding box center [509, 41] width 579 height 20
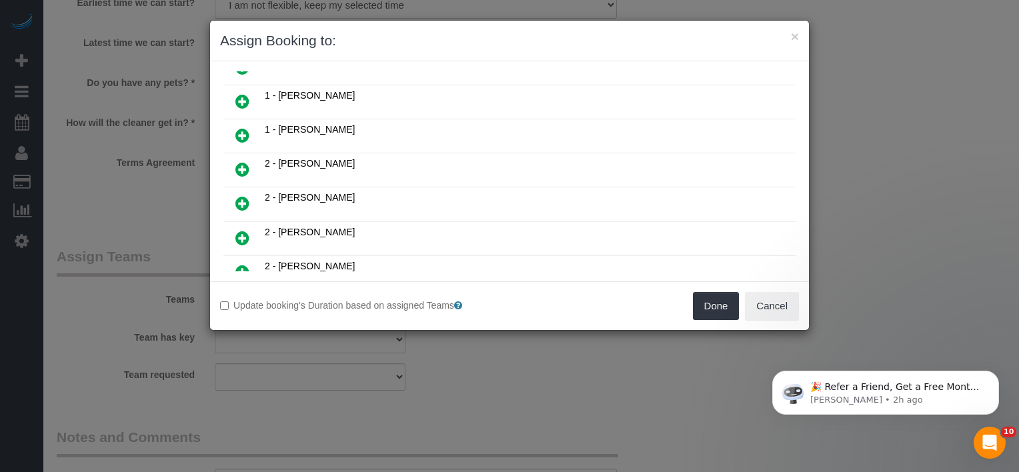
click at [248, 195] on icon at bounding box center [242, 203] width 14 height 16
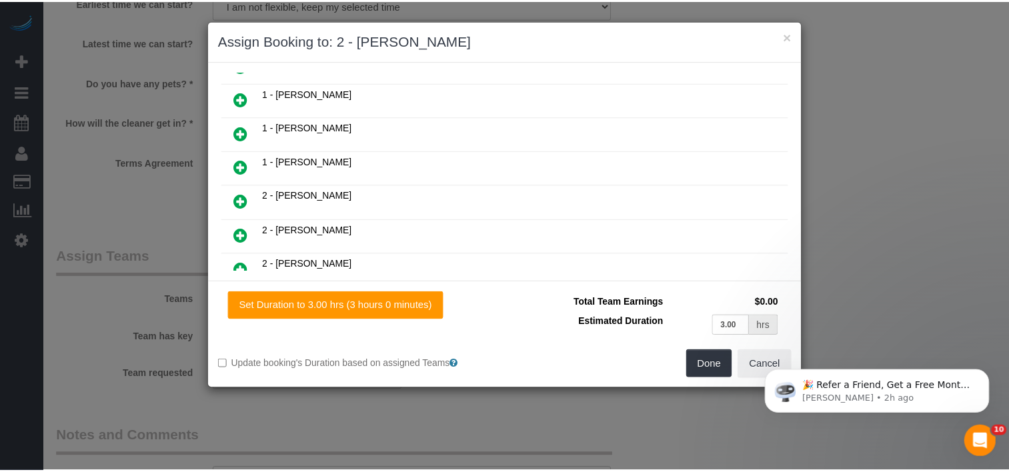
scroll to position [807, 0]
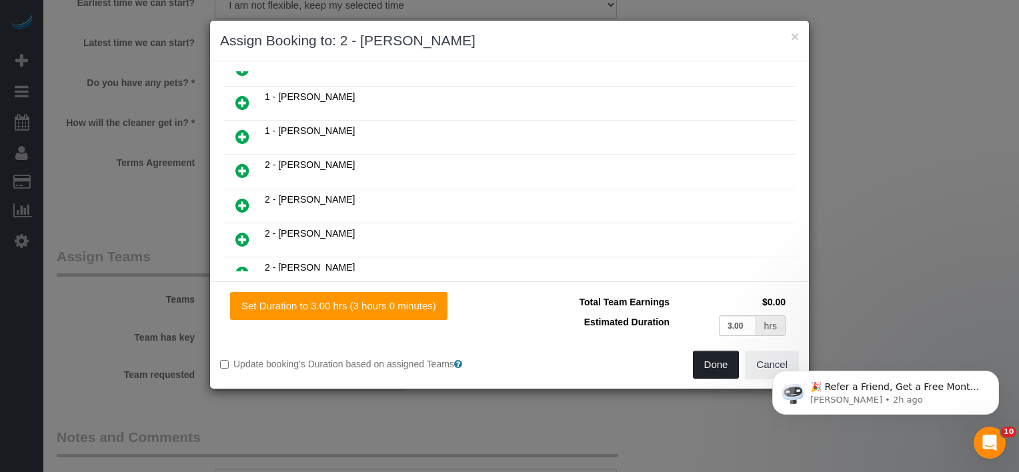
click at [709, 373] on button "Done" at bounding box center [716, 365] width 47 height 28
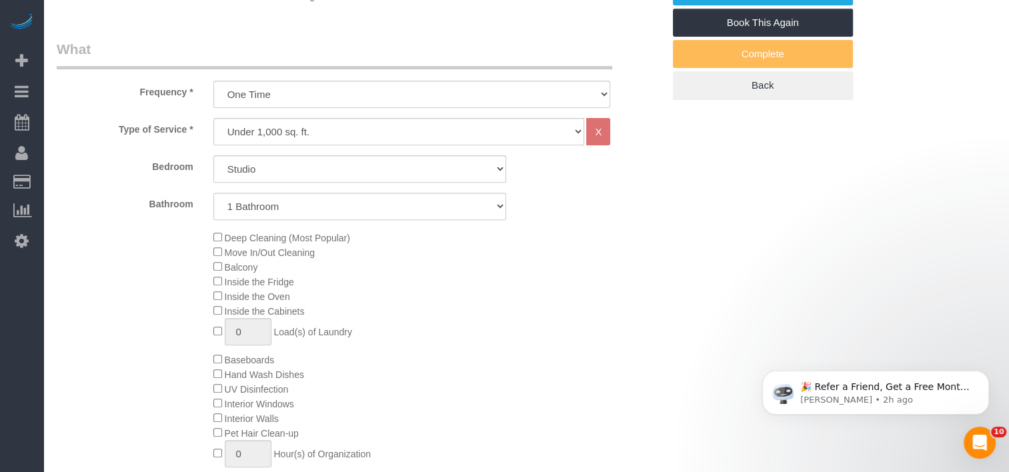
scroll to position [133, 0]
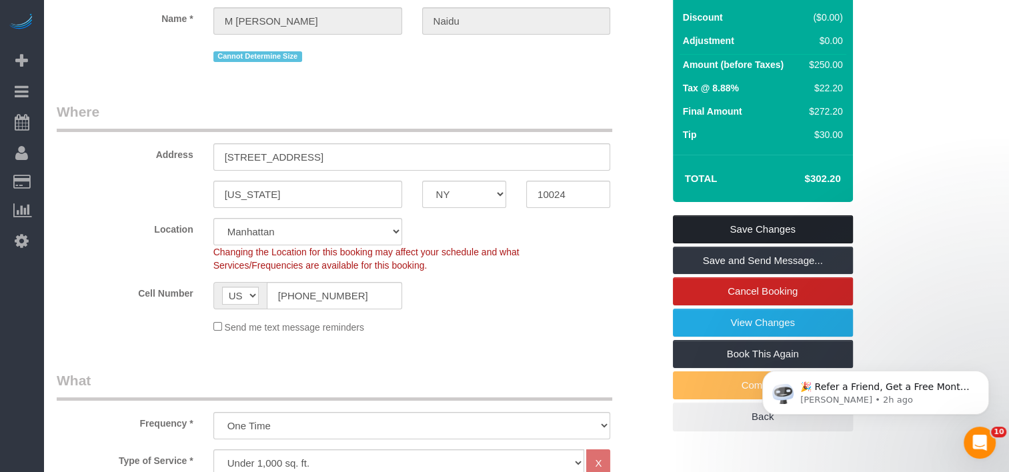
click at [710, 234] on link "Save Changes" at bounding box center [763, 229] width 180 height 28
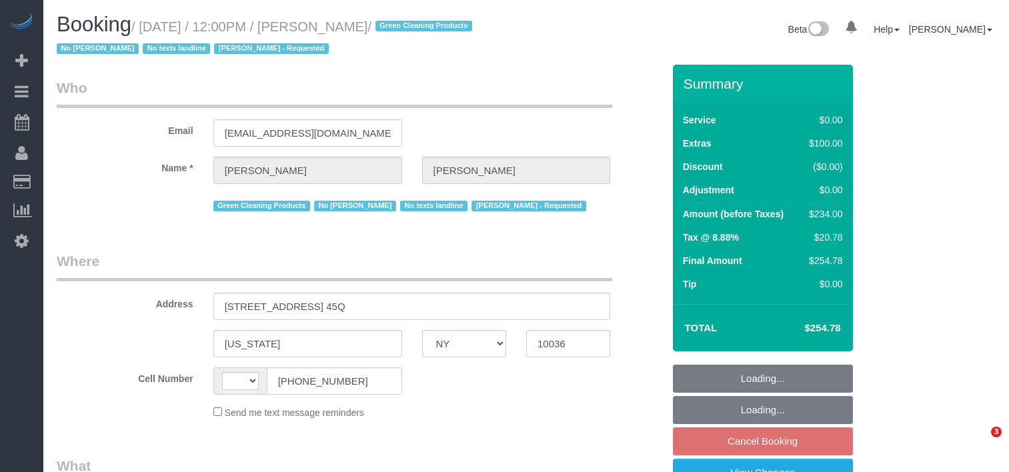
select select "NY"
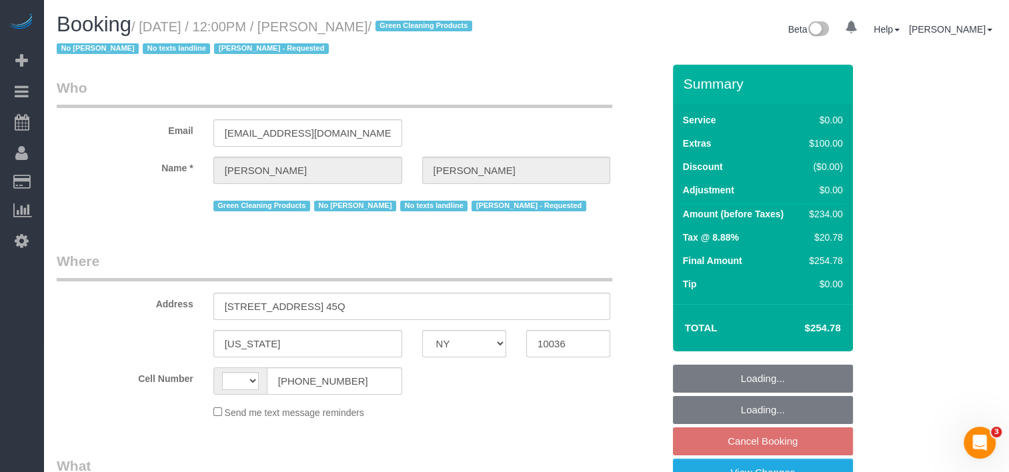
select select "string:[GEOGRAPHIC_DATA]"
select select "object:698"
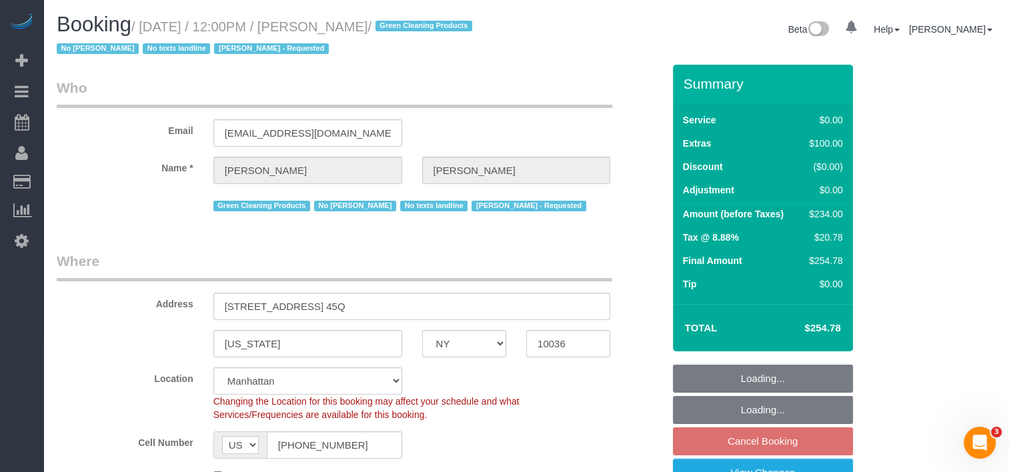
select select "string:stripe-pm_1NqRwV4VGloSiKo7p2e9Rqtz"
select select "1"
select select "spot5"
select select "number:89"
select select "number:90"
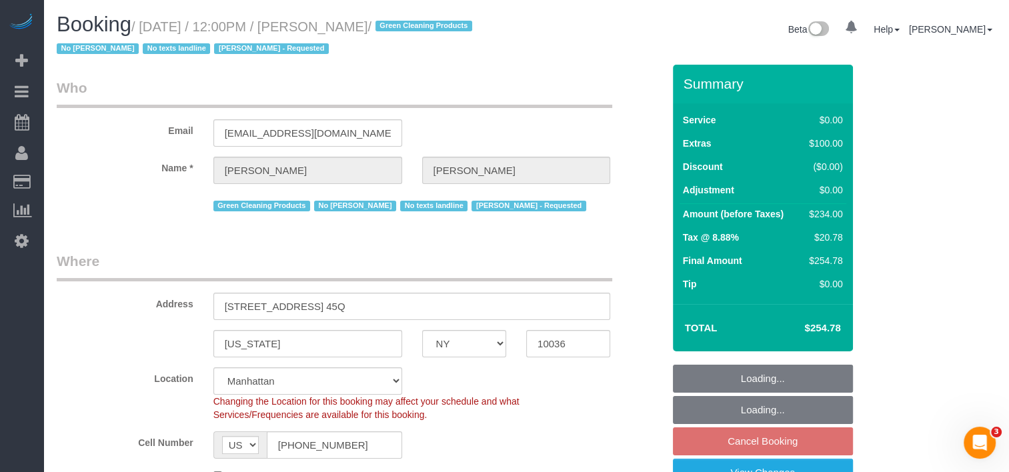
select select "number:15"
select select "number:5"
select select "1"
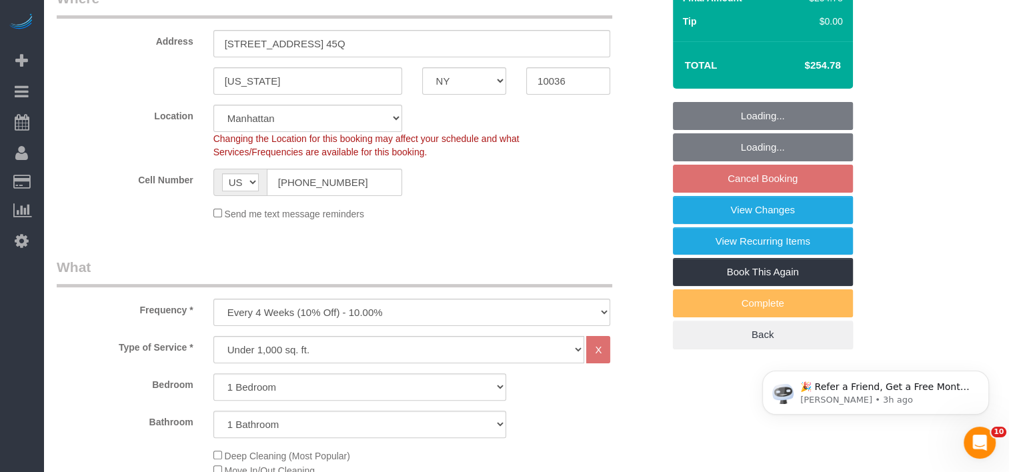
select select "object:1419"
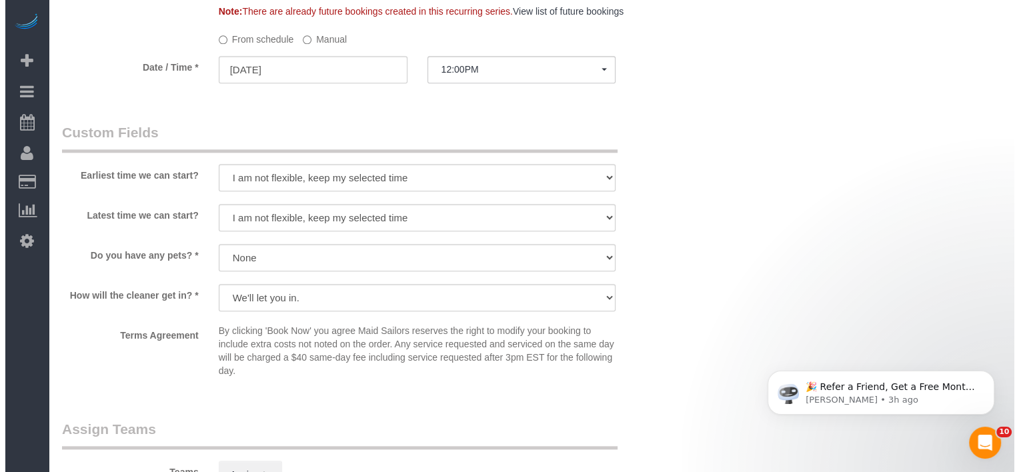
scroll to position [1667, 0]
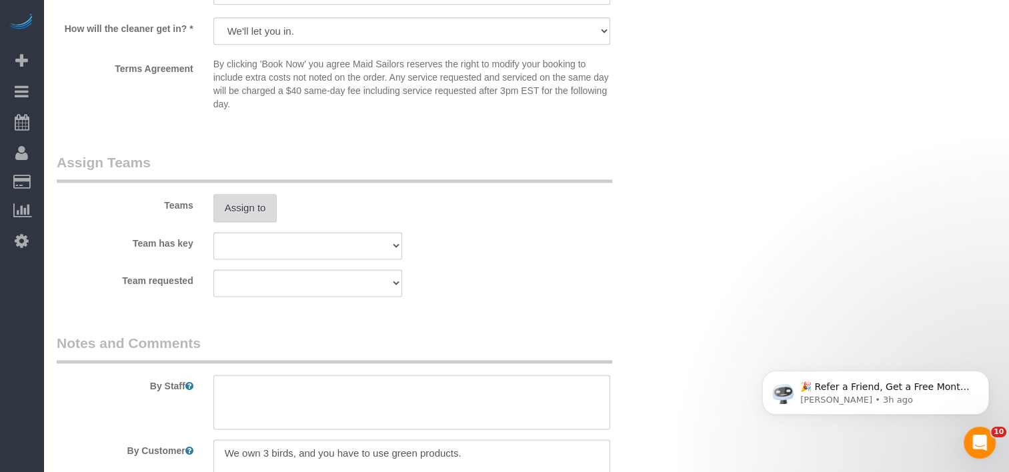
click at [230, 208] on button "Assign to" at bounding box center [245, 208] width 64 height 28
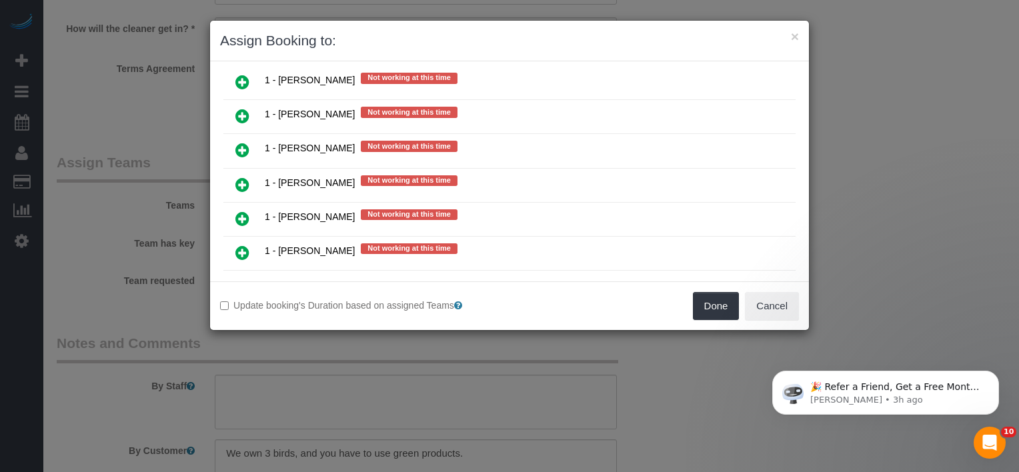
scroll to position [643, 0]
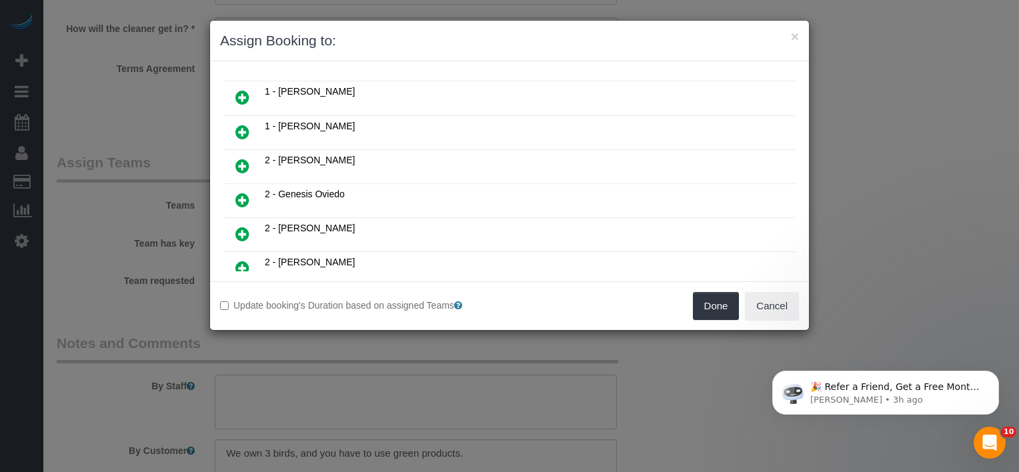
click at [235, 192] on icon at bounding box center [242, 200] width 14 height 16
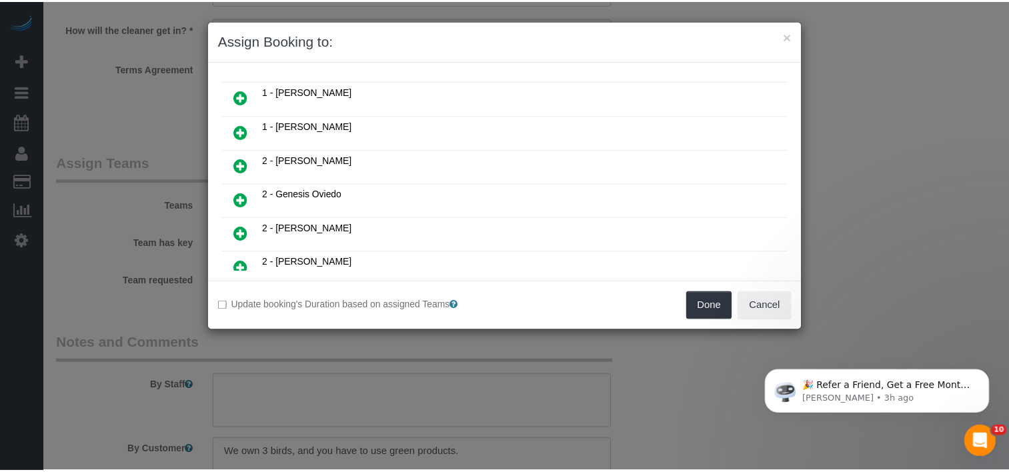
scroll to position [675, 0]
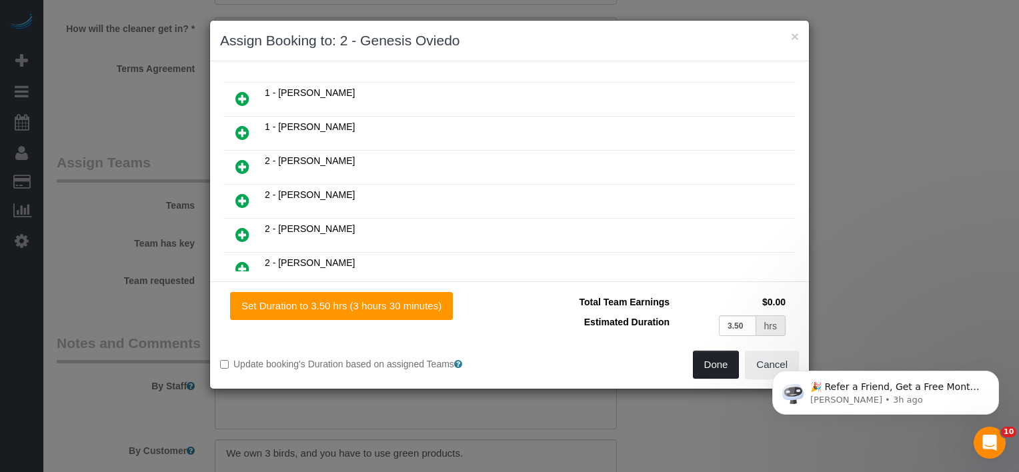
click at [710, 375] on button "Done" at bounding box center [716, 365] width 47 height 28
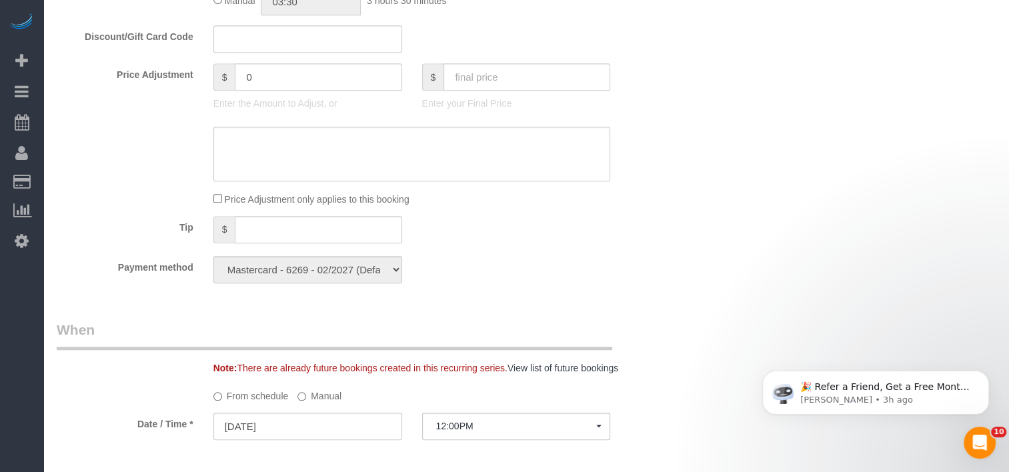
scroll to position [1200, 0]
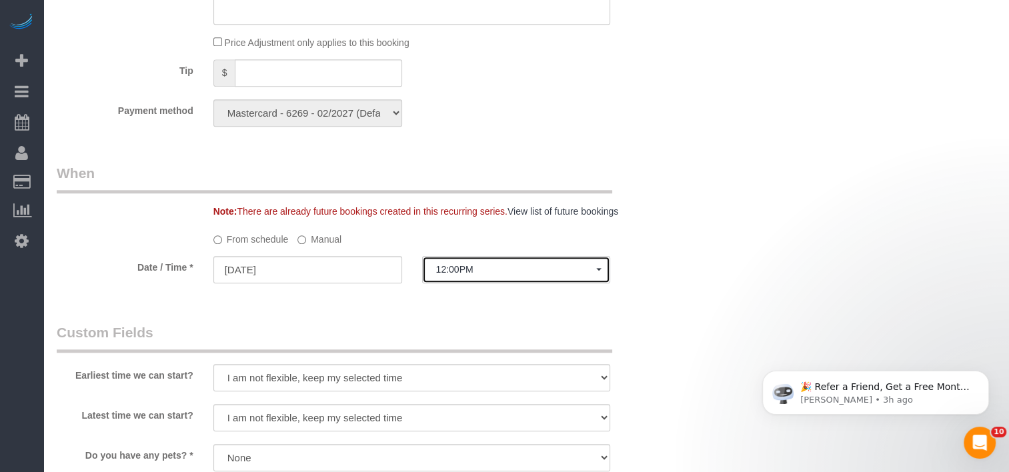
click at [484, 275] on span "12:00PM" at bounding box center [516, 269] width 161 height 11
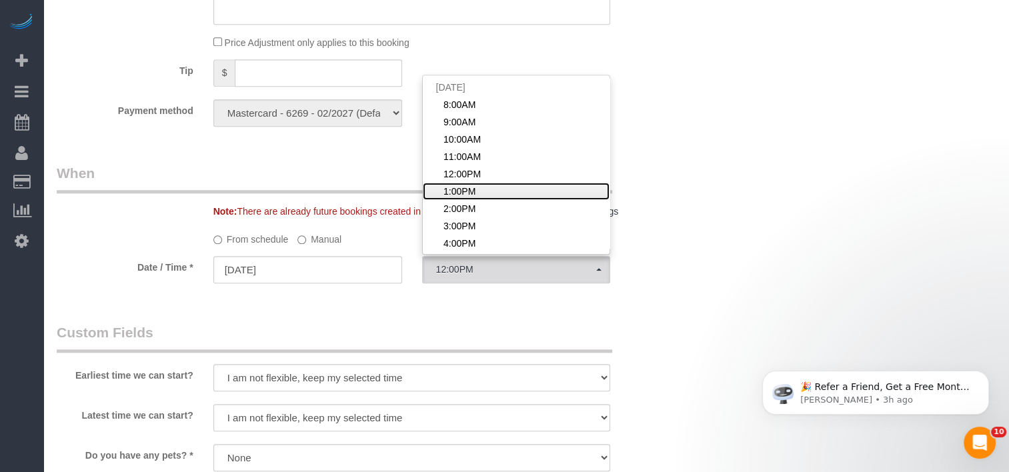
click at [465, 196] on span "1:00PM" at bounding box center [459, 191] width 32 height 13
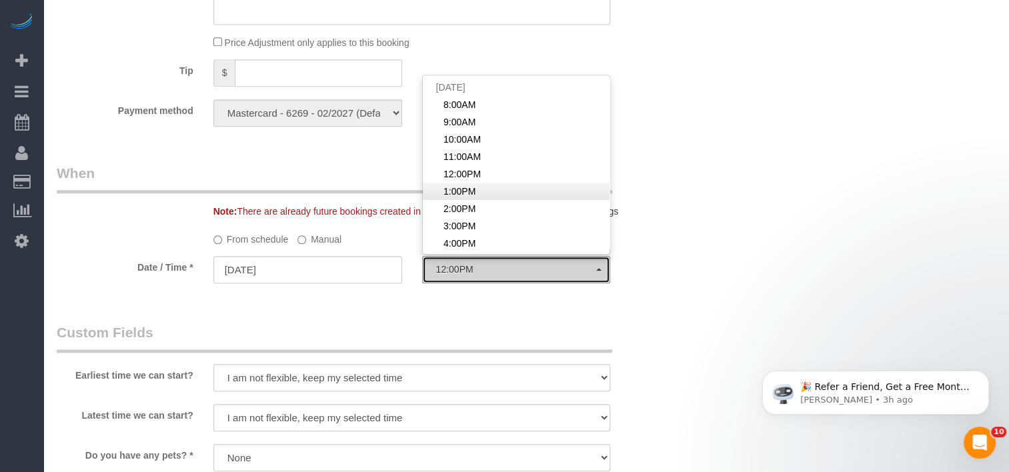
select select "spot6"
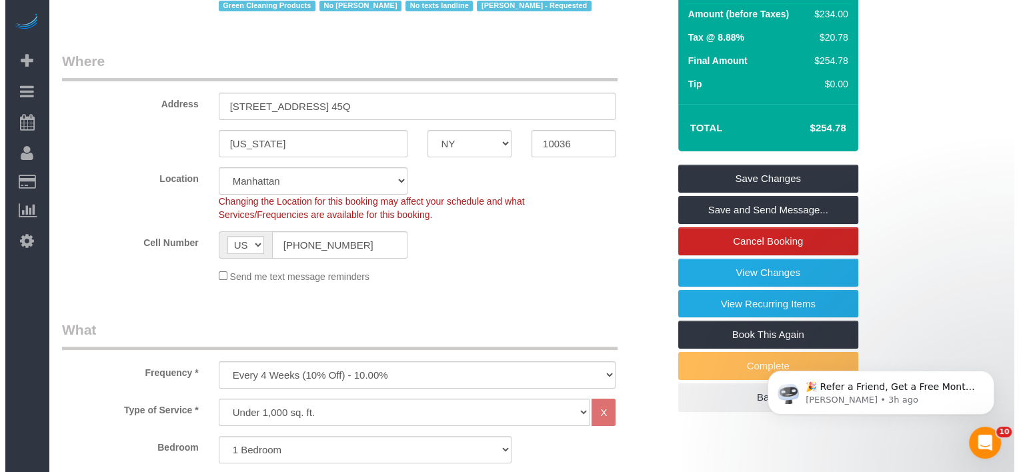
scroll to position [0, 0]
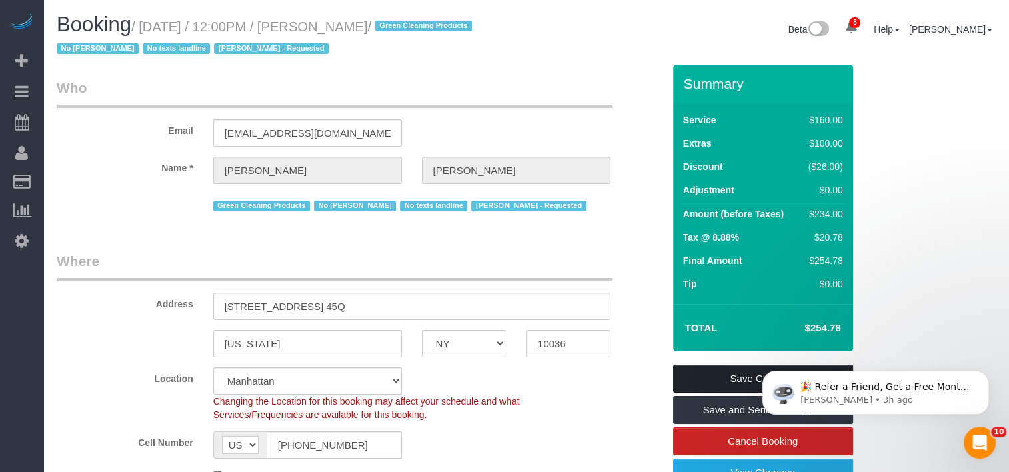
click at [747, 373] on link "Save Changes" at bounding box center [763, 379] width 180 height 28
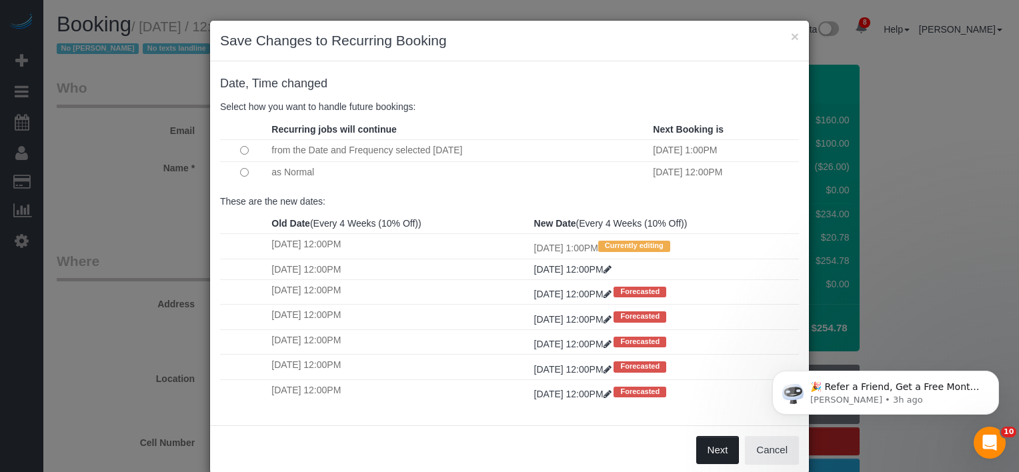
click at [721, 458] on button "Next" at bounding box center [717, 450] width 43 height 28
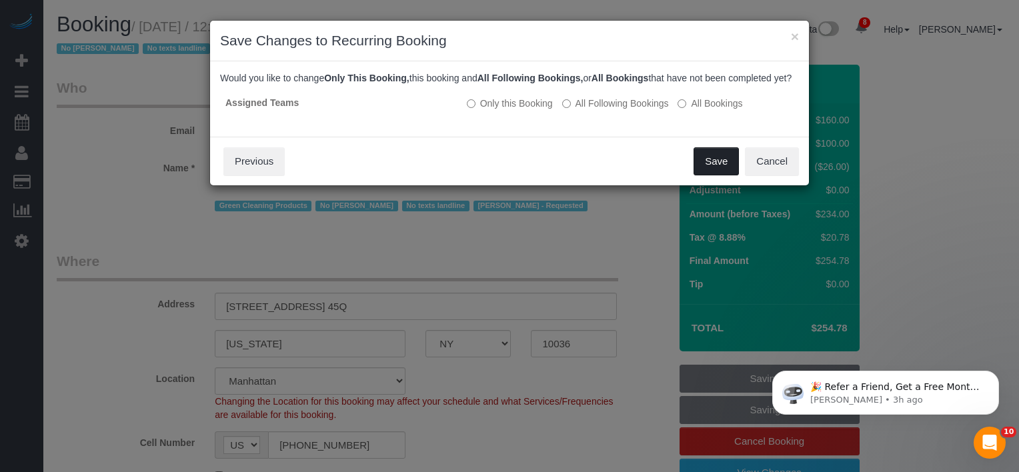
click at [709, 175] on button "Save" at bounding box center [715, 161] width 45 height 28
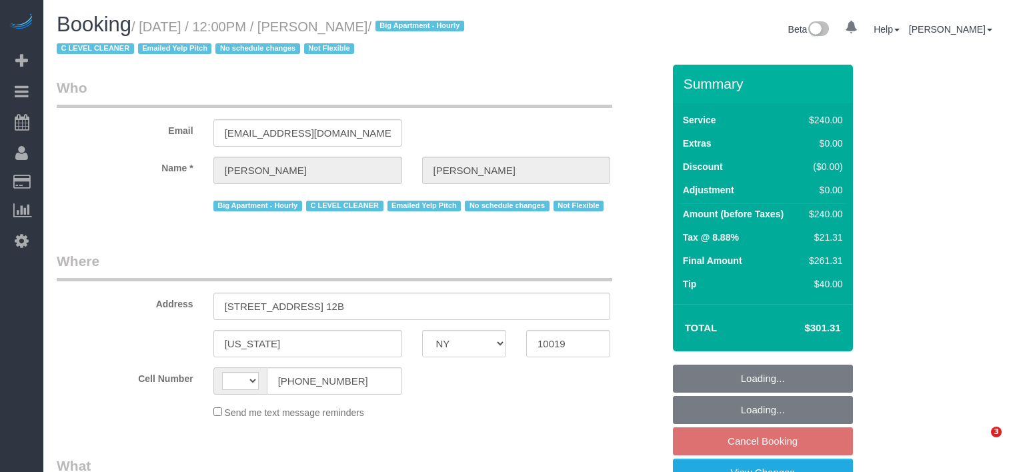
select select "NY"
select select "object:431"
select select "number:58"
select select "number:74"
select select "number:15"
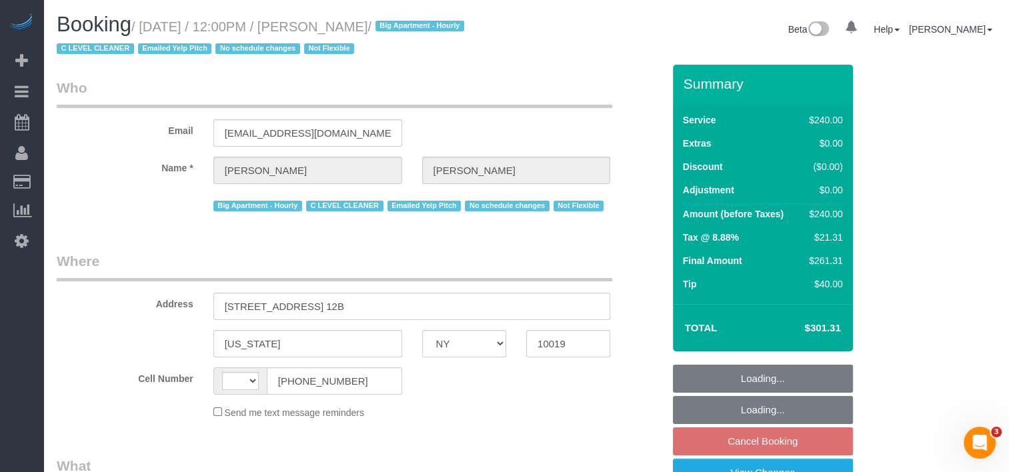
select select "number:6"
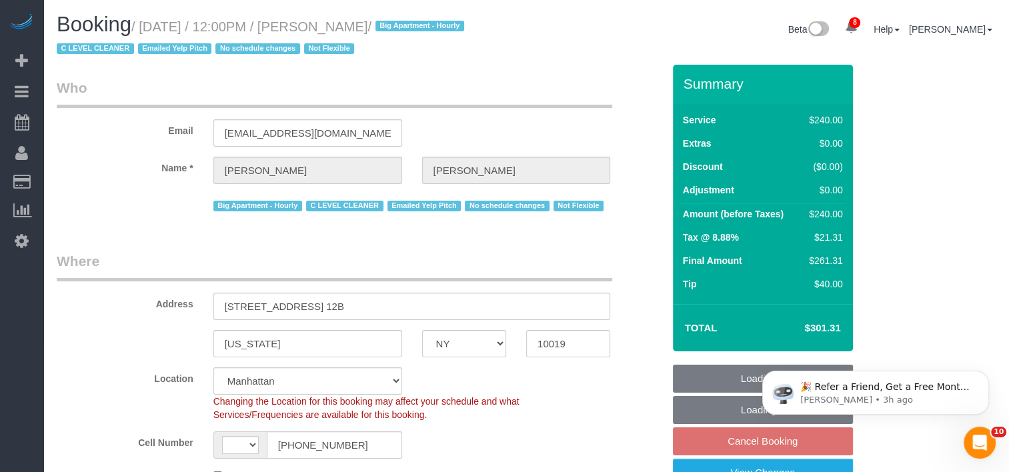
select select "string:stripe-pm_1IP7xv4VGloSiKo7O8b2MuQw"
select select "180"
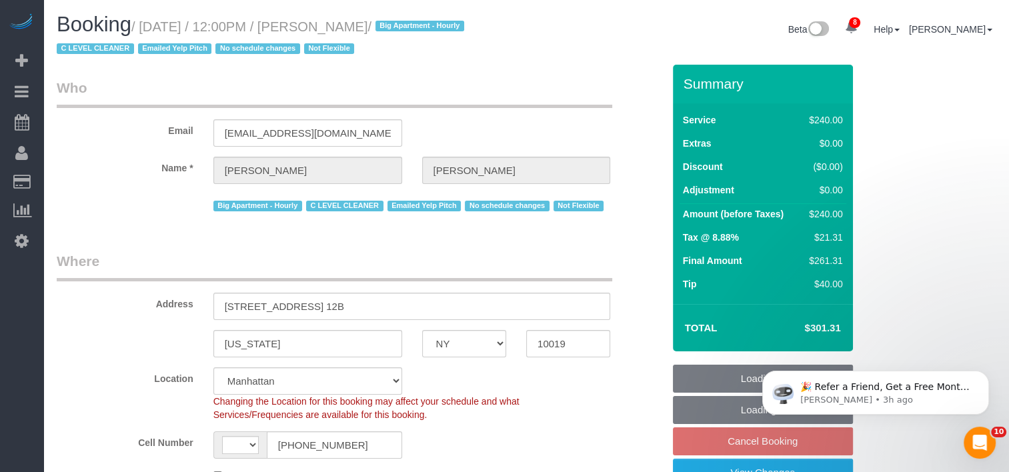
select select "object:934"
select select "string:[GEOGRAPHIC_DATA]"
select select "spot5"
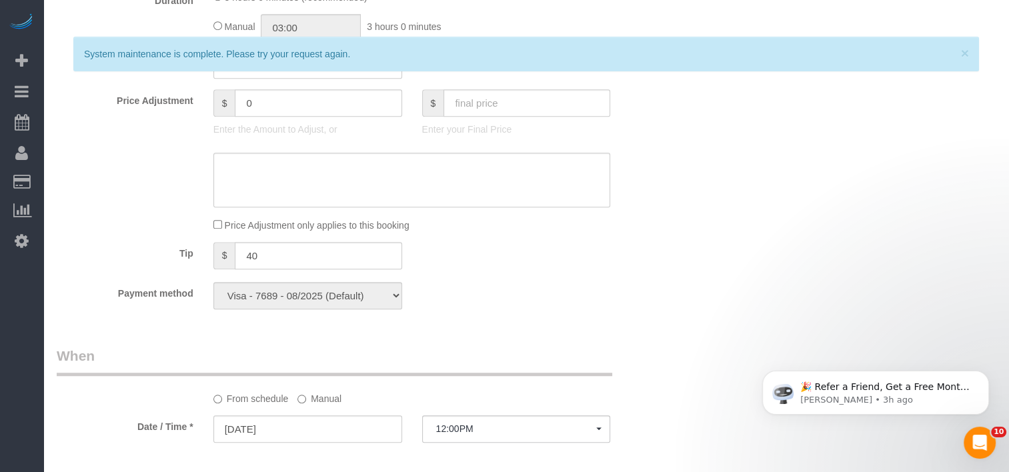
scroll to position [867, 0]
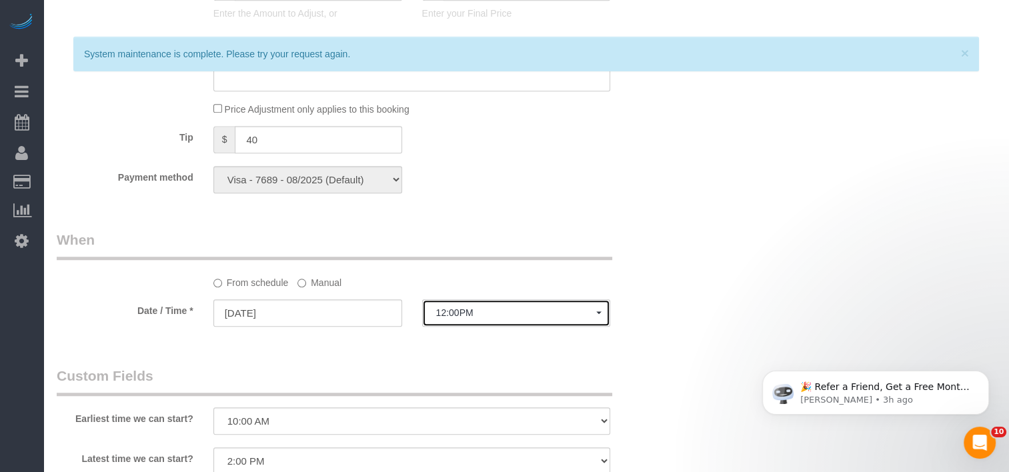
click at [455, 307] on button "12:00PM" at bounding box center [516, 312] width 189 height 27
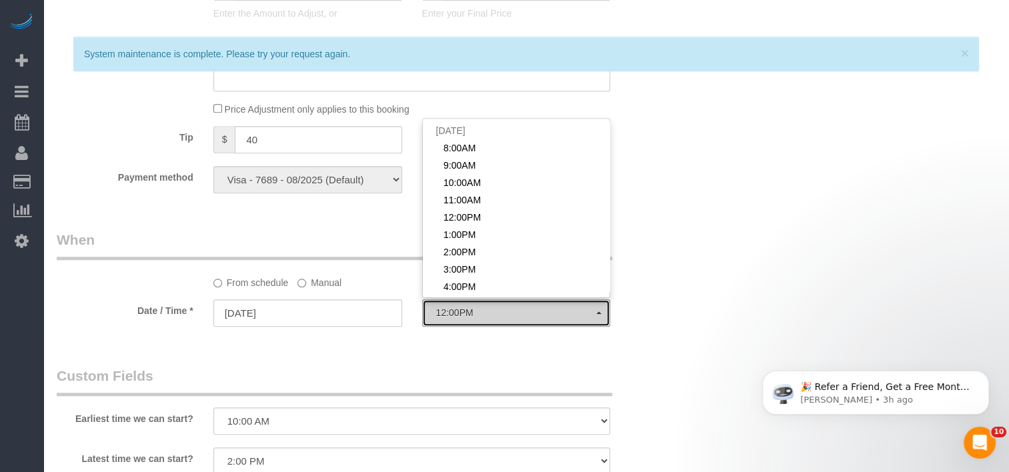
drag, startPoint x: 451, startPoint y: 322, endPoint x: 417, endPoint y: 313, distance: 35.3
click at [451, 323] on button "12:00PM" at bounding box center [516, 312] width 189 height 27
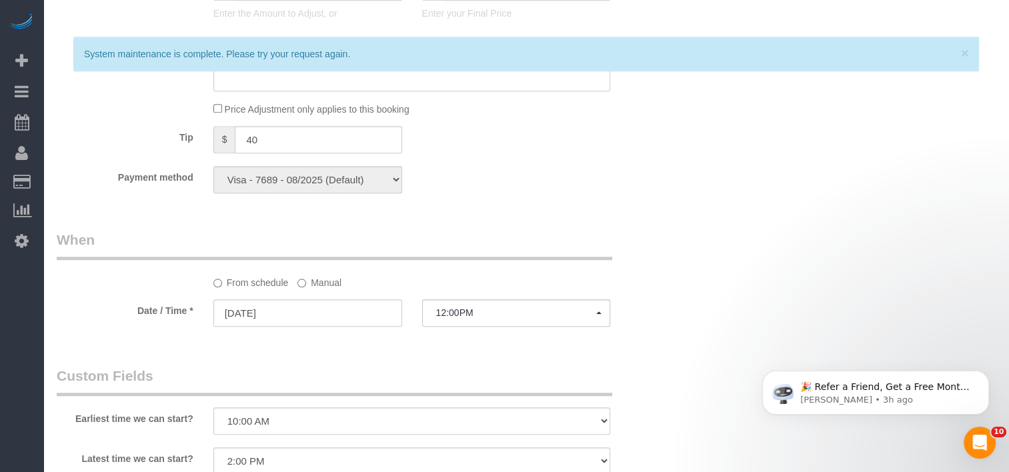
click at [307, 280] on label "Manual" at bounding box center [319, 280] width 44 height 18
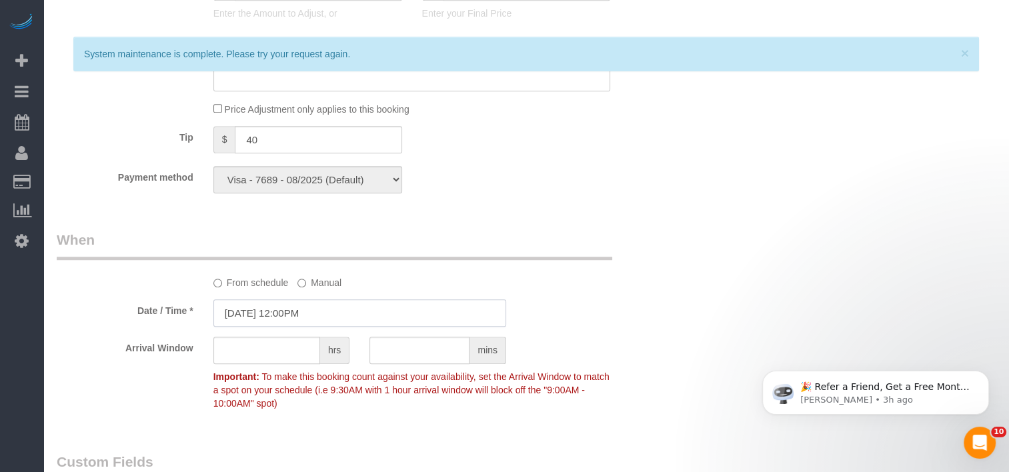
click at [312, 310] on input "08/16/2025 12:00PM" at bounding box center [359, 312] width 293 height 27
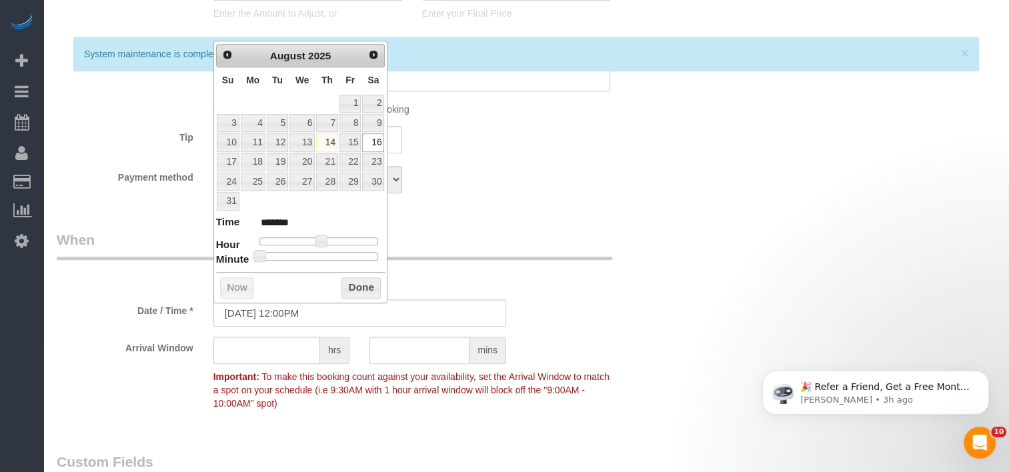
type input "08/16/2025 12:25PM"
type input "*******"
click at [318, 254] on div at bounding box center [318, 256] width 119 height 8
type input "08/16/2025 12:30PM"
type input "*******"
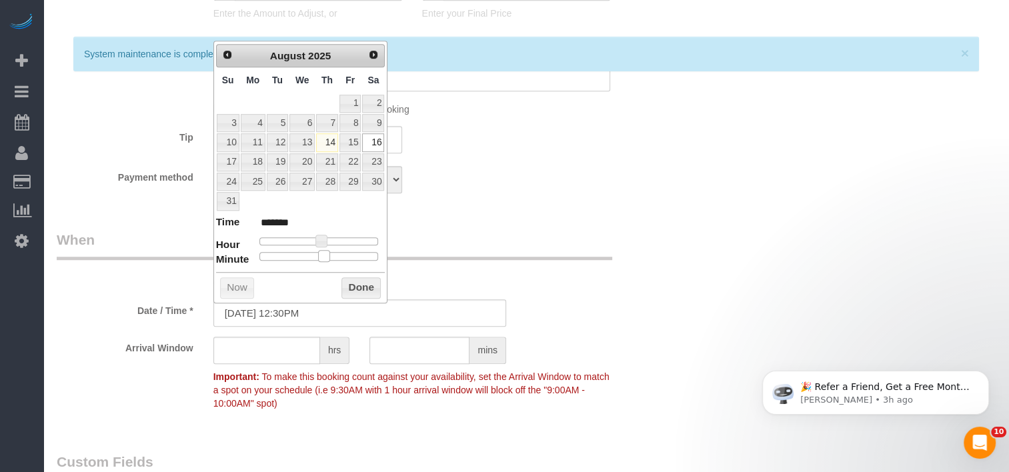
drag, startPoint x: 311, startPoint y: 258, endPoint x: 324, endPoint y: 261, distance: 13.7
click at [324, 261] on div "Prev Next August 2025 Su Mo Tu We Th Fr Sa 1 2 3 4 5 6 7 8 9 10 11 12 13 14 15 …" at bounding box center [300, 172] width 175 height 263
click at [351, 290] on button "Done" at bounding box center [360, 287] width 39 height 21
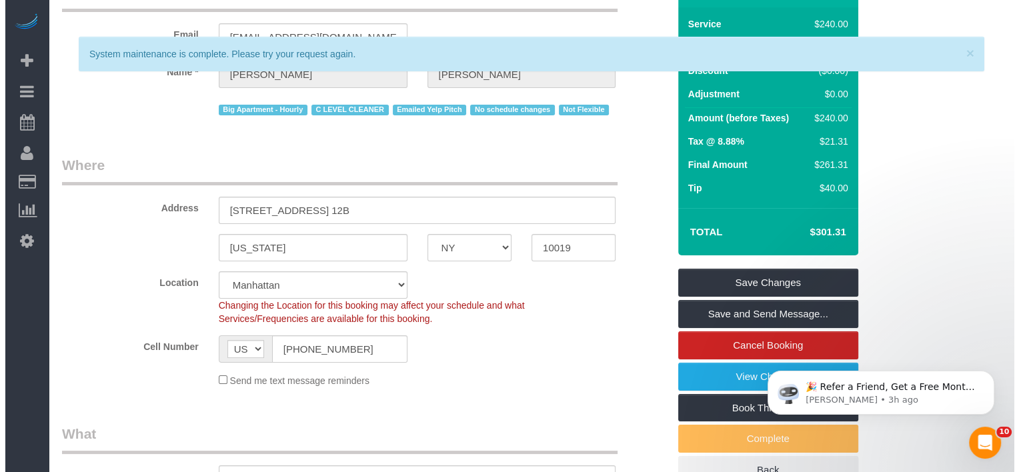
scroll to position [0, 0]
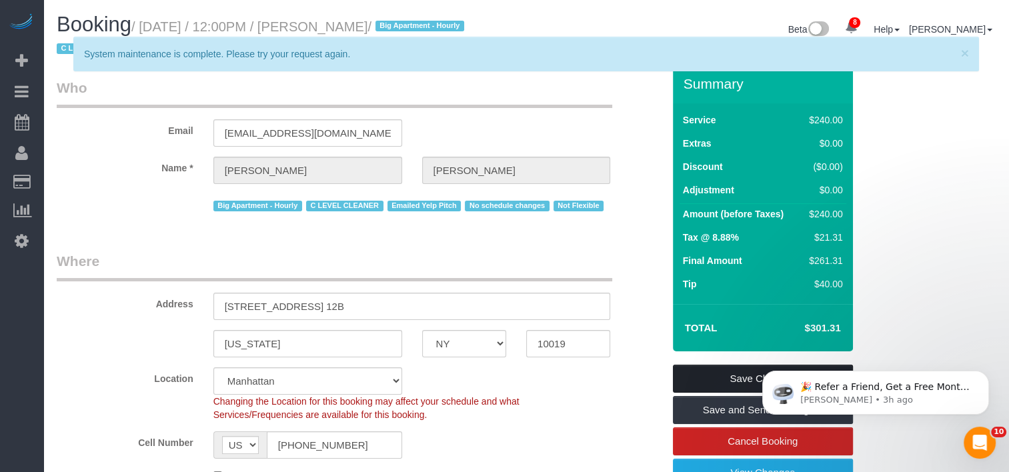
click at [702, 390] on link "Save Changes" at bounding box center [763, 379] width 180 height 28
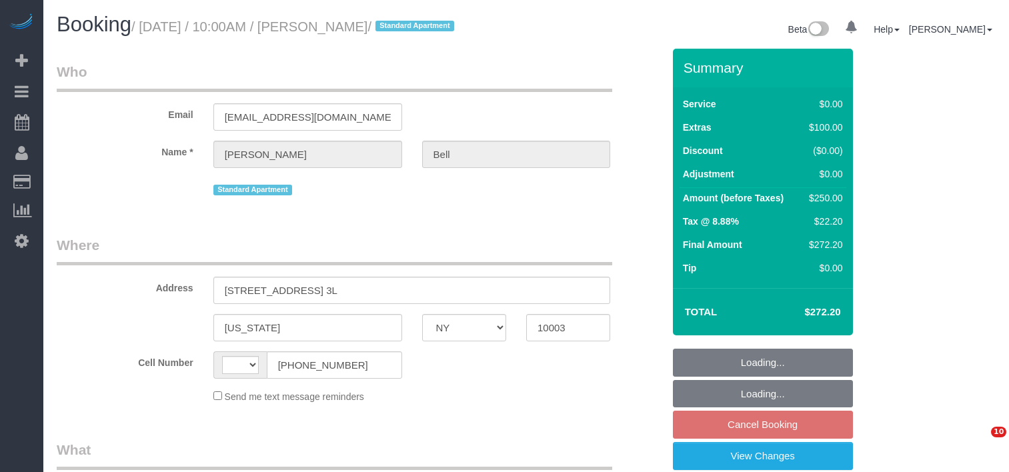
select select "NY"
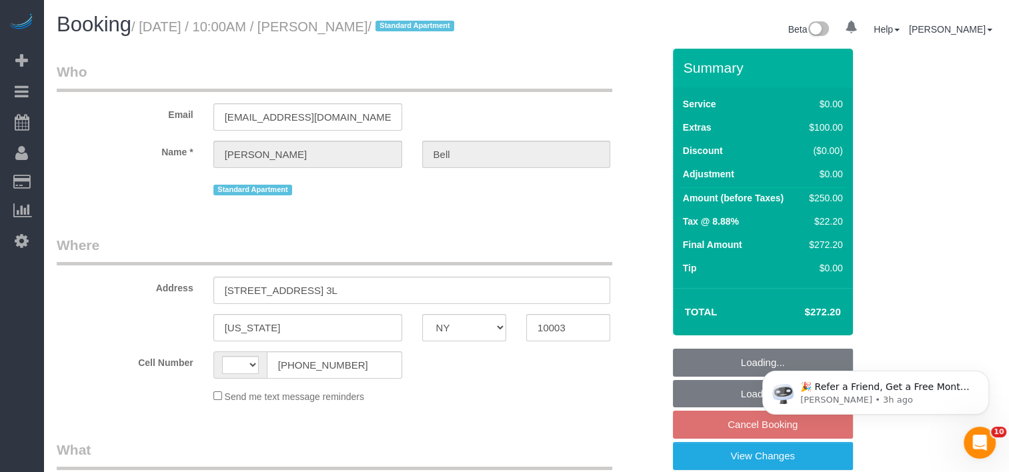
select select "string:[GEOGRAPHIC_DATA]"
select select "object:692"
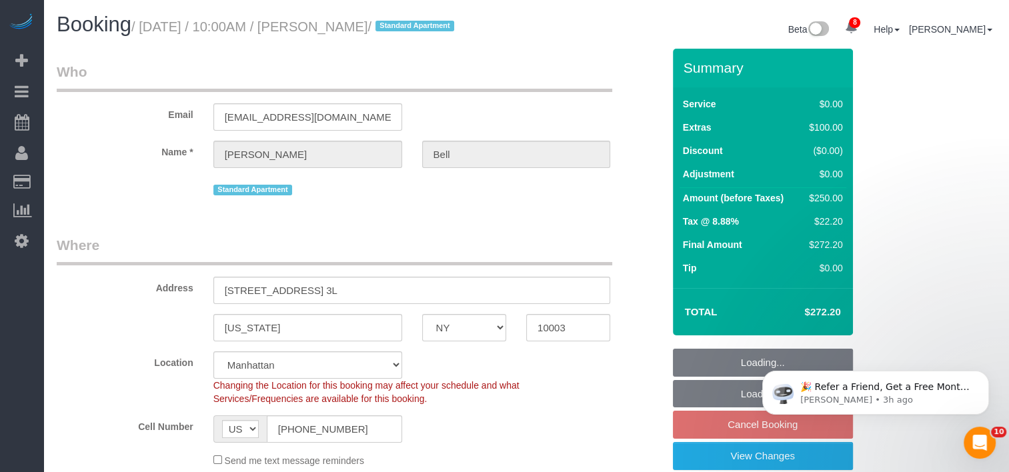
select select "string:stripe-pm_1RuxPs4VGloSiKo7h06lx548"
select select "object:801"
select select "number:89"
select select "number:90"
select select "number:15"
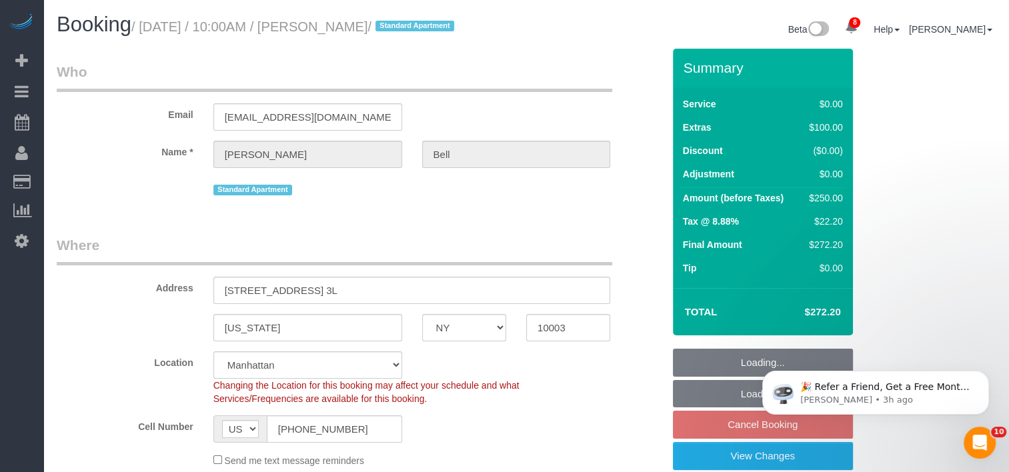
select select "number:5"
select select "spot3"
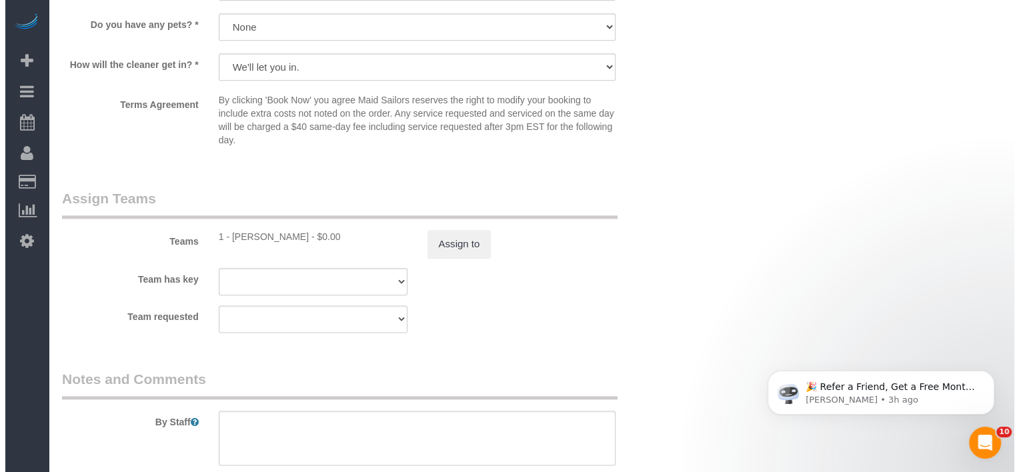
scroll to position [1600, 0]
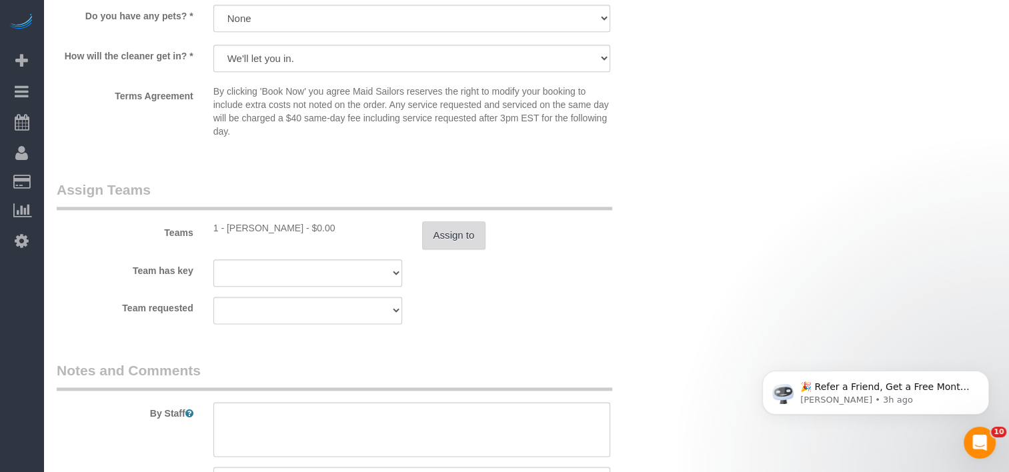
click at [463, 235] on button "Assign to" at bounding box center [454, 235] width 64 height 28
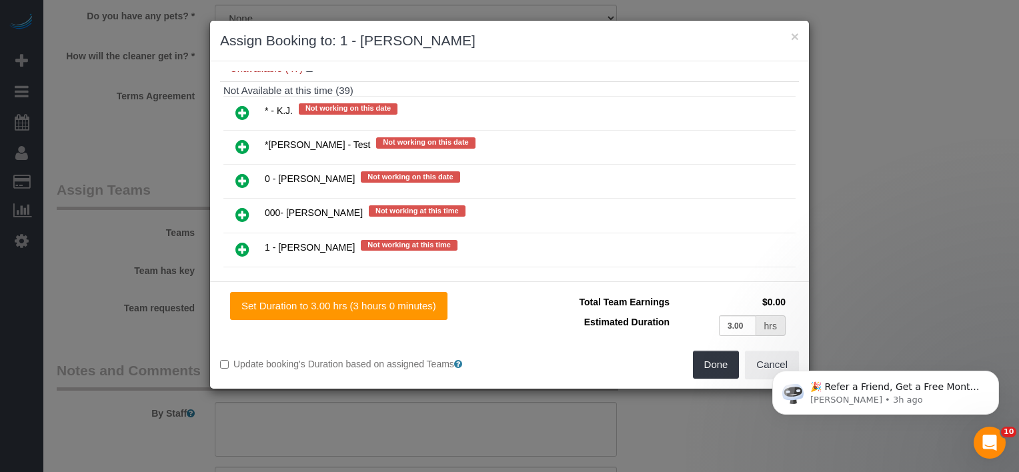
scroll to position [311, 0]
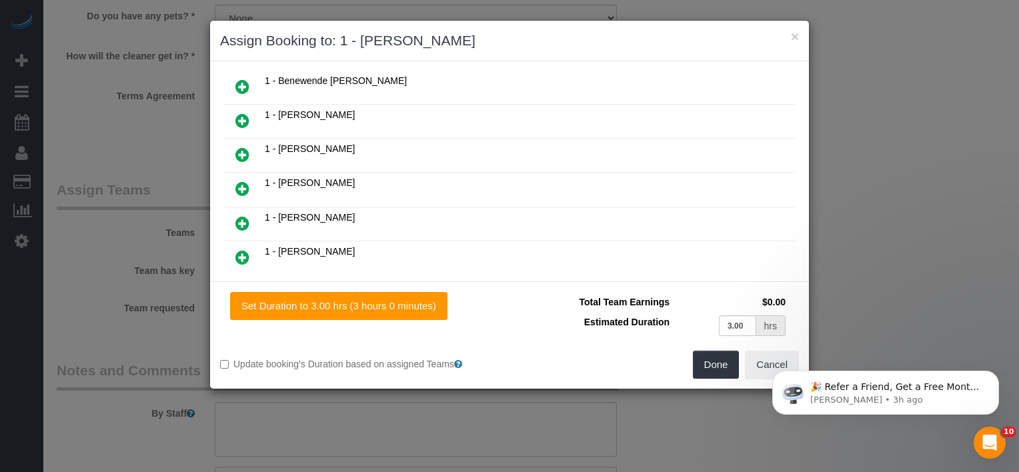
click at [245, 181] on icon at bounding box center [242, 189] width 14 height 16
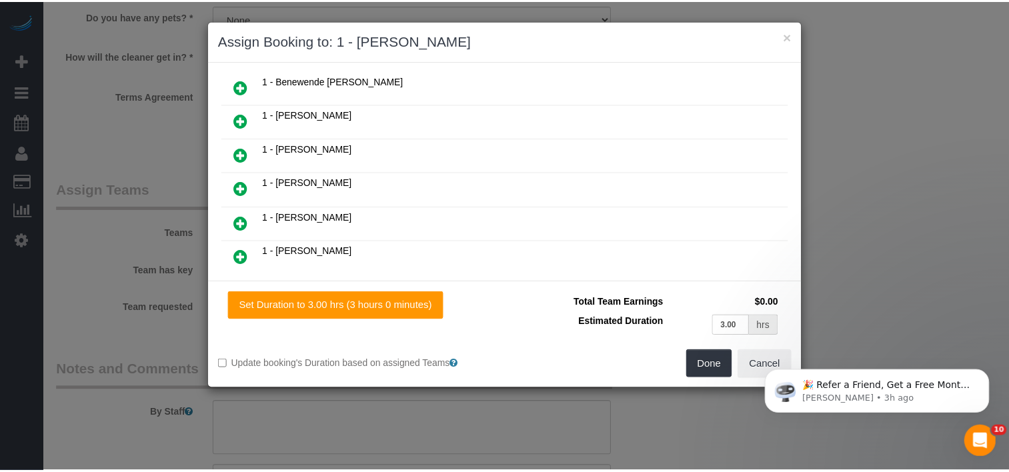
scroll to position [344, 0]
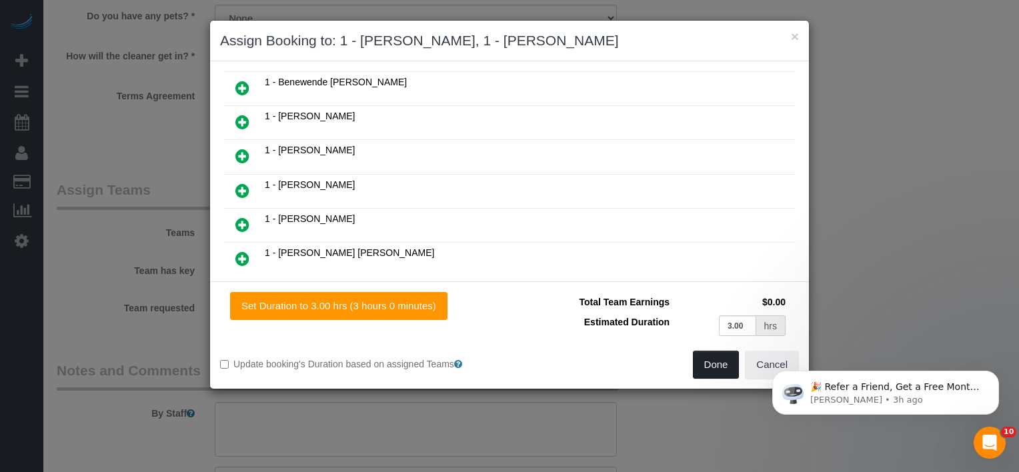
click at [701, 369] on button "Done" at bounding box center [716, 365] width 47 height 28
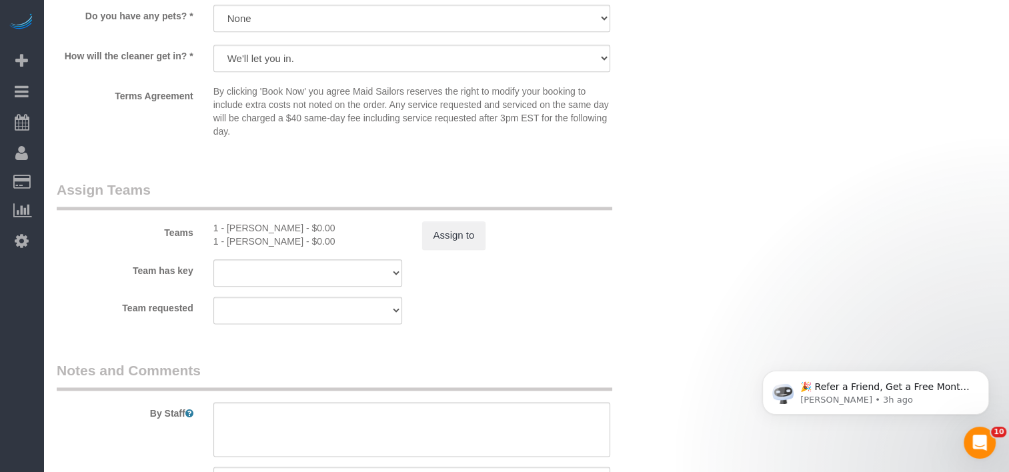
drag, startPoint x: 299, startPoint y: 231, endPoint x: 228, endPoint y: 232, distance: 70.7
click at [228, 232] on div "1 - [PERSON_NAME] - $0.00" at bounding box center [307, 227] width 189 height 13
copy div "[PERSON_NAME]"
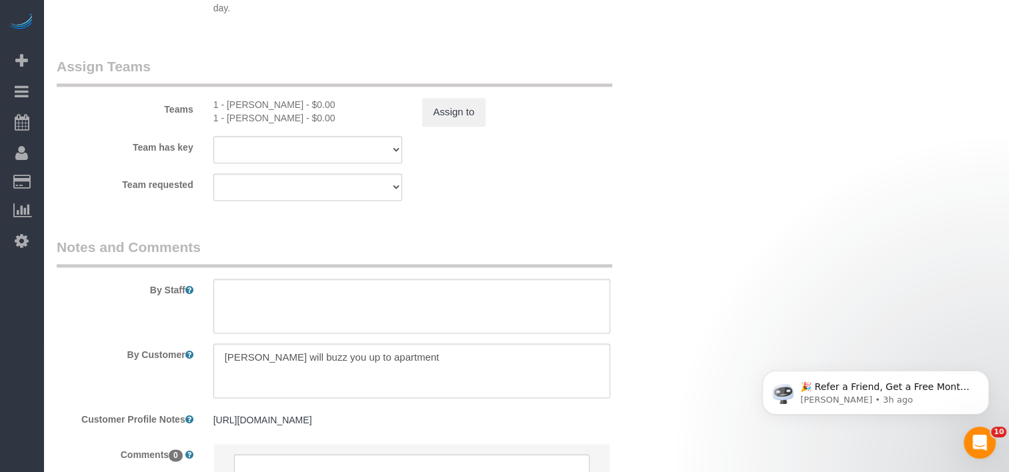
scroll to position [1733, 0]
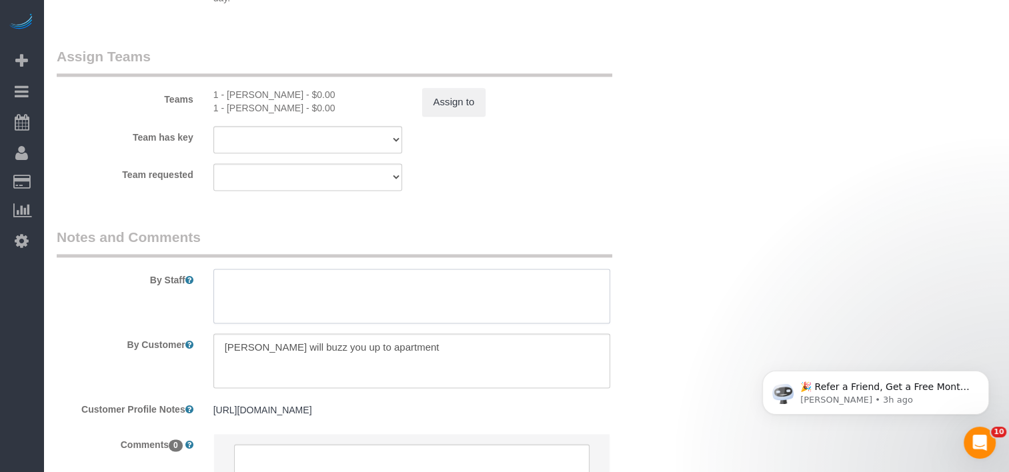
click at [311, 289] on textarea at bounding box center [411, 296] width 397 height 55
paste textarea "[PERSON_NAME]"
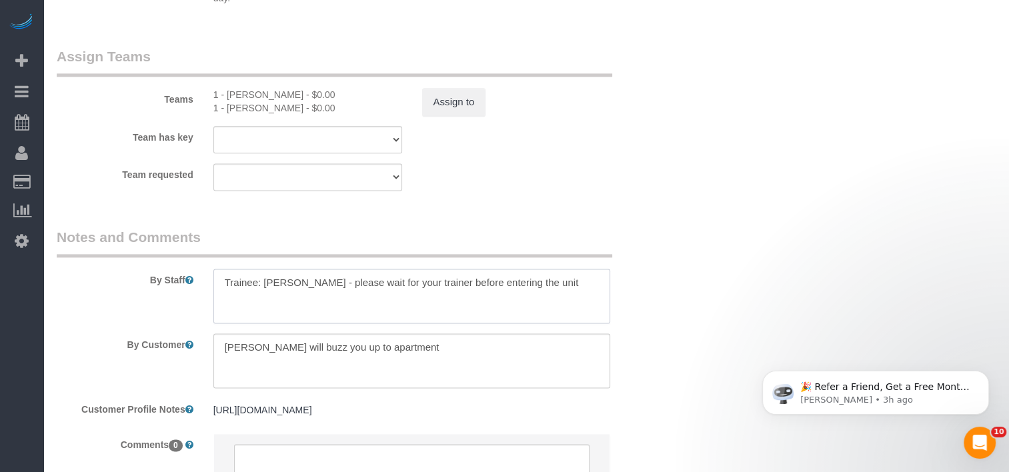
type textarea "Trainee: [PERSON_NAME] - please wait for your trainer before entering the unit"
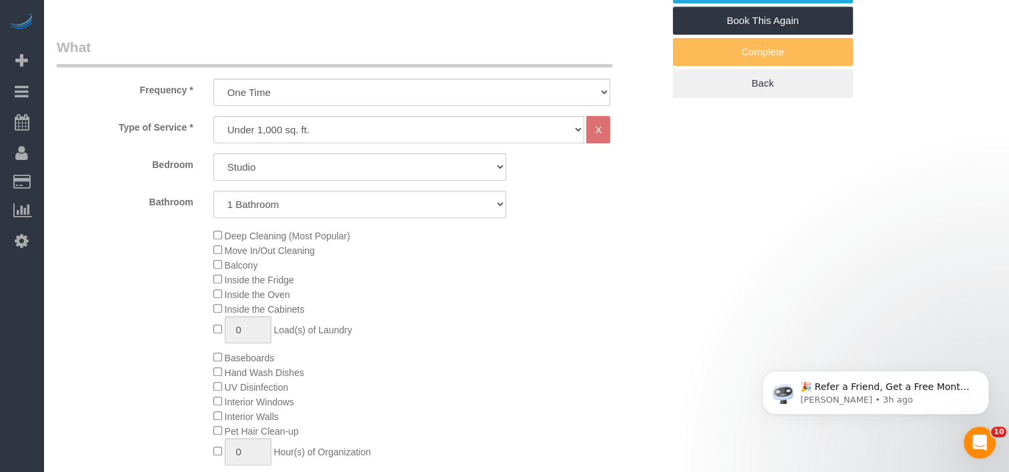
scroll to position [133, 0]
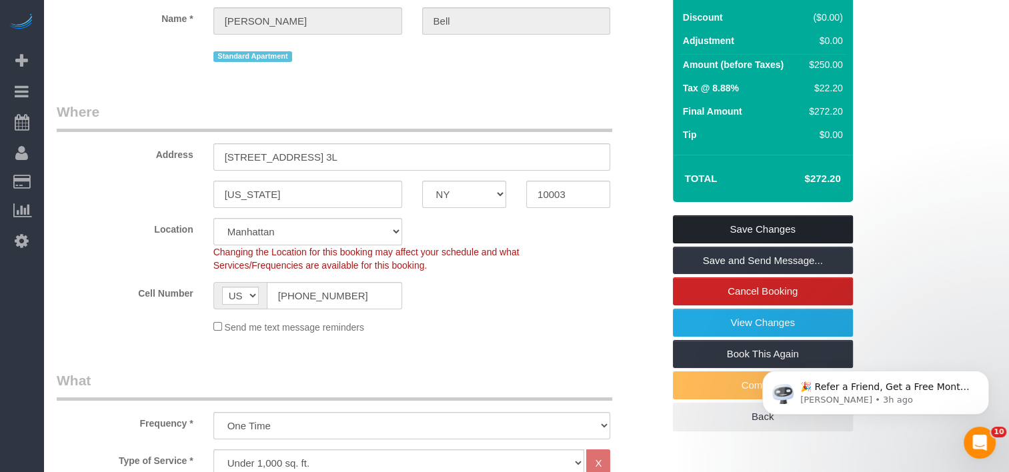
click at [722, 231] on link "Save Changes" at bounding box center [763, 229] width 180 height 28
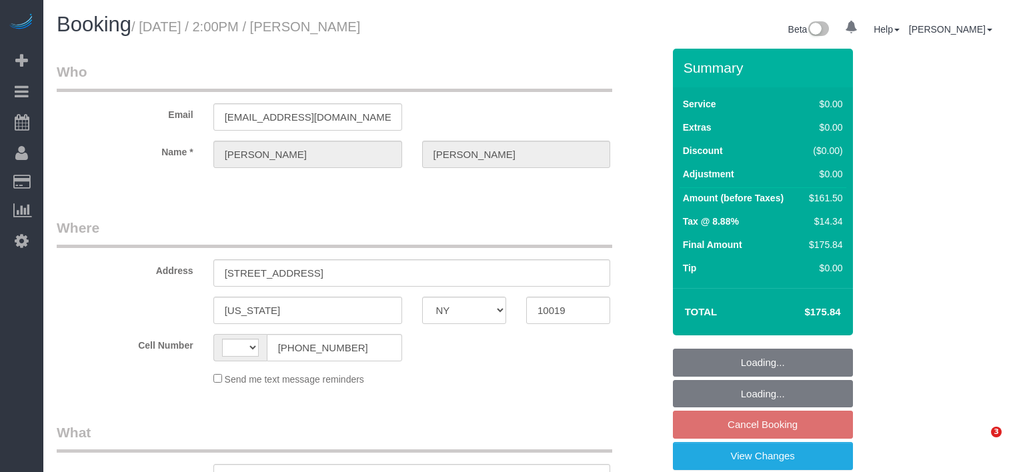
select select "NY"
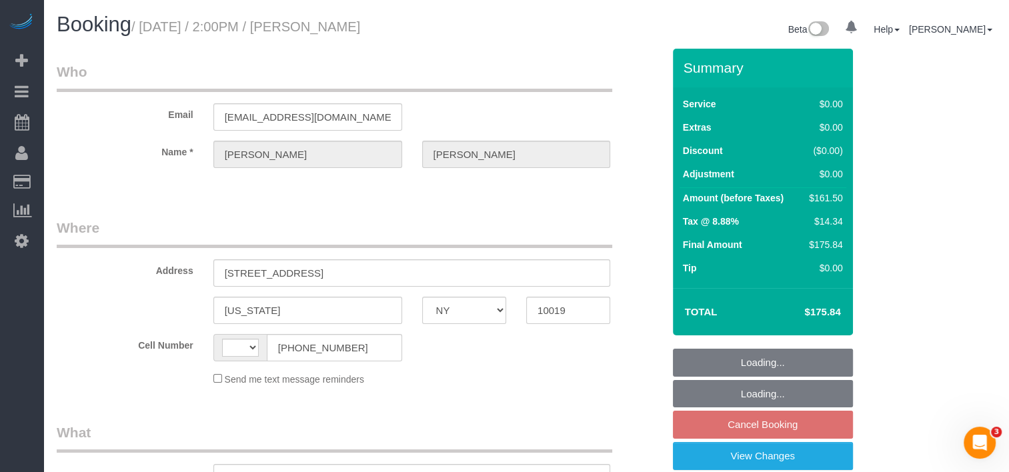
select select "string:[GEOGRAPHIC_DATA]"
select select "number:62"
select select "number:74"
select select "number:15"
select select "number:6"
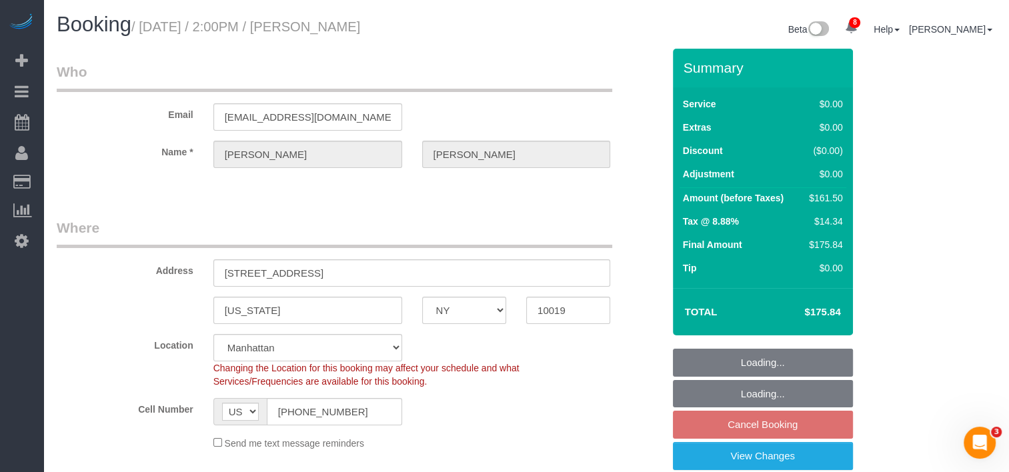
select select "object:834"
select select "string:stripe-pm_1RK0mp4VGloSiKo7cFIrzZQh"
select select "spot7"
select select "2"
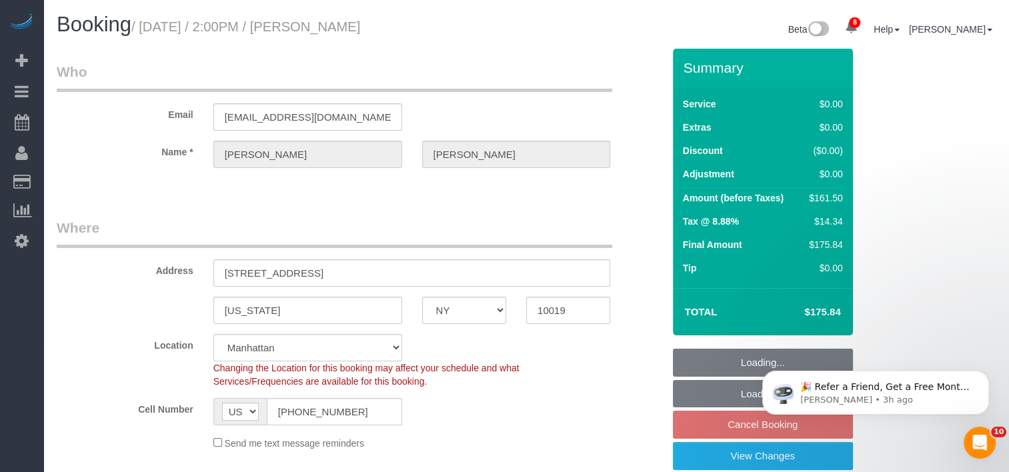
select select "object:1368"
select select "2"
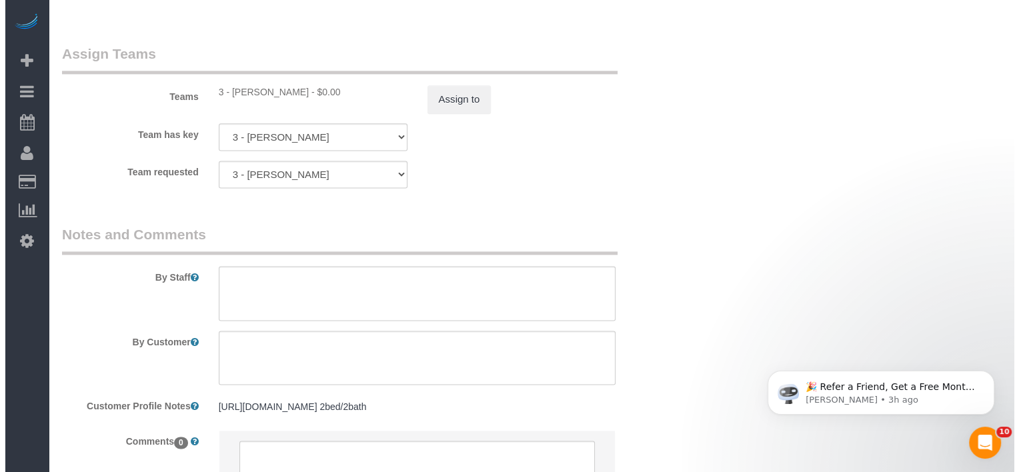
scroll to position [1800, 0]
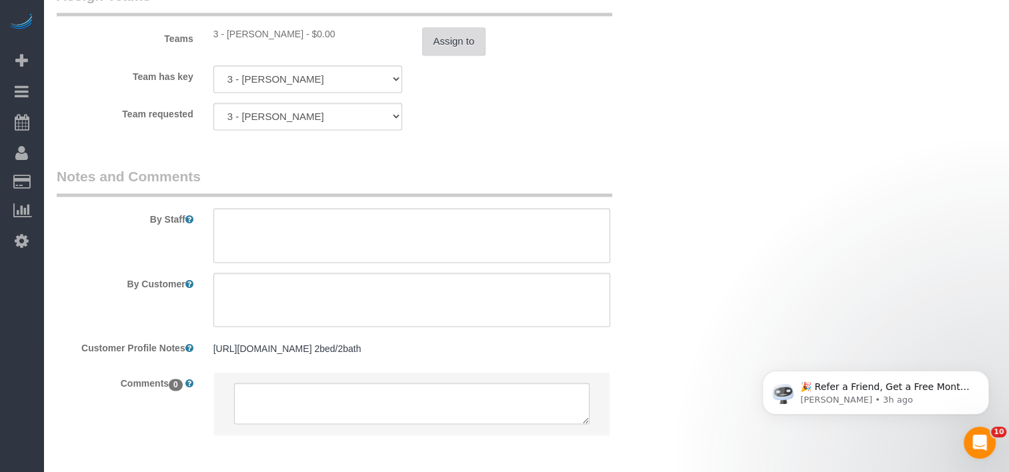
click at [457, 48] on button "Assign to" at bounding box center [454, 41] width 64 height 28
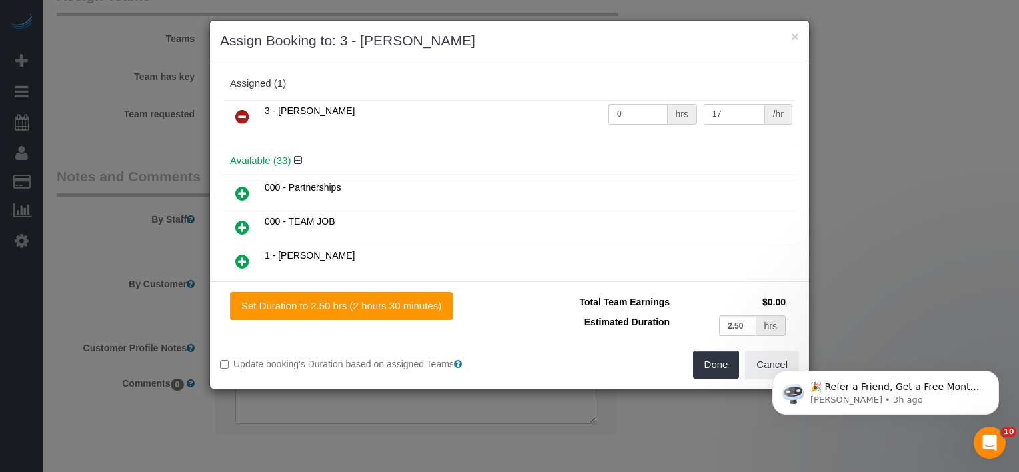
scroll to position [1729, 0]
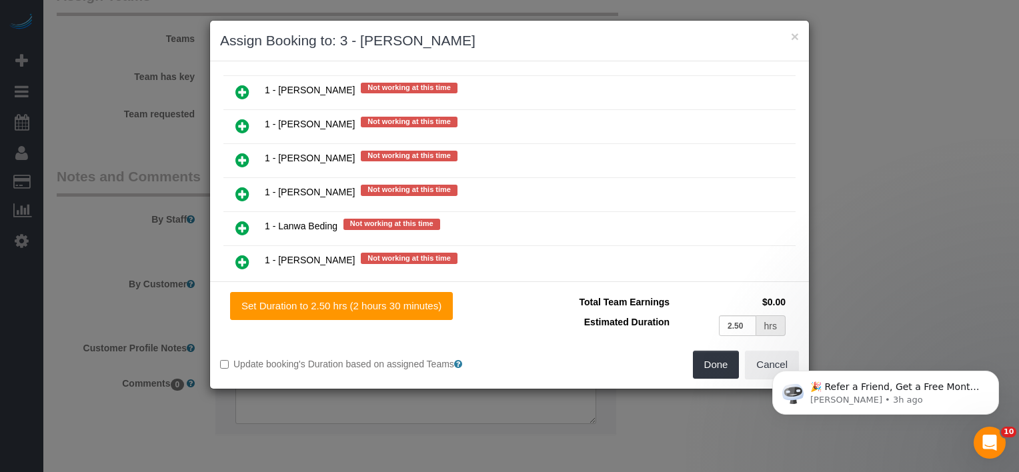
click at [239, 215] on link at bounding box center [242, 228] width 31 height 27
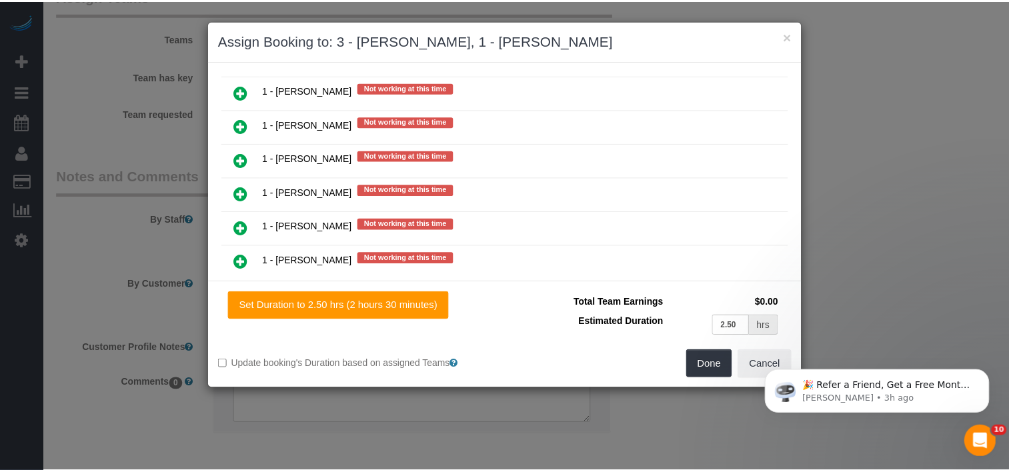
scroll to position [1763, 0]
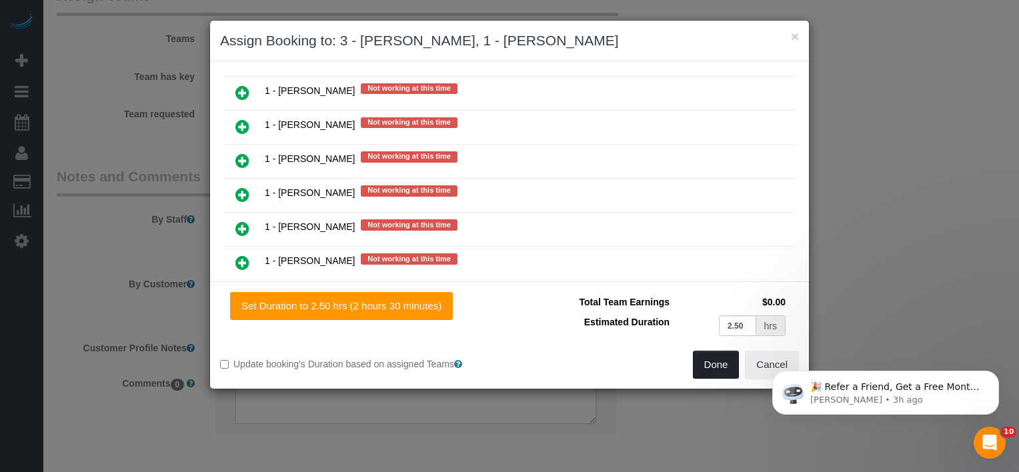
click at [716, 365] on button "Done" at bounding box center [716, 365] width 47 height 28
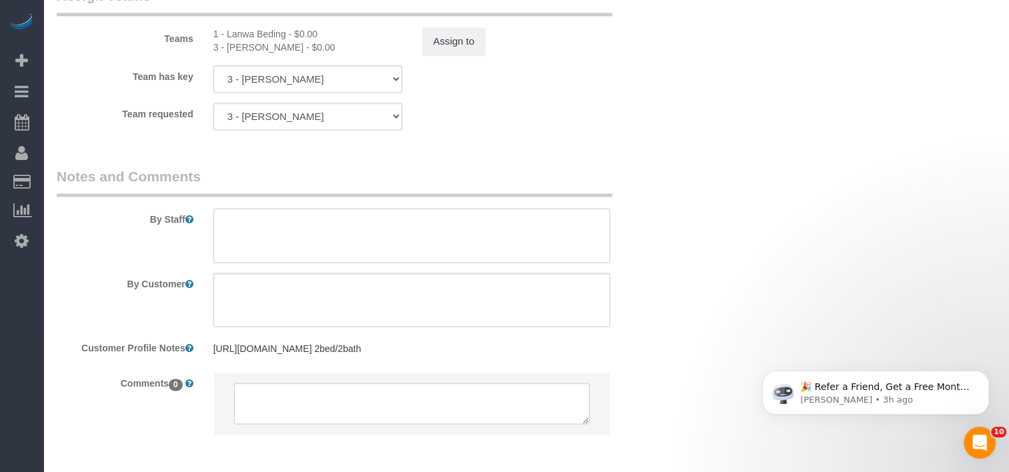
click at [349, 239] on textarea at bounding box center [411, 235] width 397 height 55
paste textarea "Trainee:NAME -- please wait for your trainer before entering the unit"
drag, startPoint x: 285, startPoint y: 41, endPoint x: 227, endPoint y: 43, distance: 58.7
click at [227, 41] on div "1 - Lanwa Beding - $0.00" at bounding box center [307, 33] width 189 height 13
copy div "Lanwa Beding"
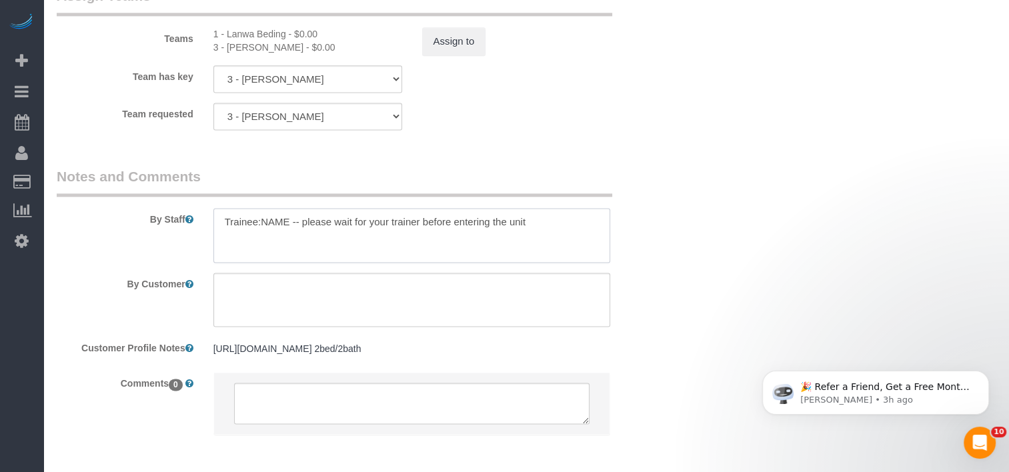
click at [269, 231] on textarea at bounding box center [411, 235] width 397 height 55
paste textarea "Lanwa Beding"
click at [261, 228] on textarea at bounding box center [411, 235] width 397 height 55
type textarea "Trainee: Lanwa Beding-- please wait for your trainer before entering the unit"
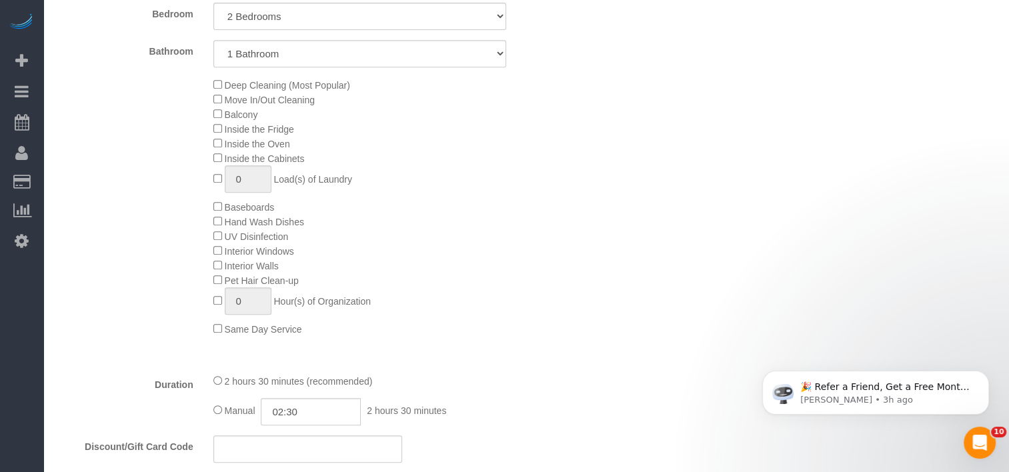
scroll to position [267, 0]
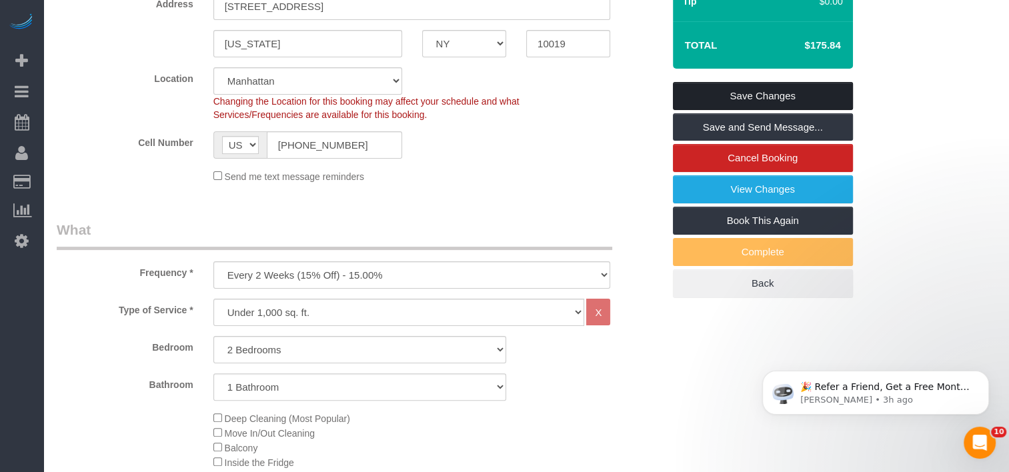
click at [764, 91] on link "Save Changes" at bounding box center [763, 96] width 180 height 28
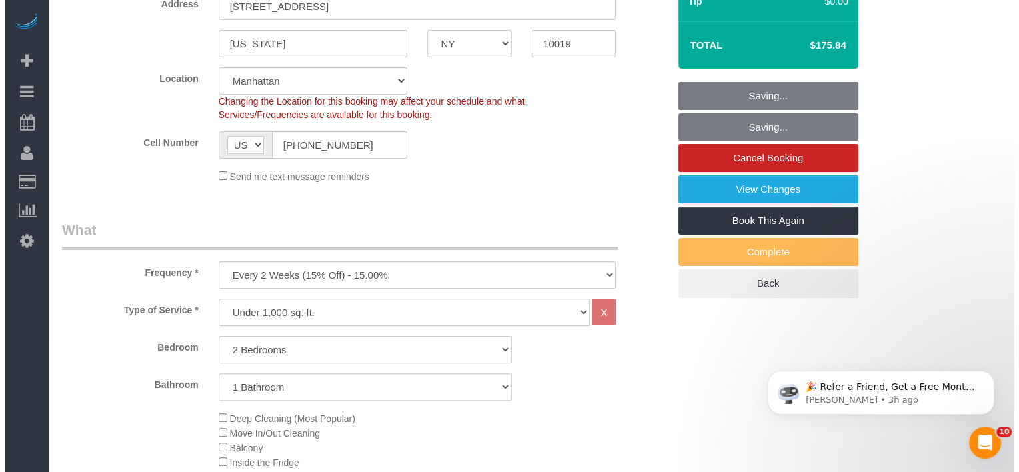
scroll to position [0, 0]
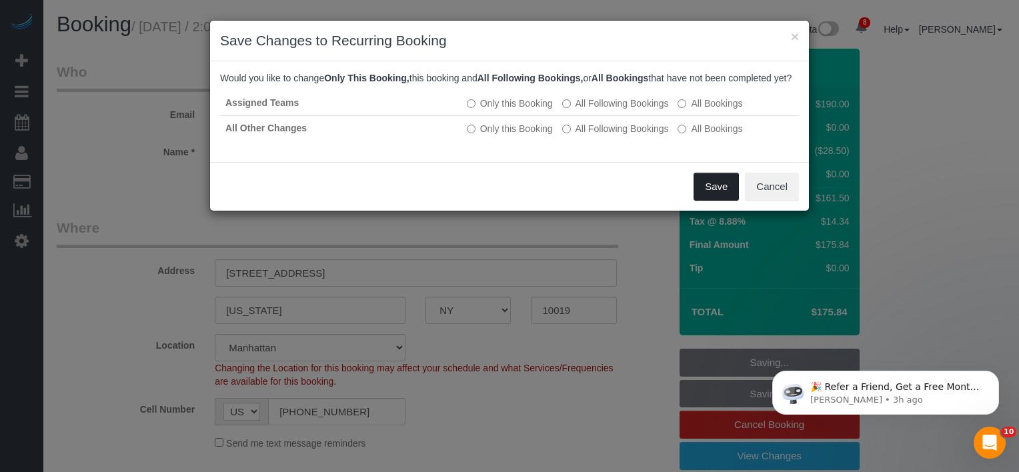
click at [720, 201] on button "Save" at bounding box center [715, 187] width 45 height 28
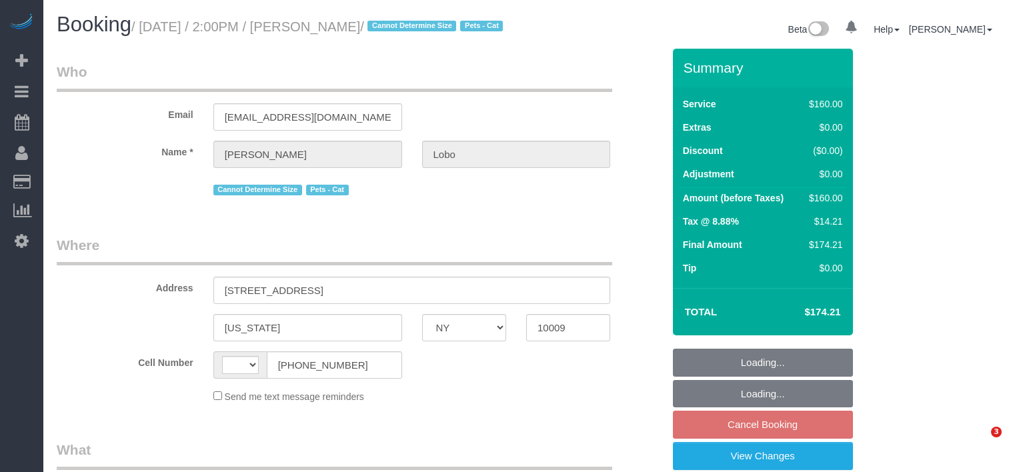
select select "NY"
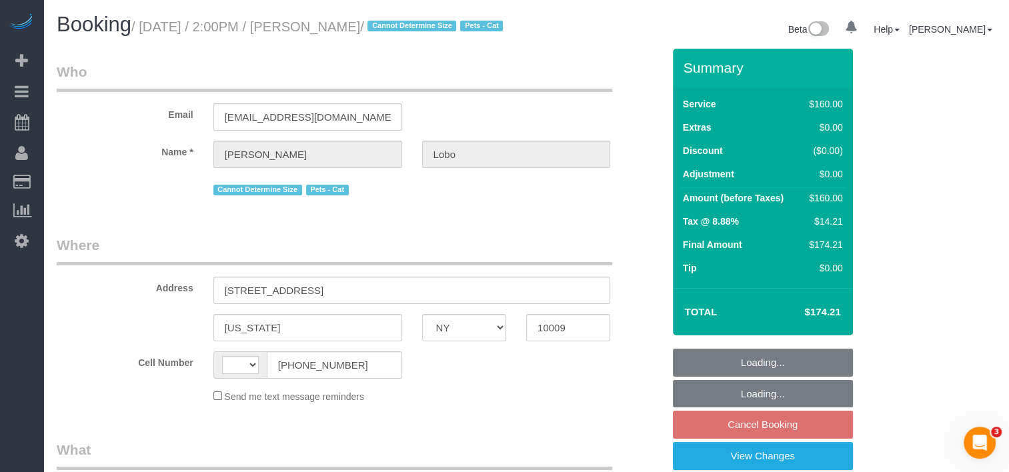
select select "string:[GEOGRAPHIC_DATA]"
select select "object:843"
select select "number:62"
select select "number:76"
select select "number:14"
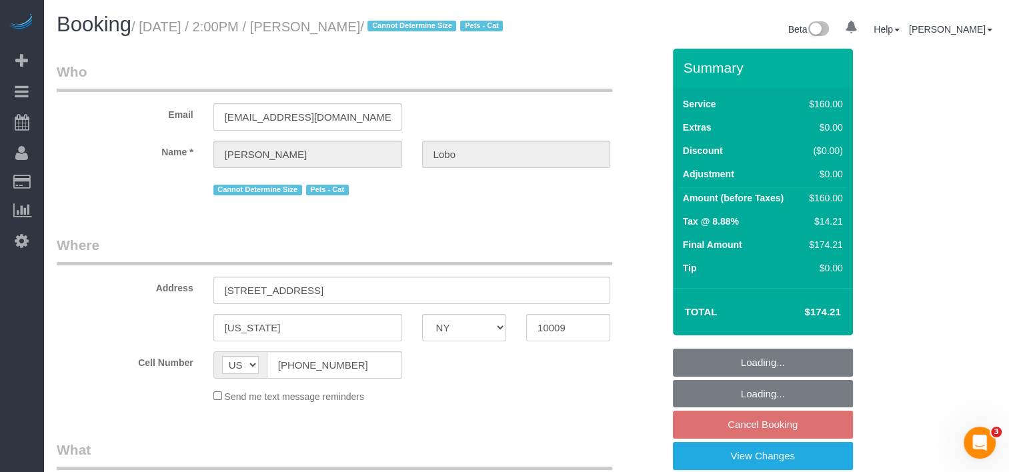
select select "number:5"
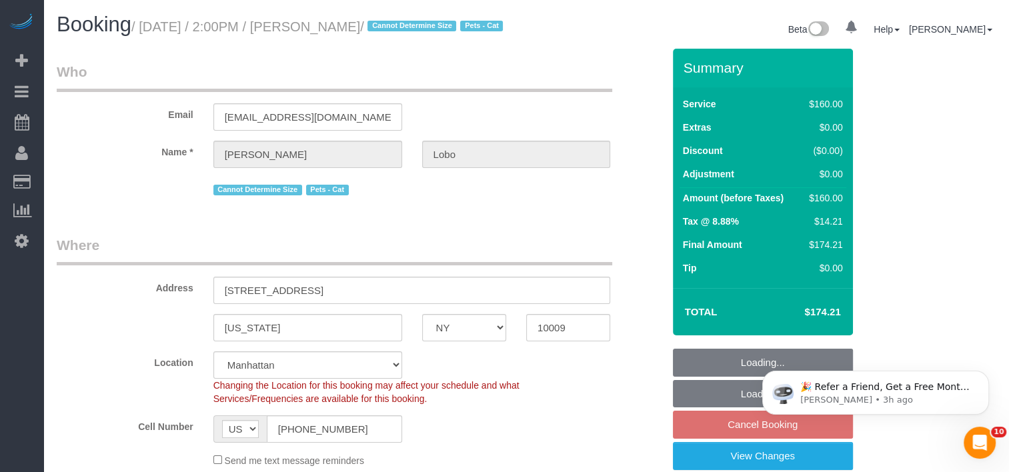
select select "spot7"
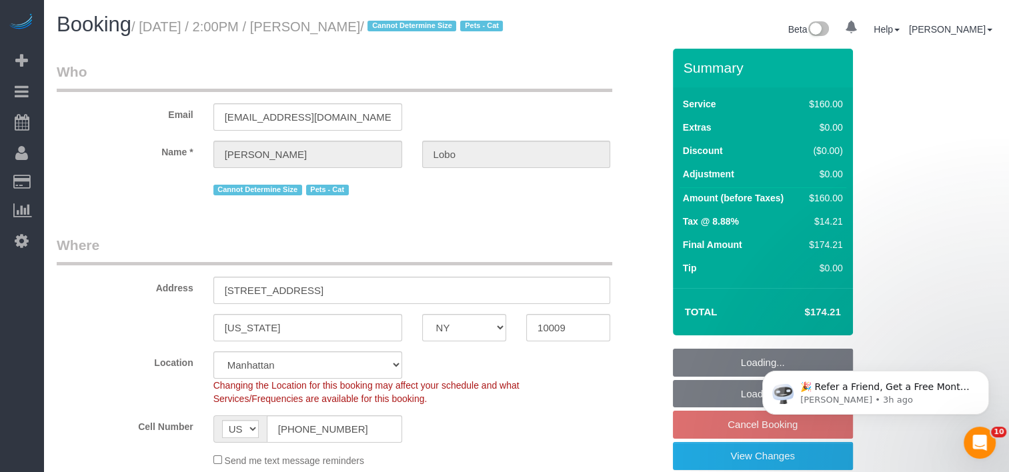
select select "string:stripe-pm_1Rosga4VGloSiKo777Tx90Dj"
select select "object:1404"
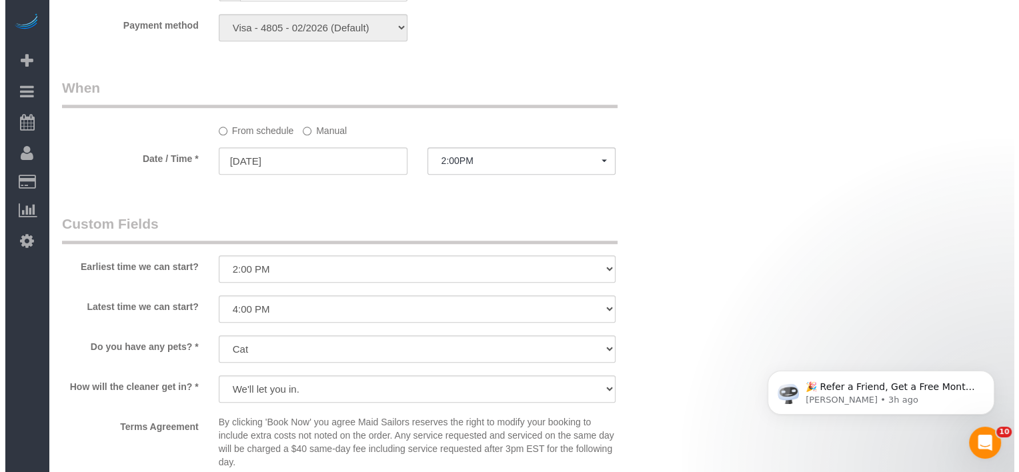
scroll to position [1400, 0]
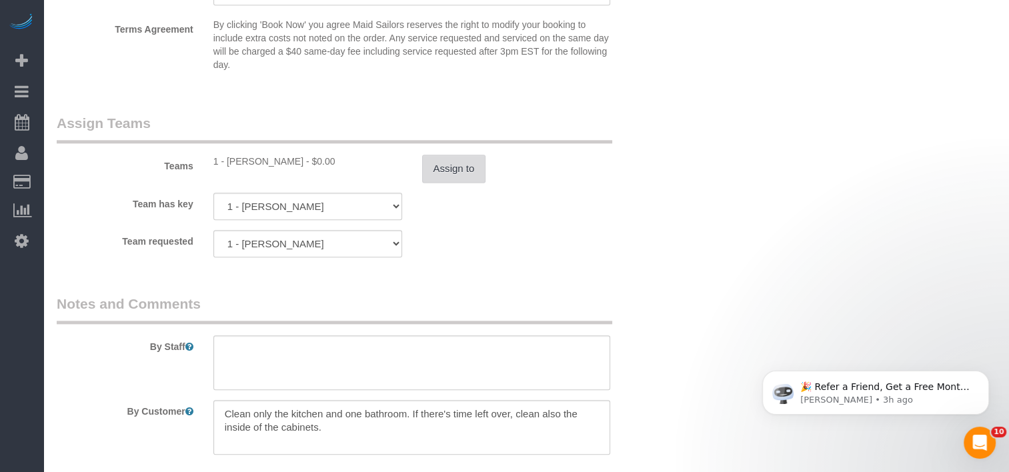
click at [461, 183] on button "Assign to" at bounding box center [454, 169] width 64 height 28
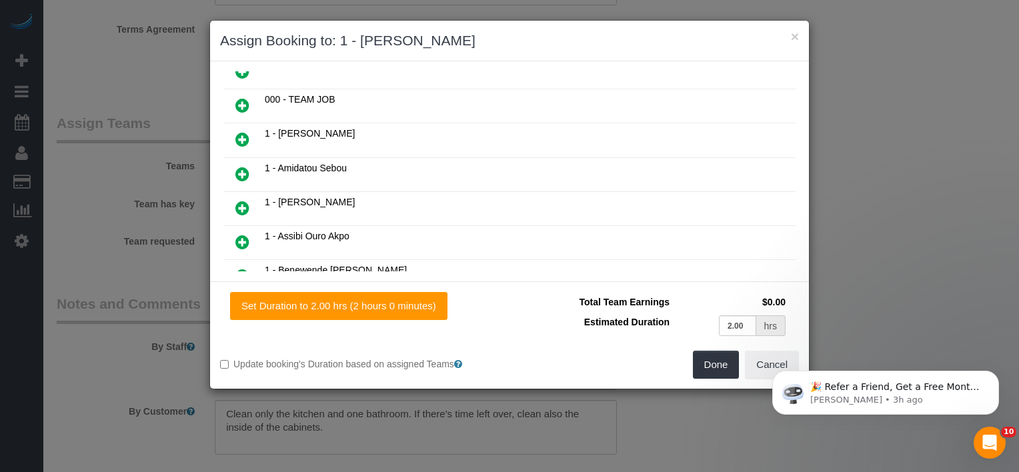
scroll to position [200, 0]
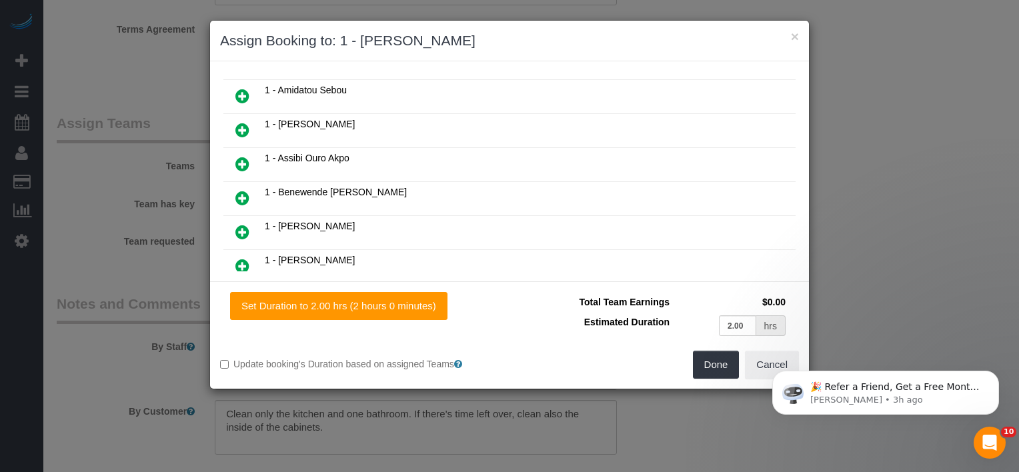
click at [238, 191] on icon at bounding box center [242, 198] width 14 height 16
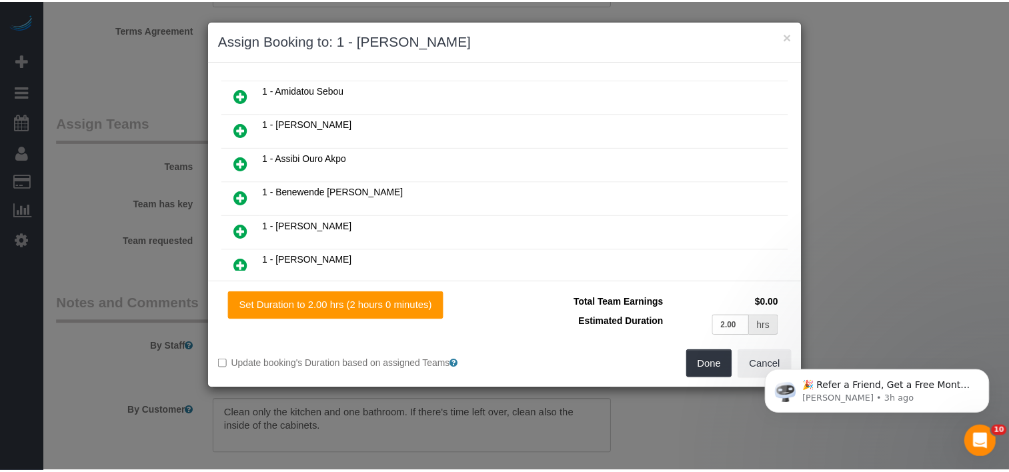
scroll to position [233, 0]
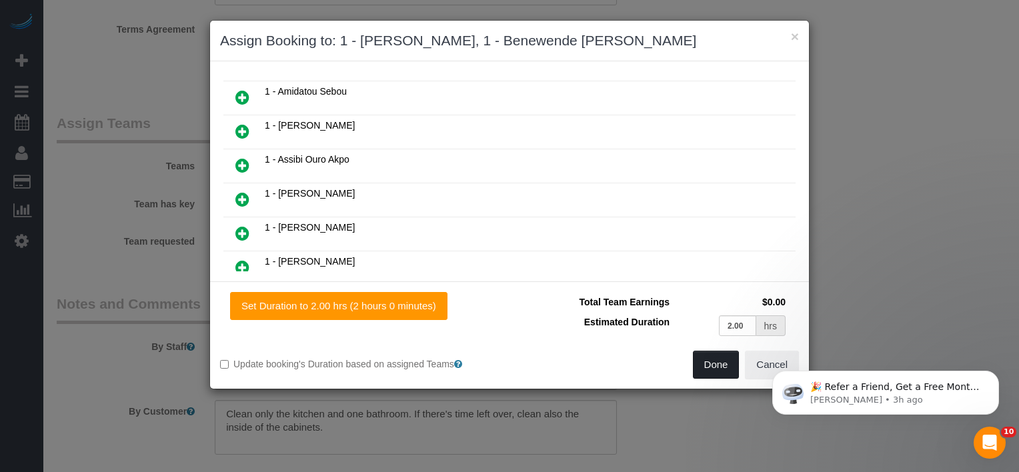
click at [712, 364] on button "Done" at bounding box center [716, 365] width 47 height 28
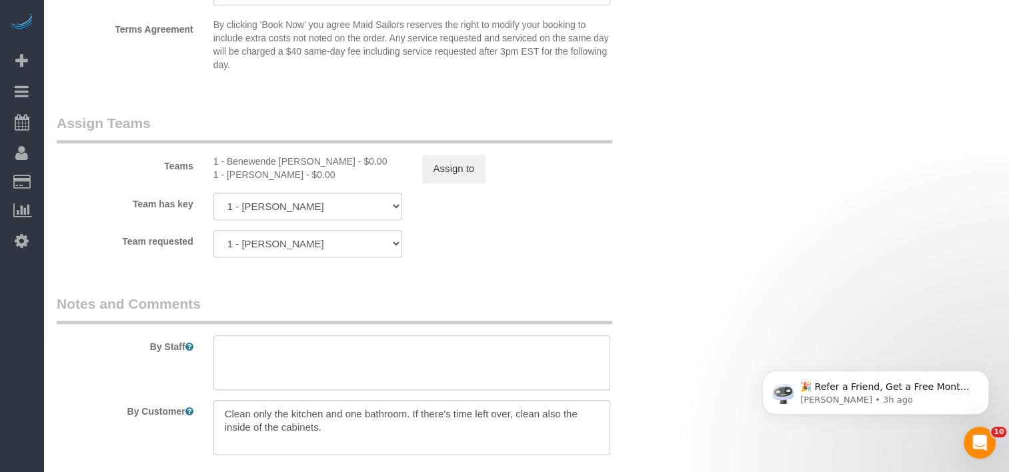
click at [354, 359] on textarea at bounding box center [411, 362] width 397 height 55
paste textarea "Trainee: NAME -- please wait for your trainer before entering the unit"
drag, startPoint x: 371, startPoint y: 177, endPoint x: 360, endPoint y: 177, distance: 10.7
click at [361, 168] on div "1 - Benewende Marie Therese Kiema - $0.00" at bounding box center [307, 161] width 189 height 13
click at [360, 168] on div "1 - Benewende Marie Therese Kiema - $0.00" at bounding box center [307, 161] width 189 height 13
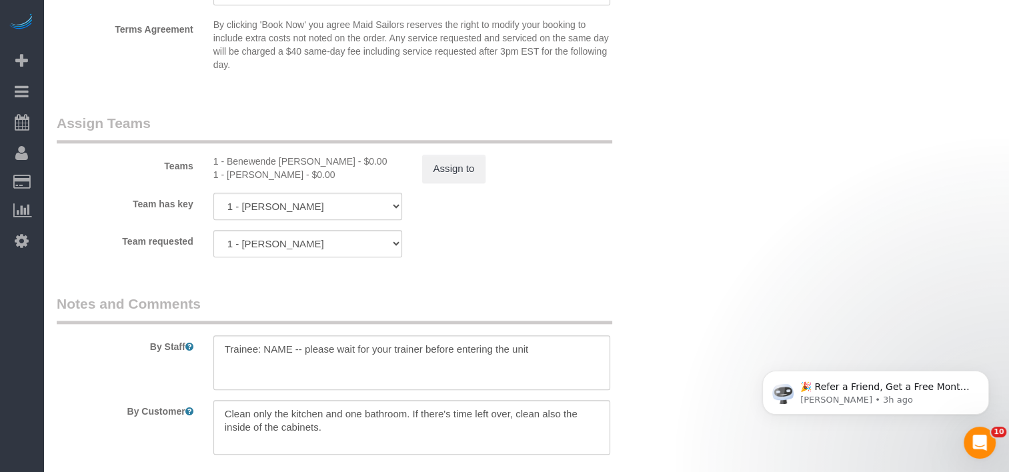
drag, startPoint x: 367, startPoint y: 181, endPoint x: 228, endPoint y: 183, distance: 139.3
click at [228, 168] on div "1 - Benewende Marie Therese Kiema - $0.00" at bounding box center [307, 161] width 189 height 13
copy div "Benewende Marie Therese Kiema"
click at [278, 366] on textarea at bounding box center [411, 362] width 397 height 55
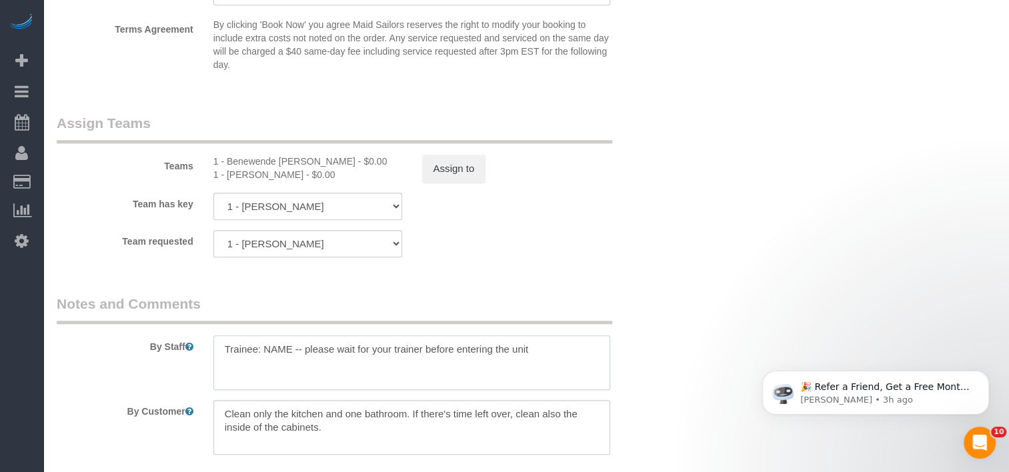
paste textarea "Benewende Marie Therese Kiema"
type textarea "Trainee: Benewende Marie Therese Kiema -- please wait for your trainer before e…"
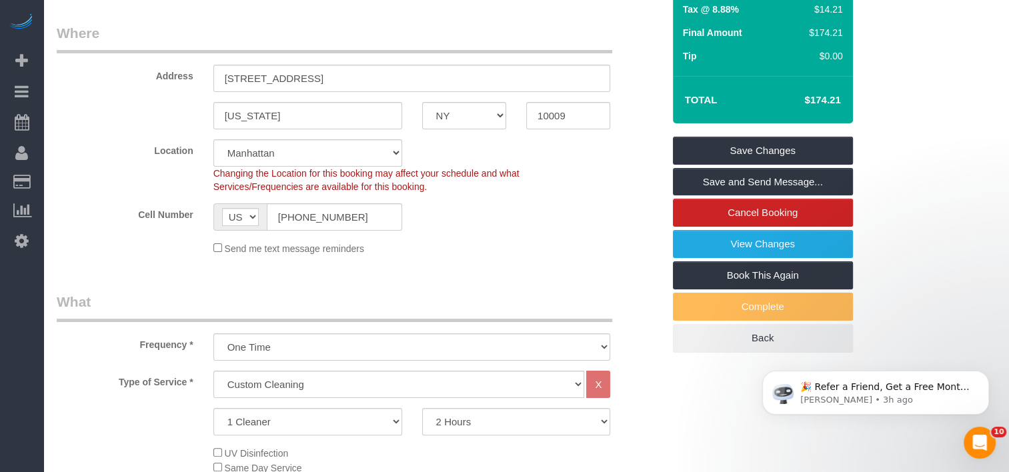
scroll to position [200, 0]
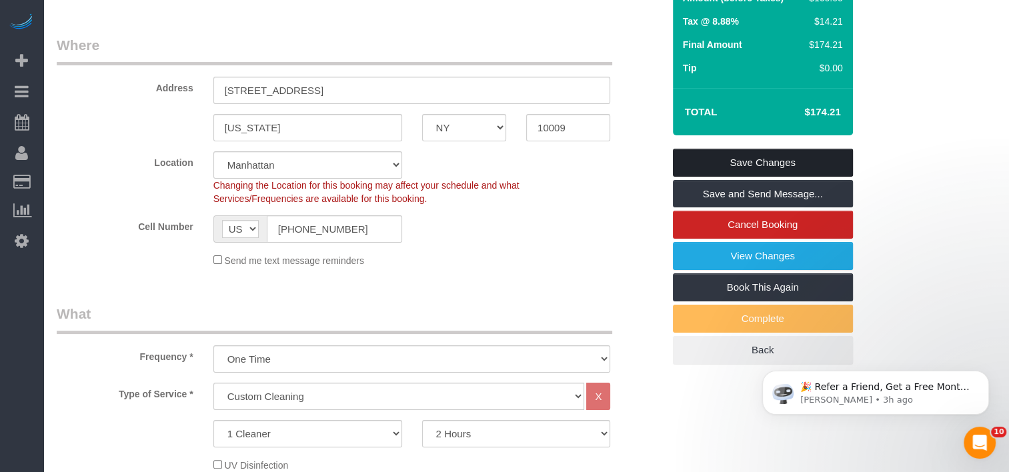
click at [743, 171] on link "Save Changes" at bounding box center [763, 163] width 180 height 28
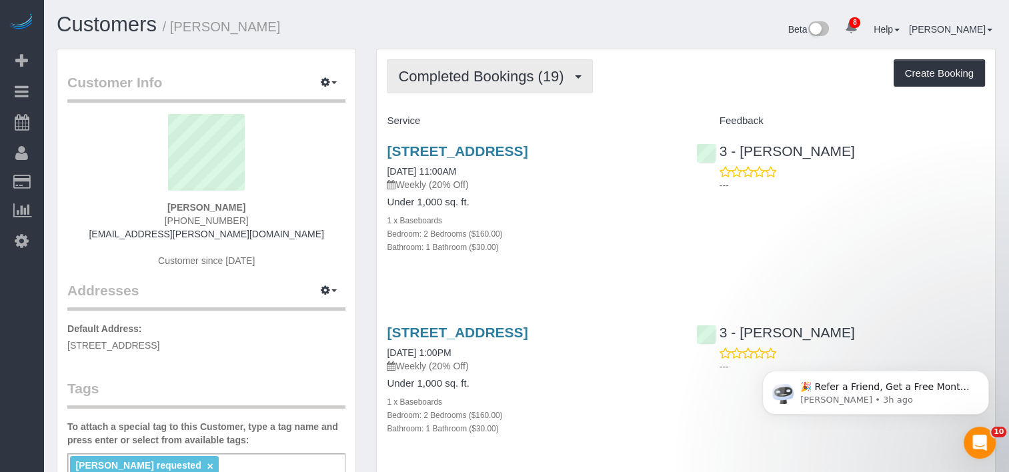
click at [394, 60] on button "Completed Bookings (19)" at bounding box center [489, 76] width 205 height 34
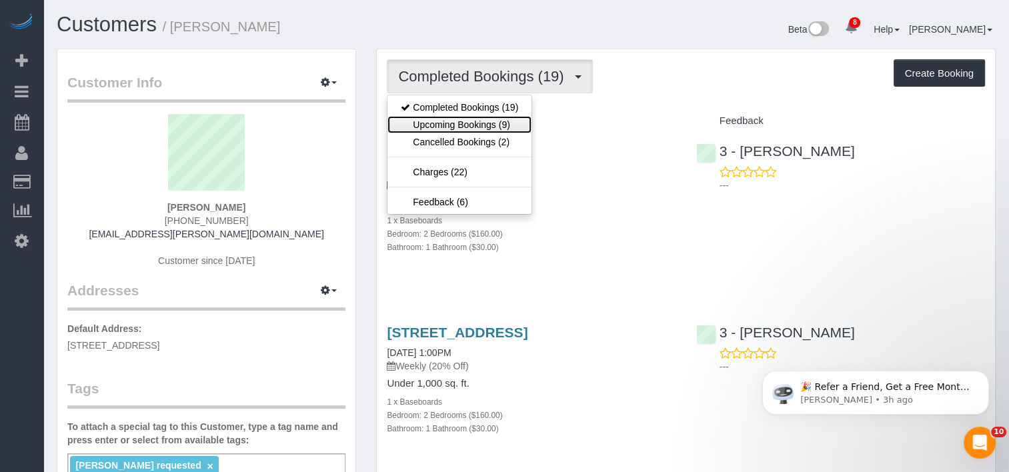
click at [418, 122] on link "Upcoming Bookings (9)" at bounding box center [459, 124] width 144 height 17
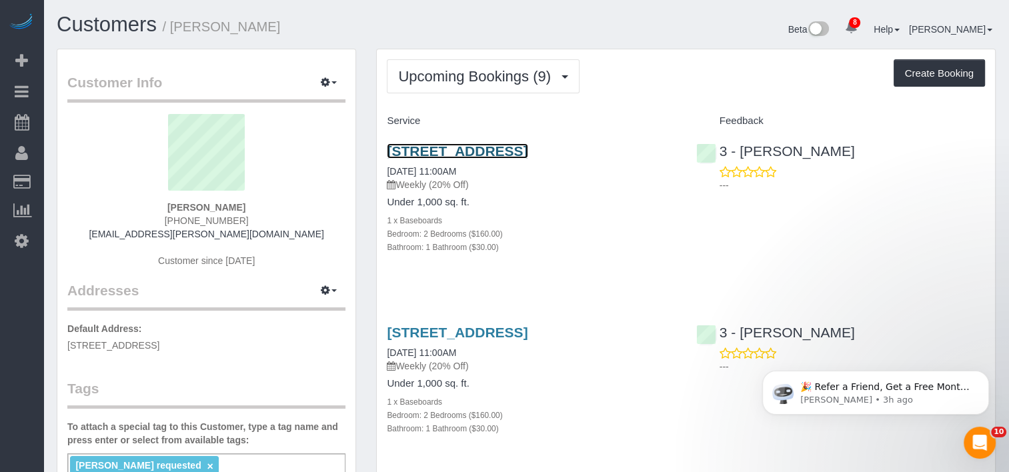
click at [467, 150] on link "[STREET_ADDRESS]" at bounding box center [457, 150] width 141 height 15
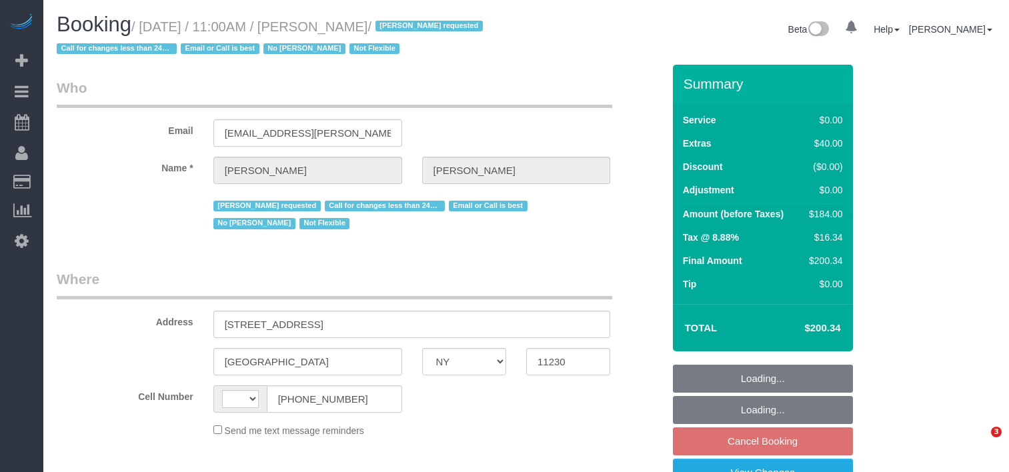
select select "NY"
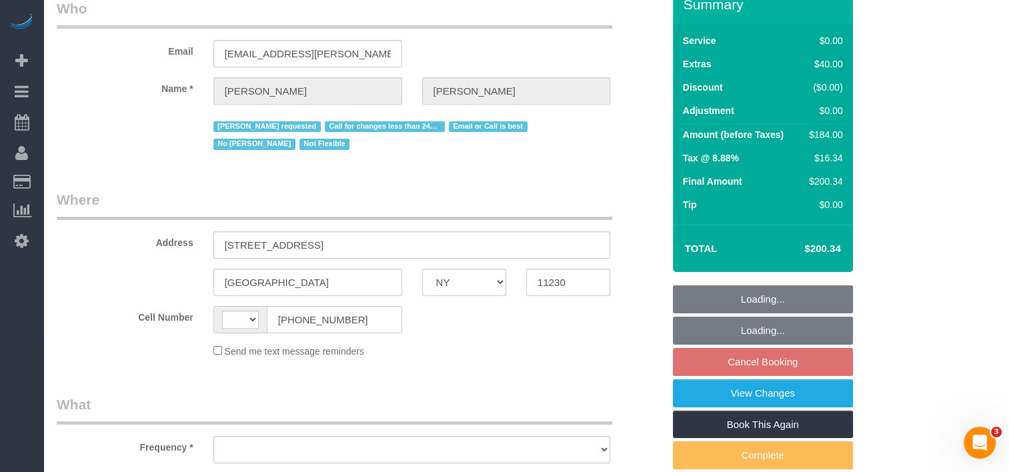
select select "string:[GEOGRAPHIC_DATA]"
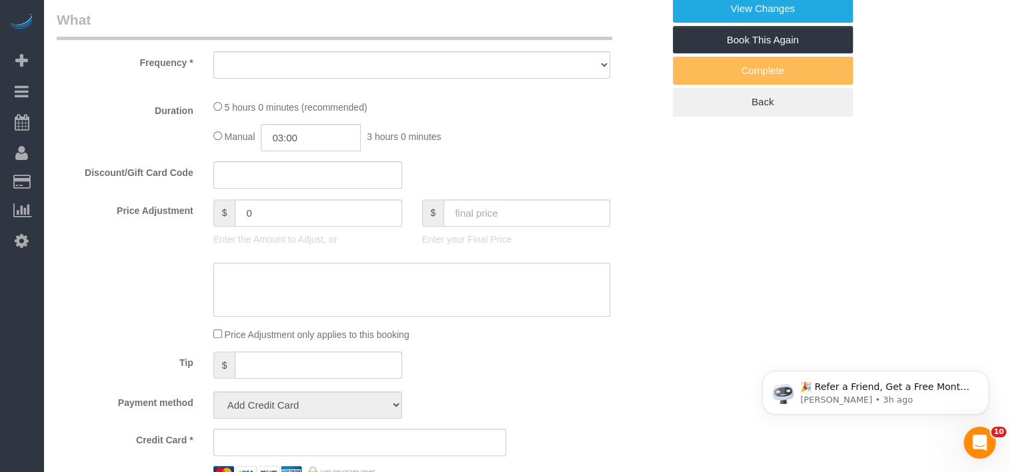
select select "number:89"
select select "number:90"
select select "number:15"
select select "number:5"
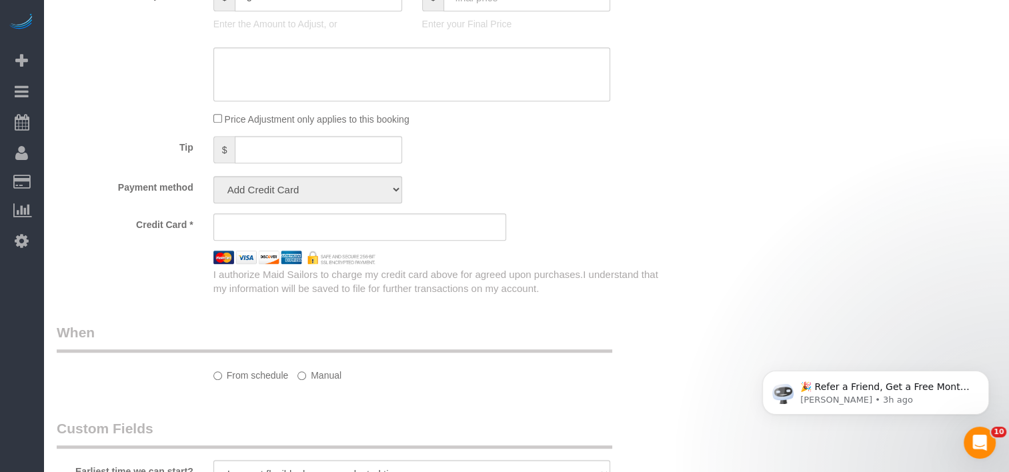
select select "object:960"
select select "string:stripe-pm_1QmKY94VGloSiKo7nTMEHlKd"
select select "2"
select select "spot4"
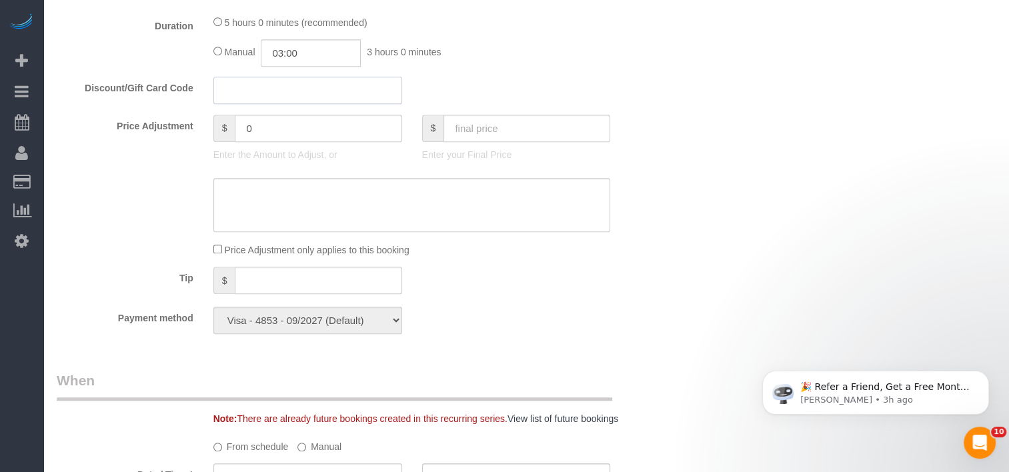
select select "object:972"
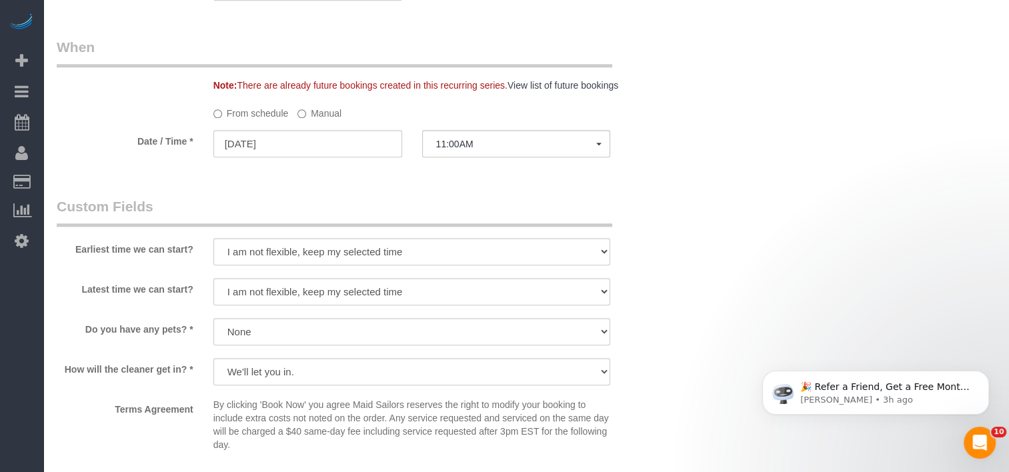
select select "2"
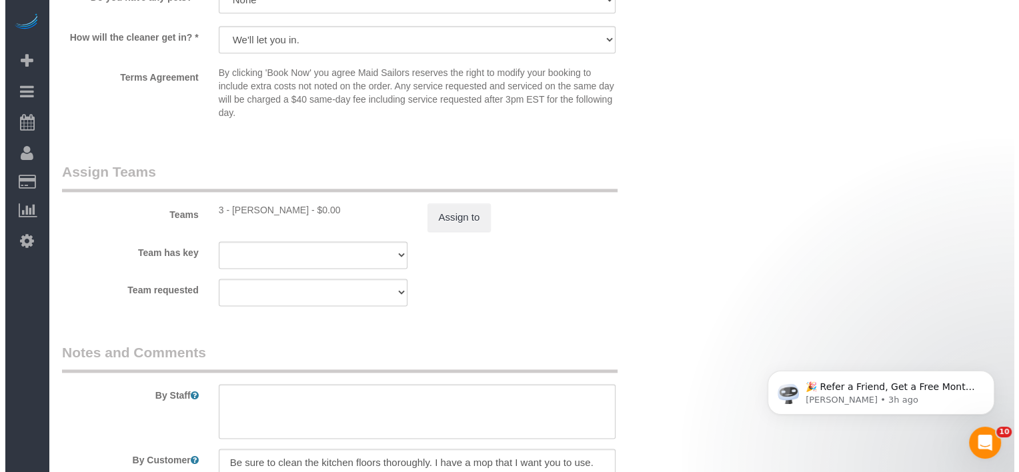
scroll to position [1743, 0]
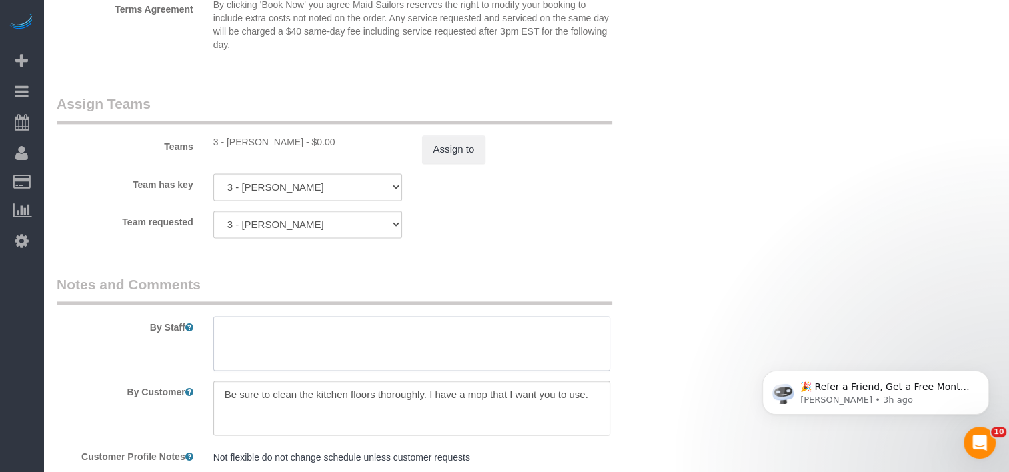
click at [273, 348] on textarea at bounding box center [411, 343] width 397 height 55
paste textarea "Trainee: NAME -- please wait for your trainer before entering the unit"
click at [432, 155] on button "Assign to" at bounding box center [454, 149] width 64 height 28
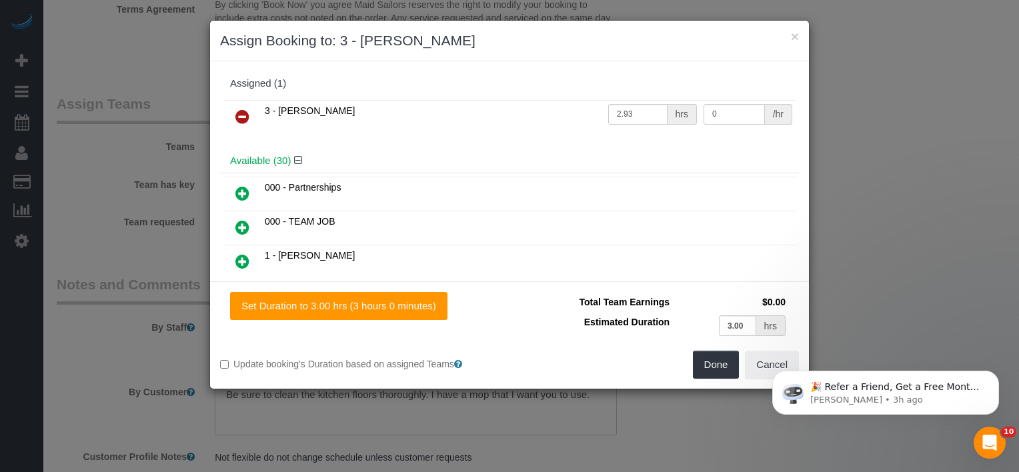
scroll to position [708, 0]
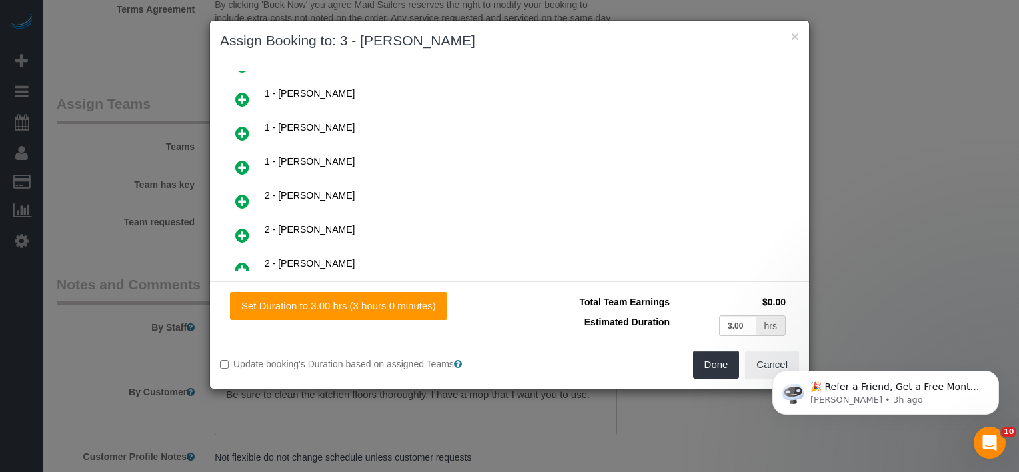
click at [243, 193] on icon at bounding box center [242, 201] width 14 height 16
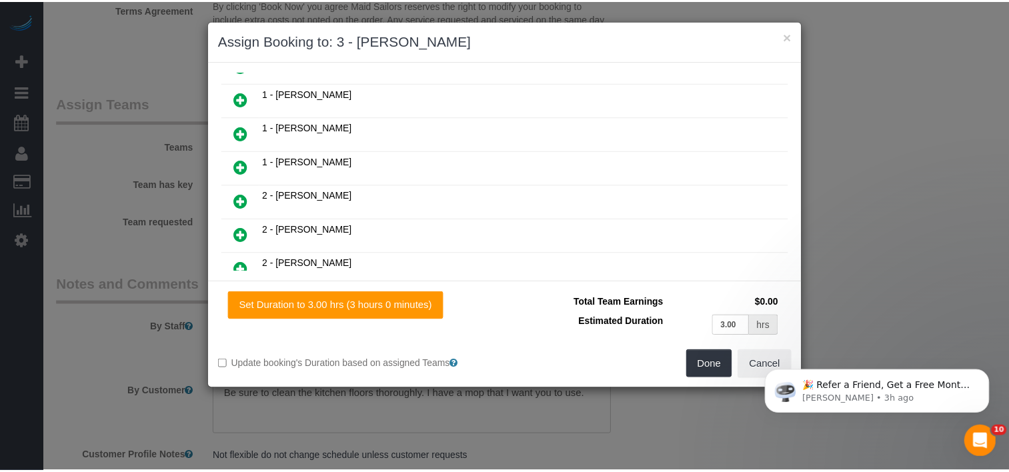
scroll to position [741, 0]
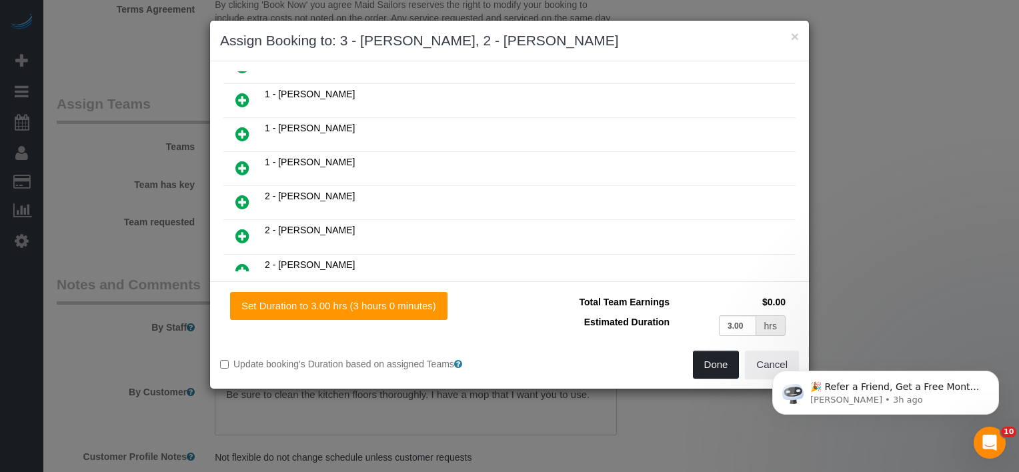
click at [699, 364] on button "Done" at bounding box center [716, 365] width 47 height 28
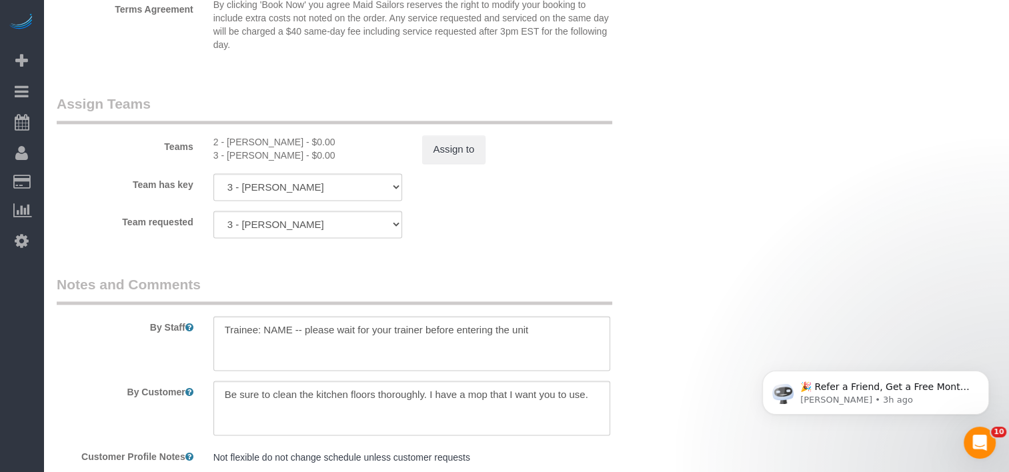
drag, startPoint x: 296, startPoint y: 144, endPoint x: 229, endPoint y: 147, distance: 67.4
click at [229, 147] on div "2 - [PERSON_NAME] - $0.00" at bounding box center [307, 141] width 189 height 13
copy div "[PERSON_NAME]"
click at [283, 337] on textarea at bounding box center [411, 343] width 397 height 55
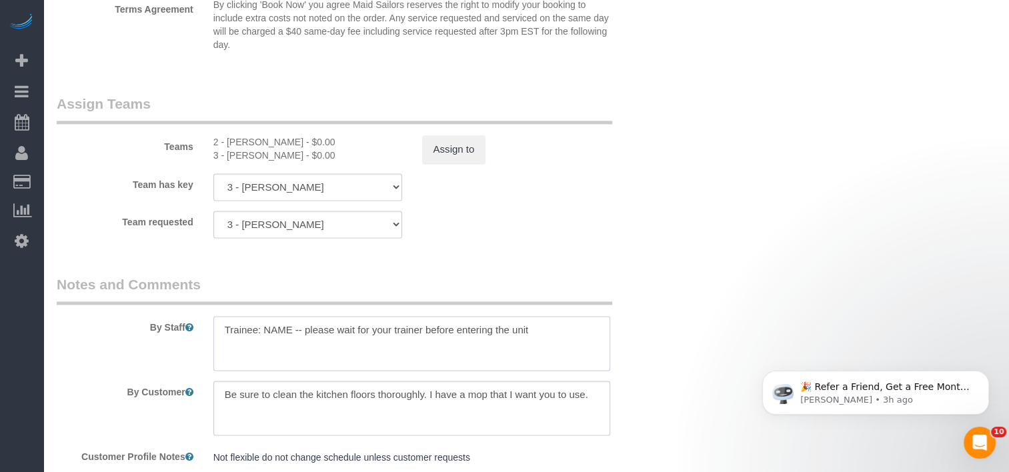
paste textarea "[PERSON_NAME]"
type textarea "Trainee: [PERSON_NAME] -- please wait for your trainer before entering the unit"
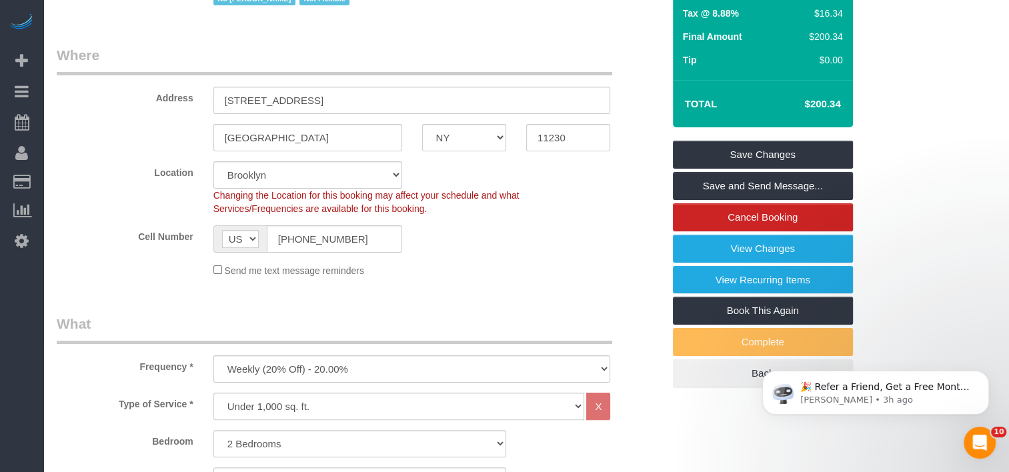
scroll to position [210, 0]
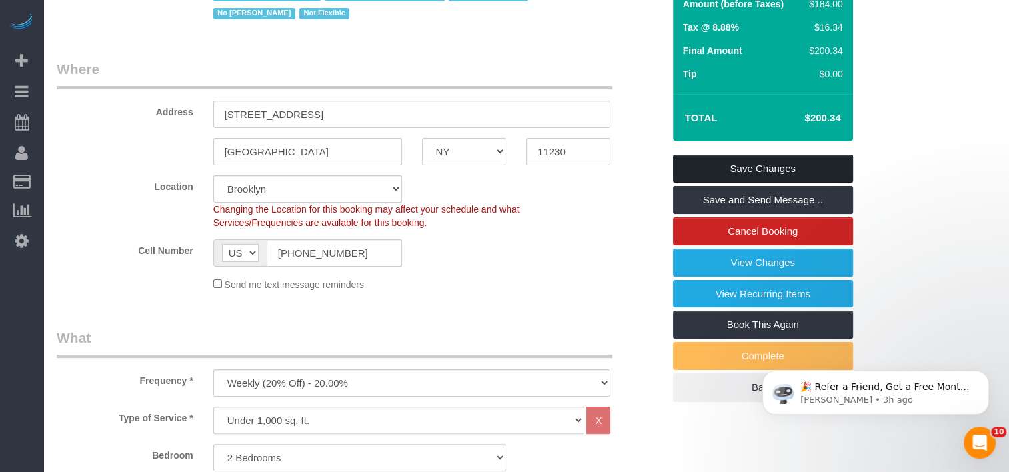
click at [767, 169] on link "Save Changes" at bounding box center [763, 169] width 180 height 28
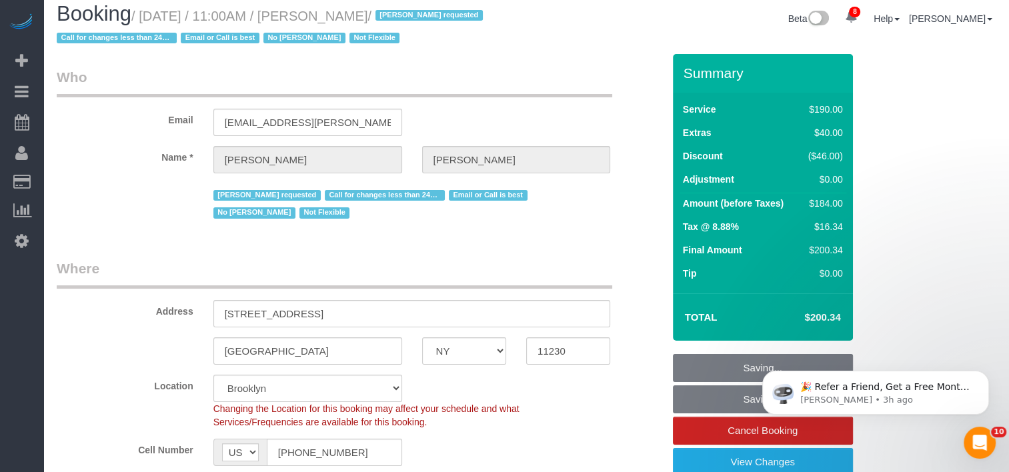
scroll to position [10, 0]
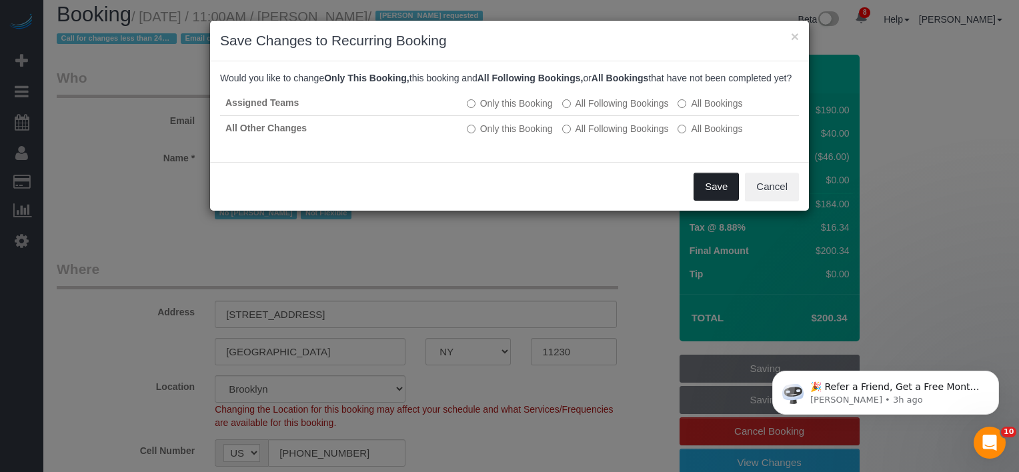
click at [724, 195] on button "Save" at bounding box center [715, 187] width 45 height 28
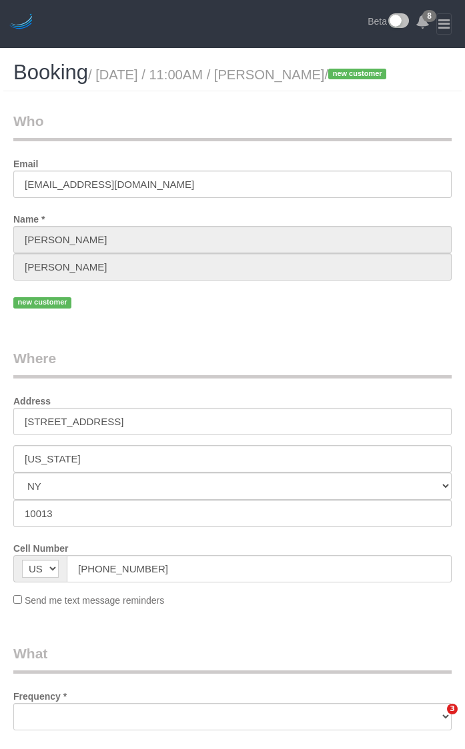
select select "NY"
select select "string:stripe-pm_1Rw9fV4VGloSiKo7vIg0XZJP"
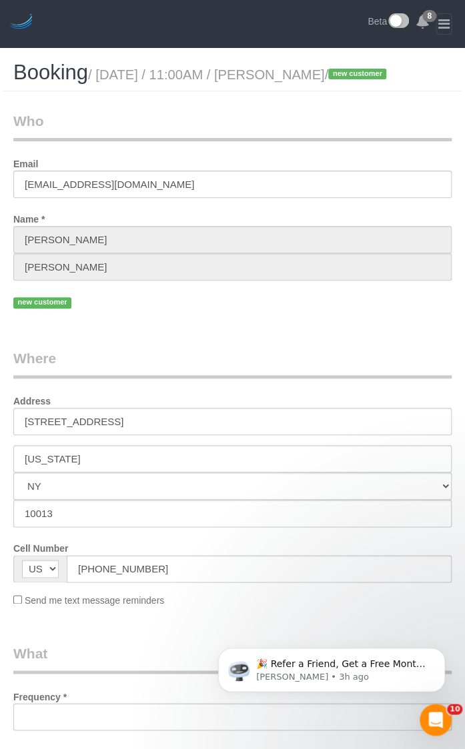
select select "object:686"
select select "number:89"
select select "number:74"
select select "number:15"
select select "number:7"
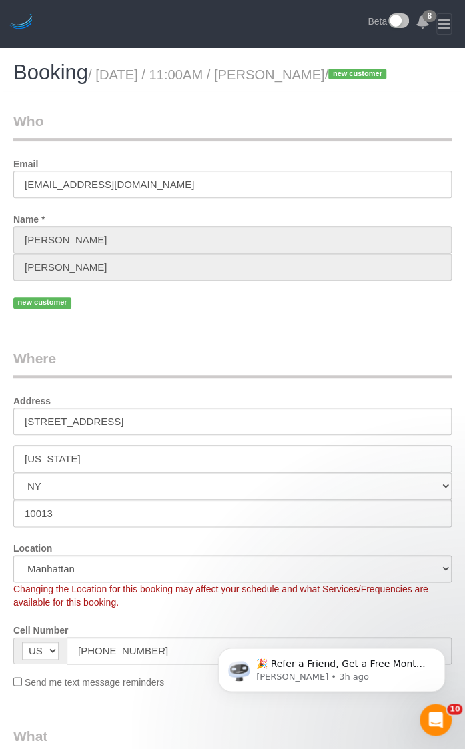
select select "object:1366"
select select "2"
select select "spot4"
select select "2"
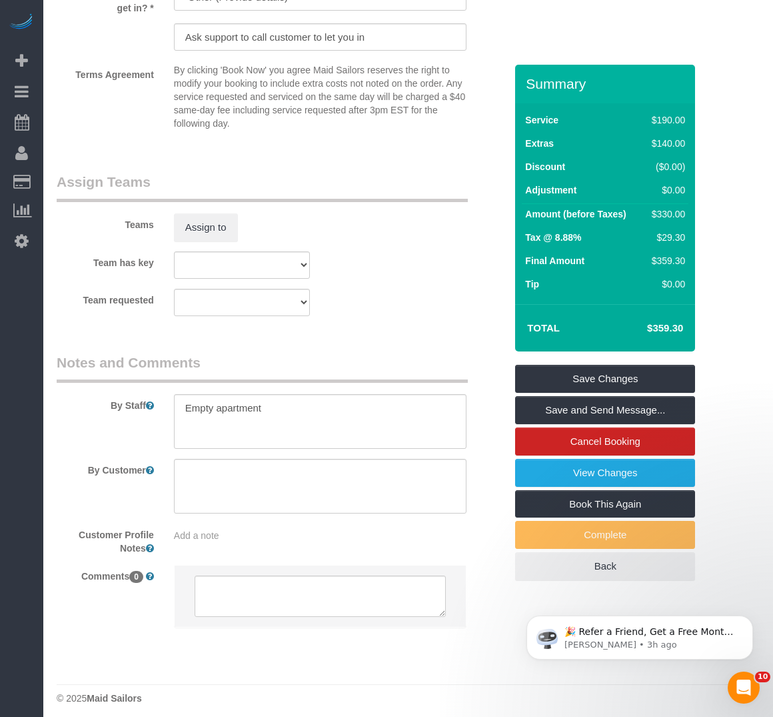
scroll to position [1693, 0]
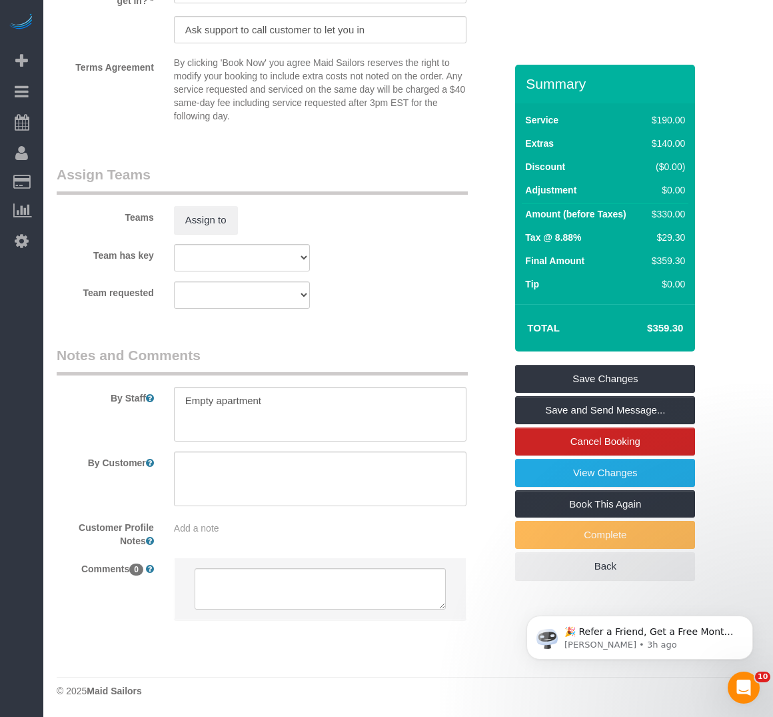
click at [377, 184] on legend "Assign Teams" at bounding box center [262, 180] width 411 height 30
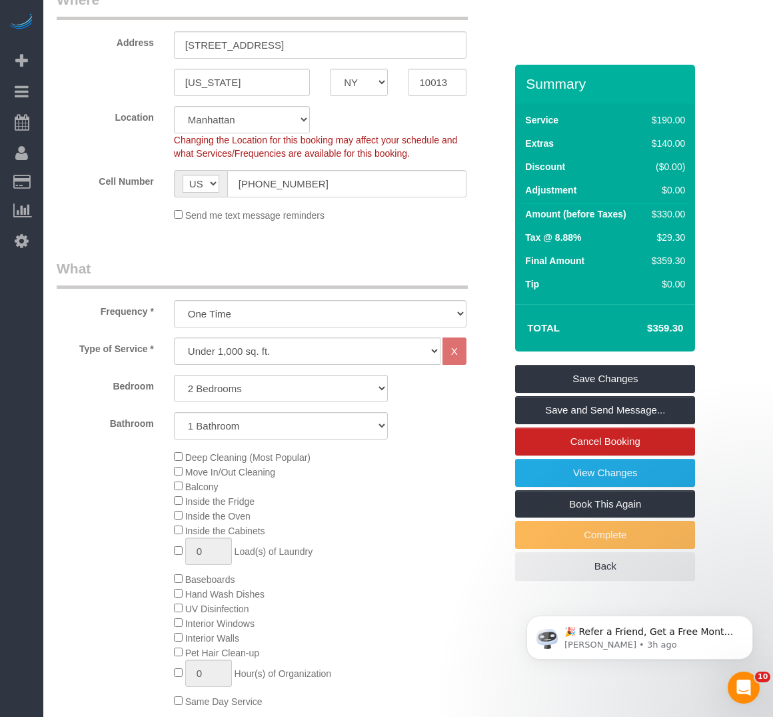
scroll to position [293, 0]
